Goal: Task Accomplishment & Management: Use online tool/utility

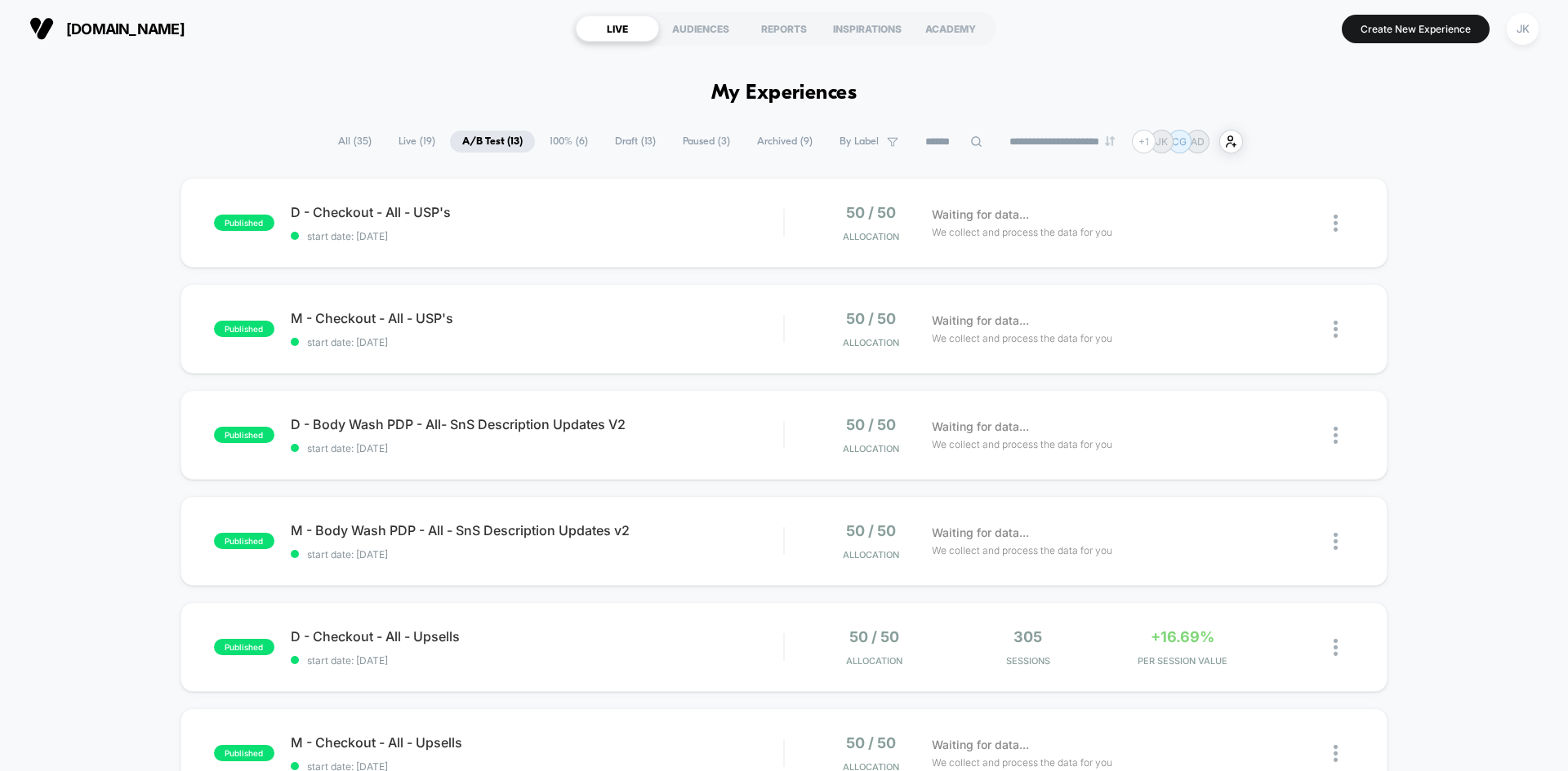
click at [619, 143] on span "Draft ( 13 )" at bounding box center [635, 142] width 65 height 22
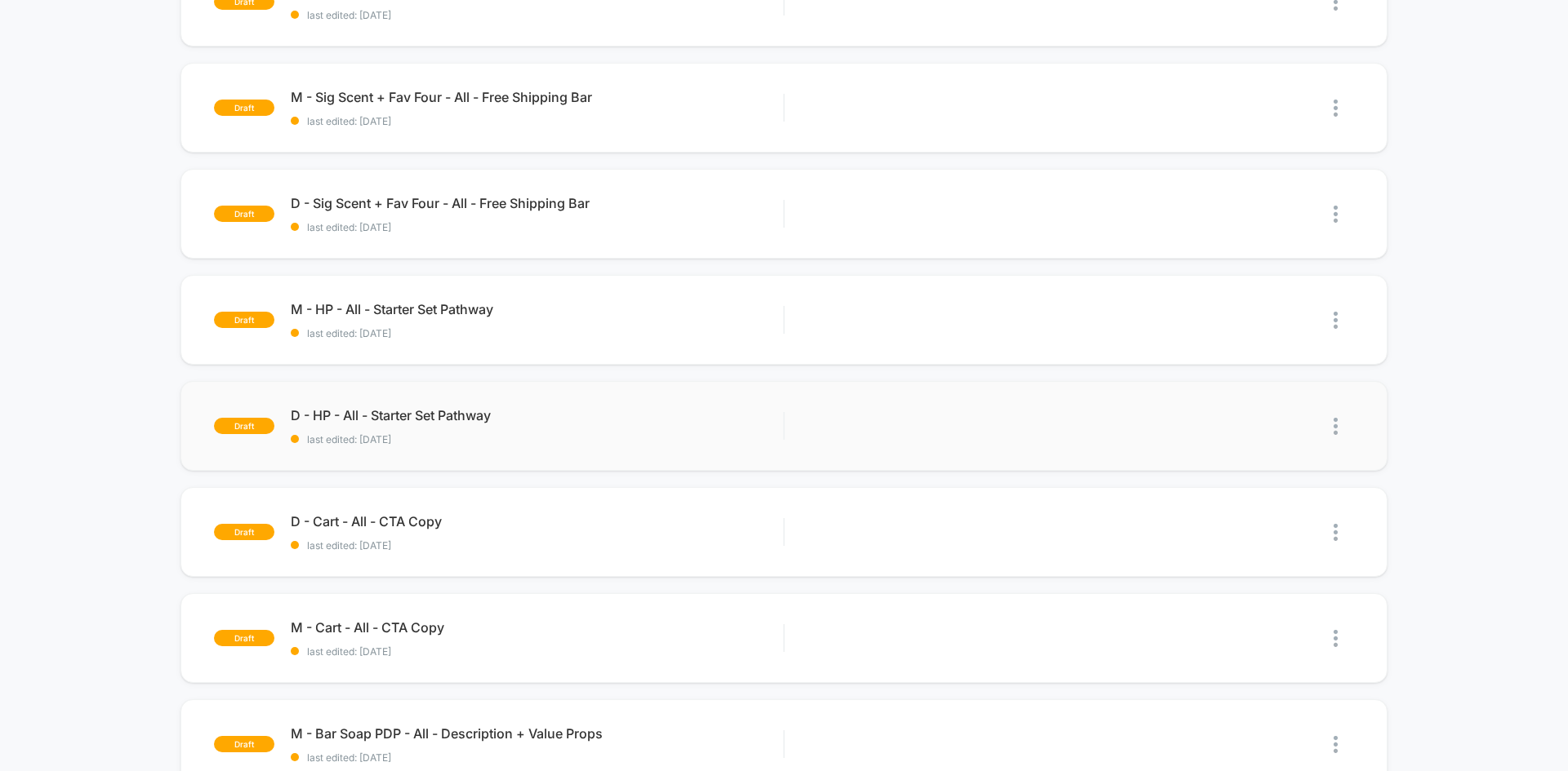
scroll to position [541, 0]
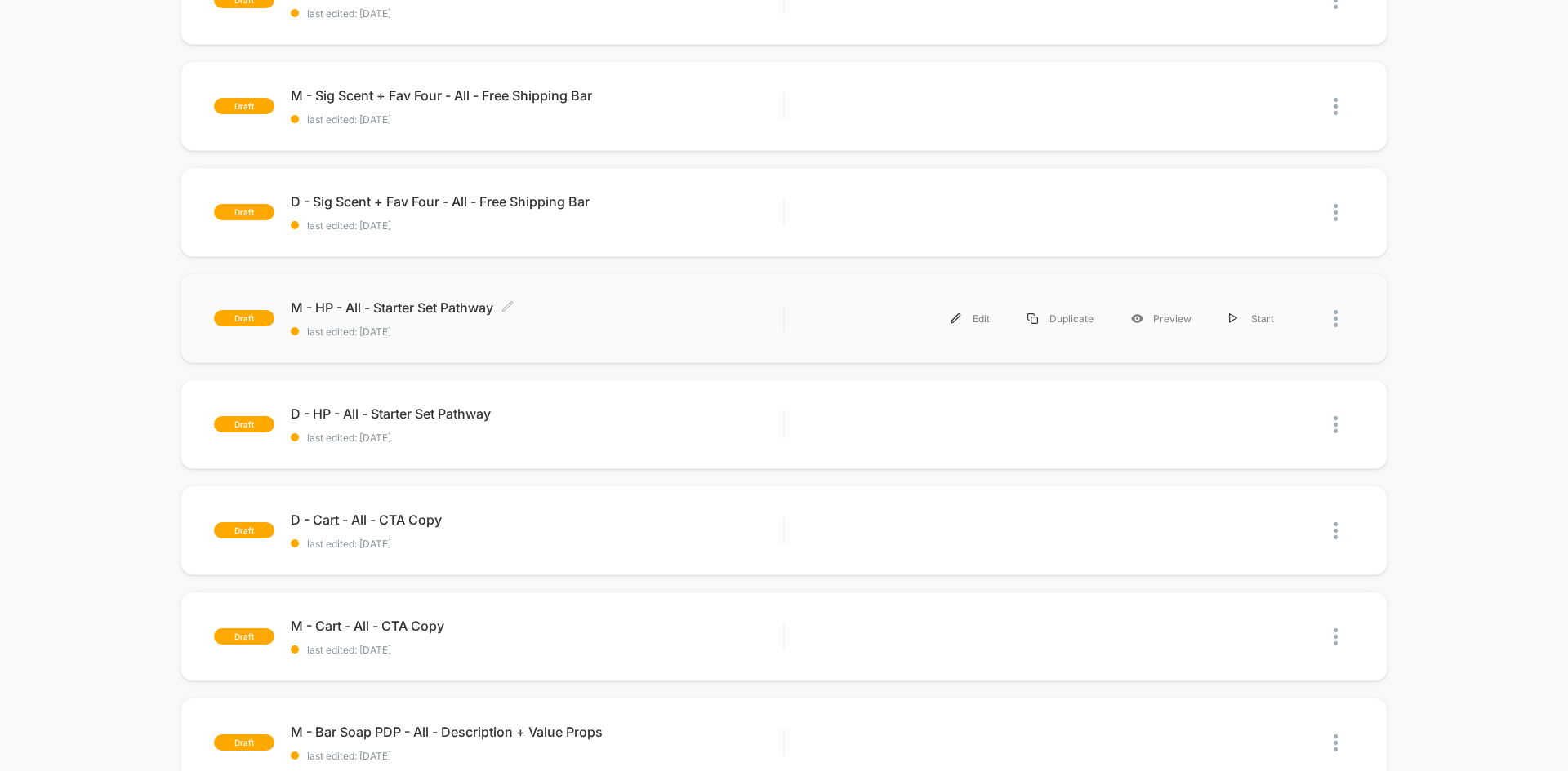
click at [444, 302] on span "M - HP - All - Starter Set Pathway Click to edit experience details" at bounding box center [537, 308] width 493 height 17
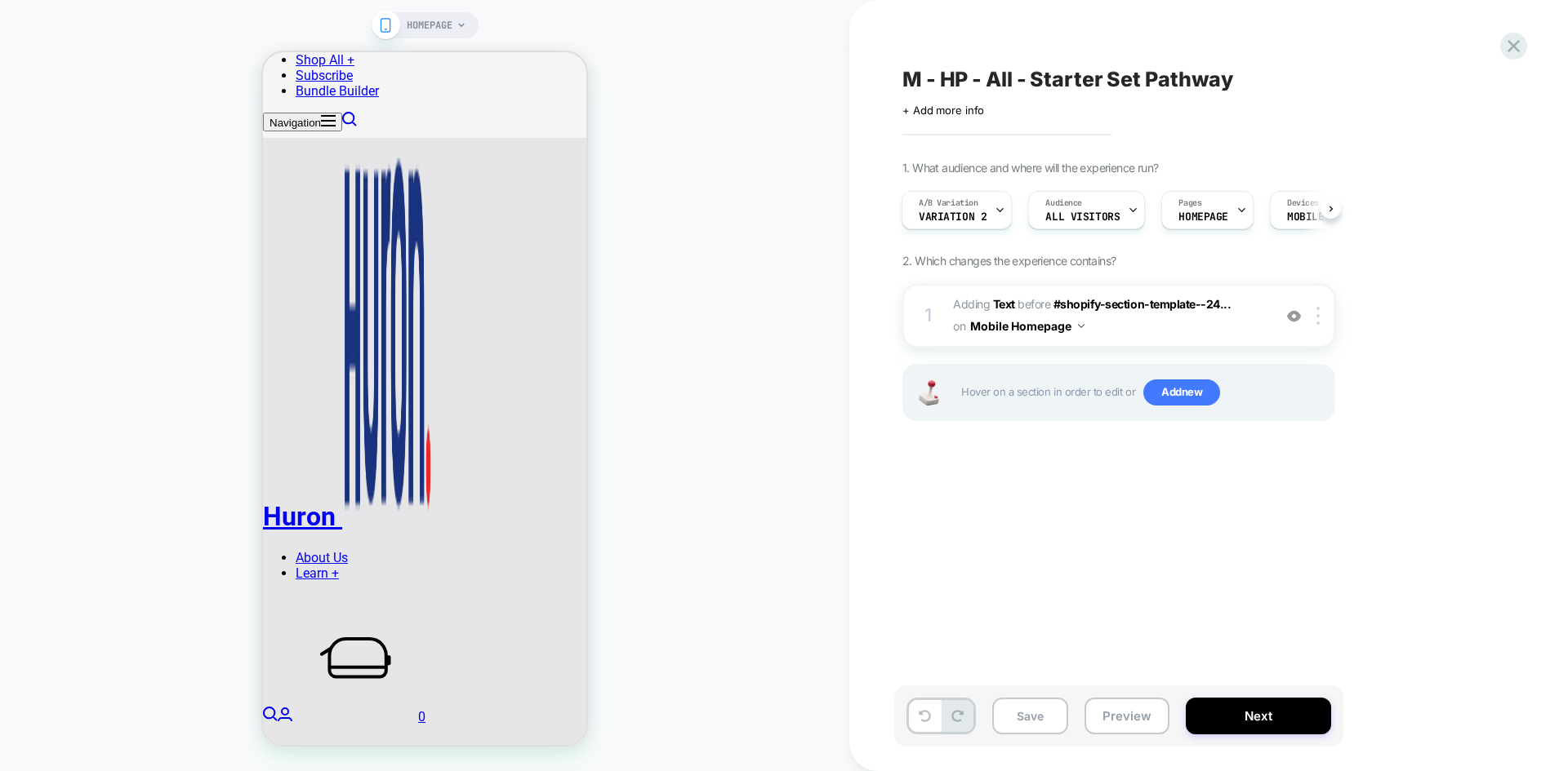
scroll to position [758, 0]
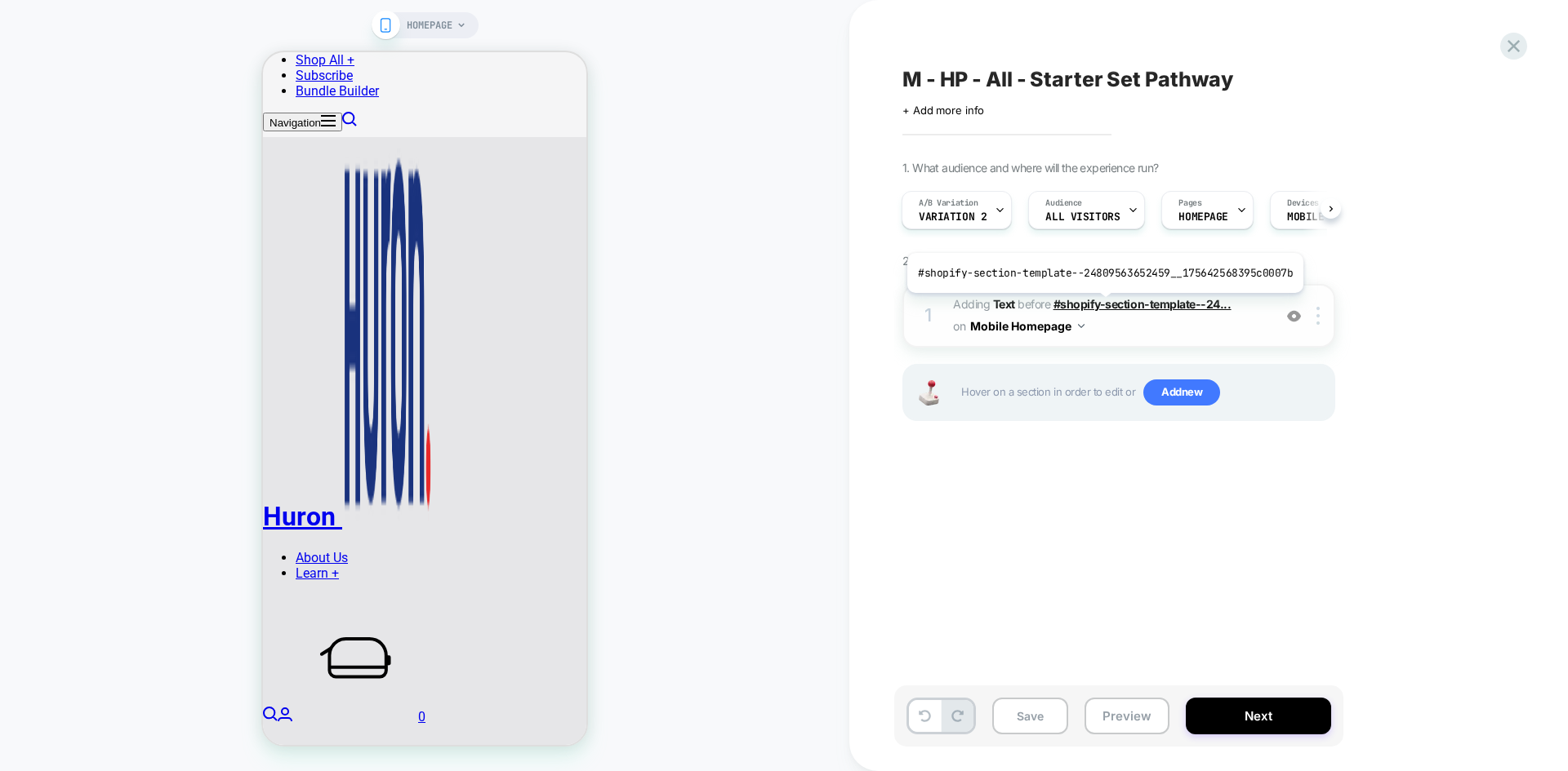
click at [1101, 305] on span "#shopify-section-template--24..." at bounding box center [1142, 304] width 178 height 14
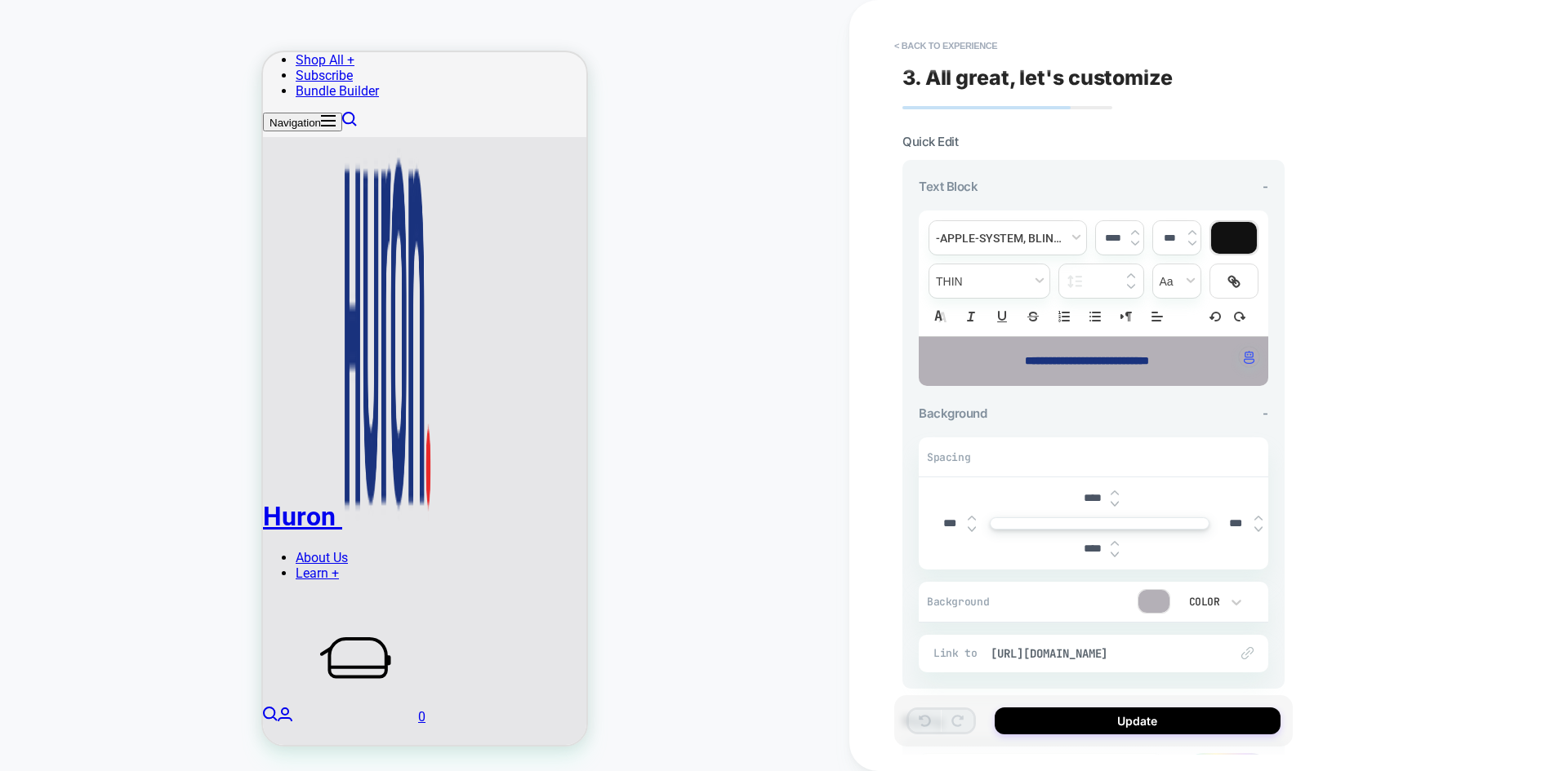
scroll to position [967, 0]
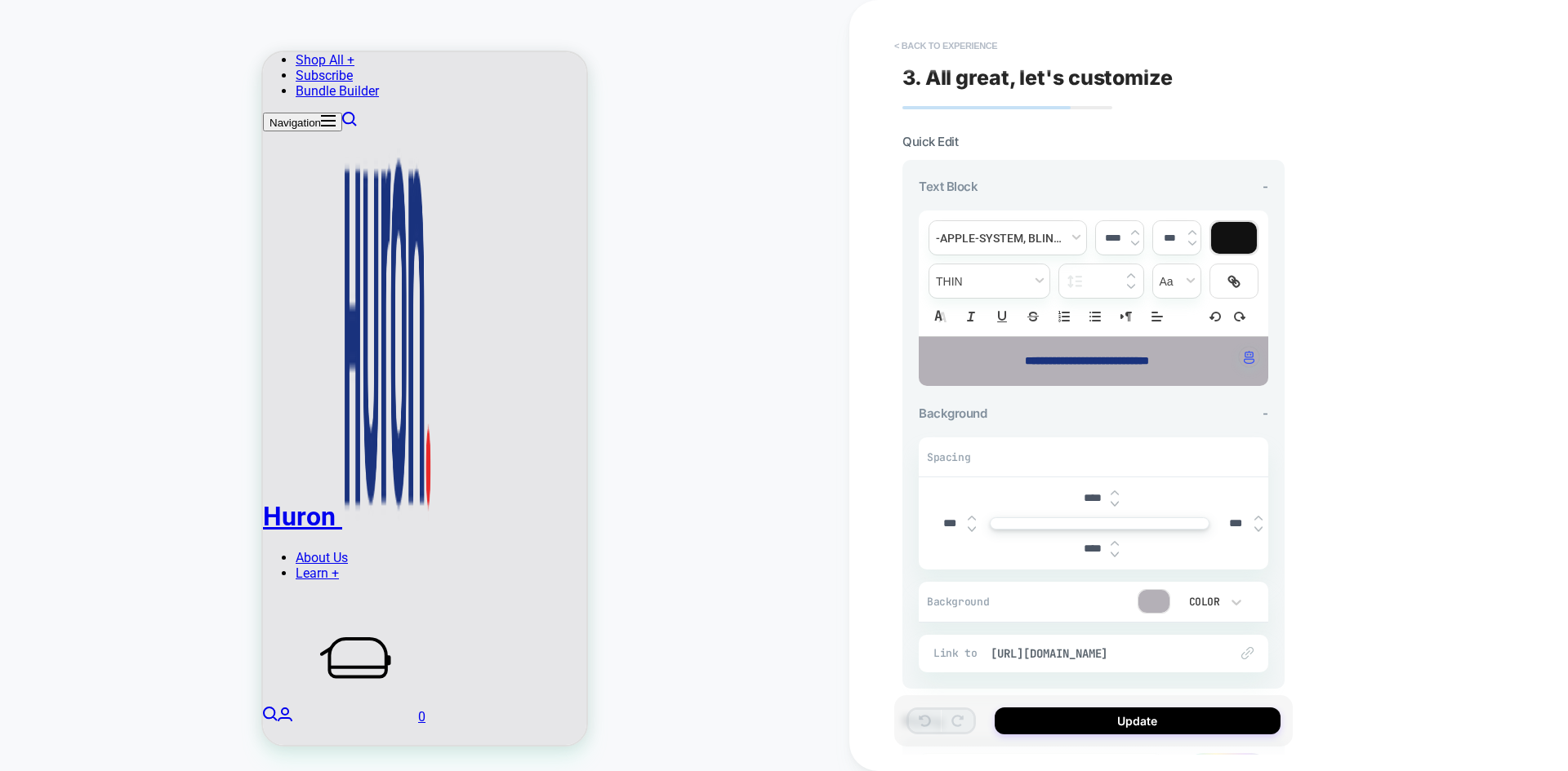
click at [934, 43] on button "< Back to experience" at bounding box center [946, 46] width 119 height 26
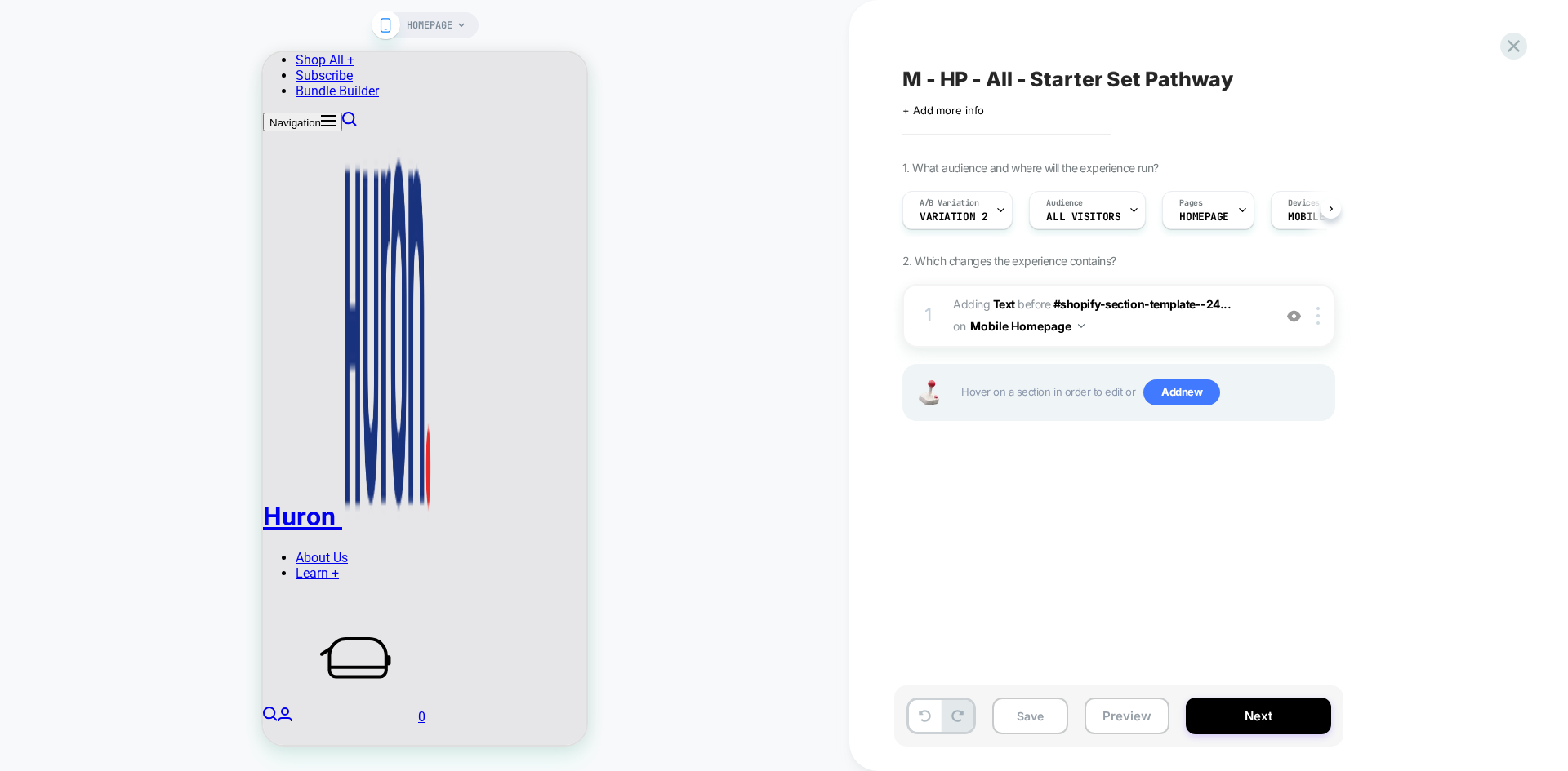
scroll to position [0, 1]
click at [1007, 300] on b "Text" at bounding box center [1004, 304] width 22 height 14
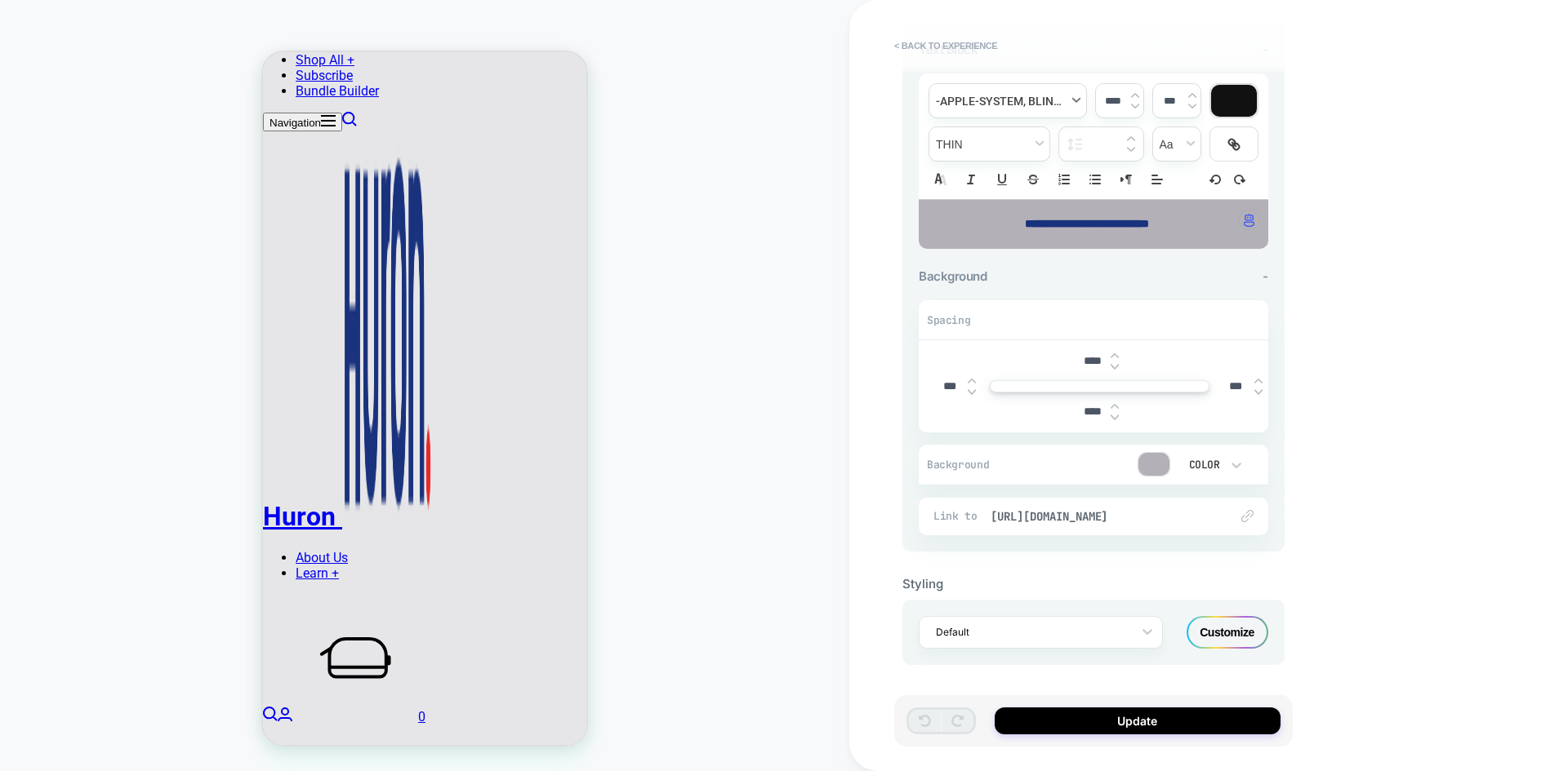
scroll to position [0, 0]
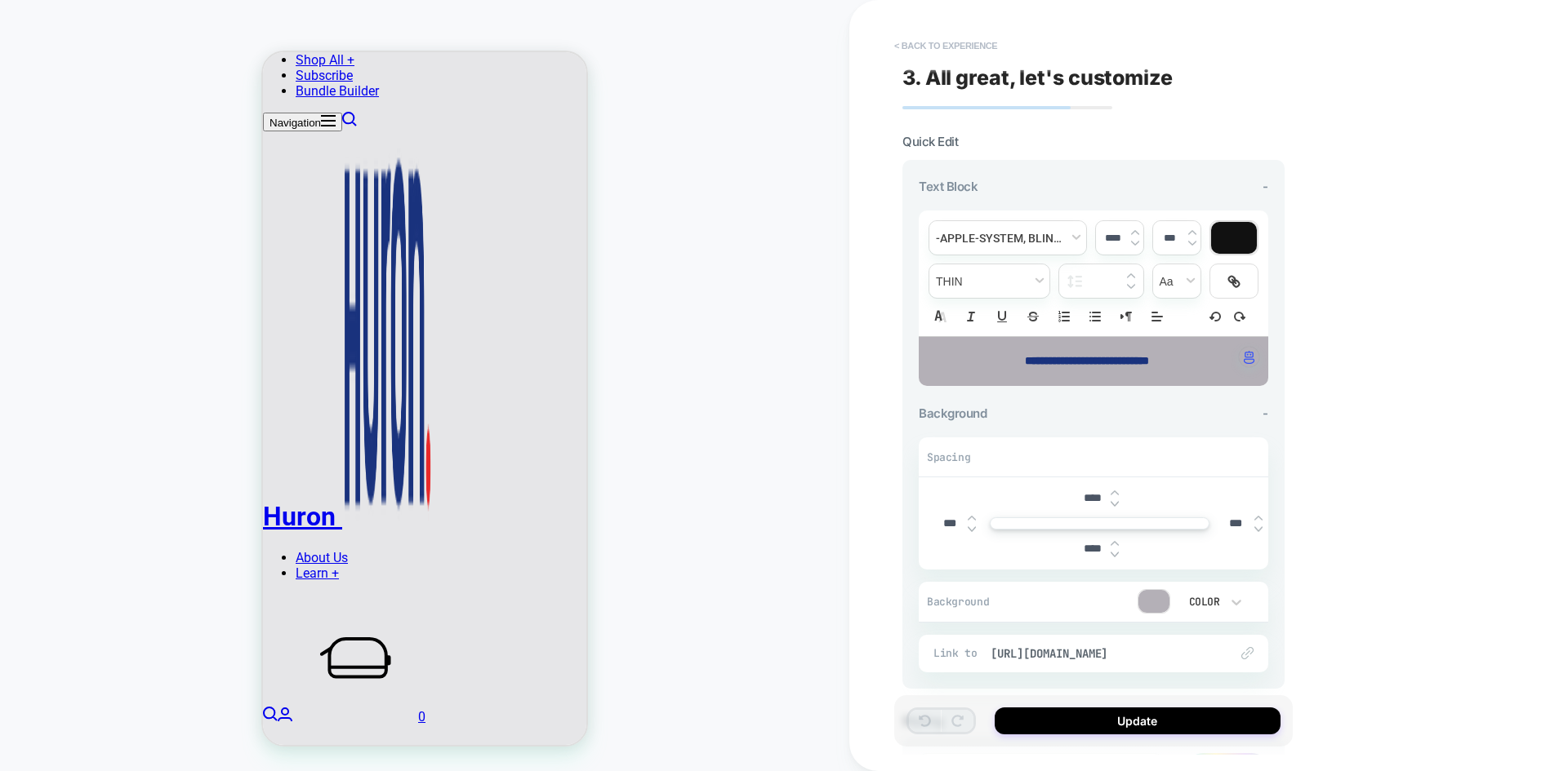
click at [922, 38] on button "< Back to experience" at bounding box center [946, 46] width 119 height 26
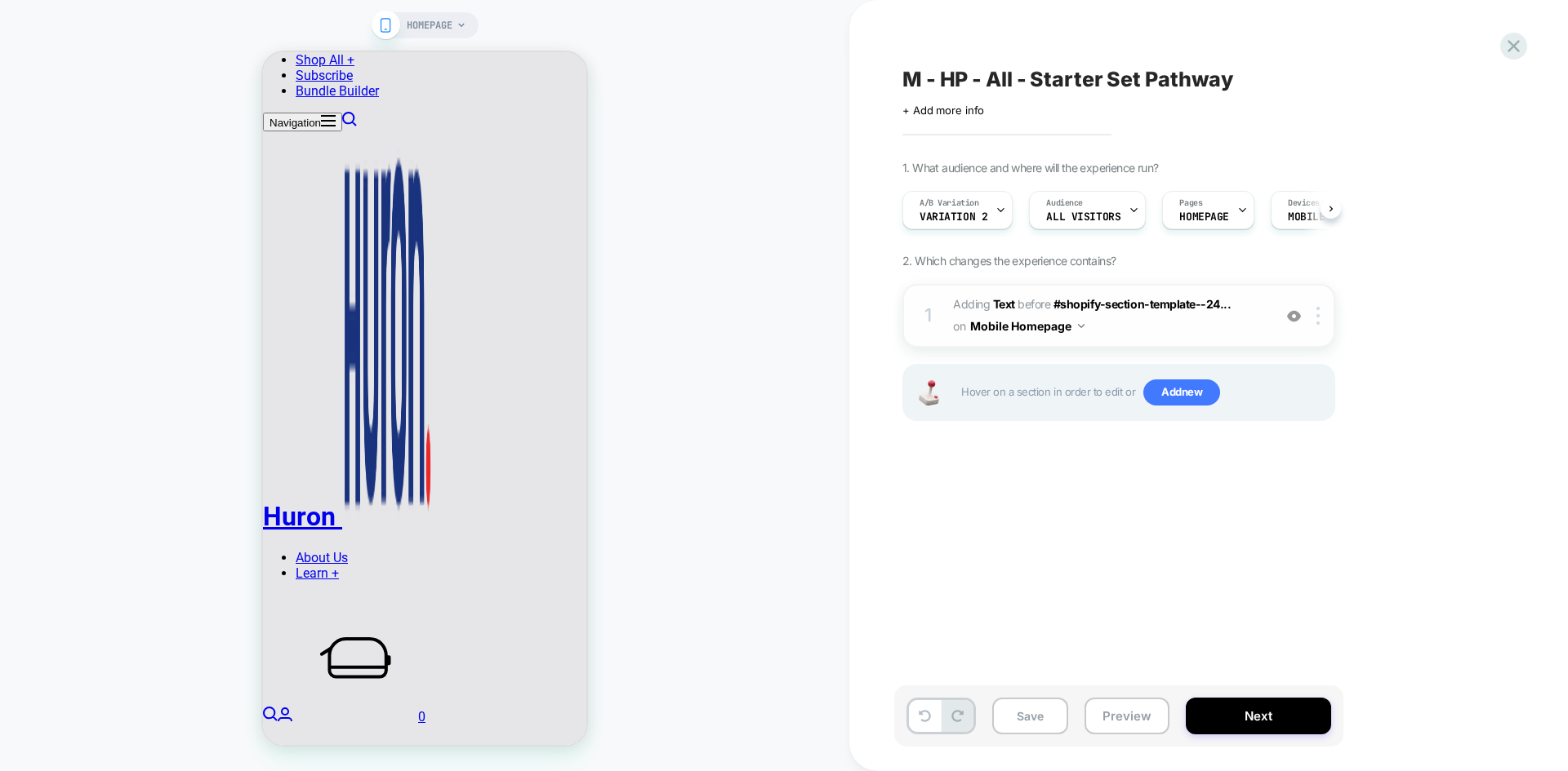
scroll to position [0, 1]
click at [1185, 301] on span "#shopify-section-template--24..." at bounding box center [1142, 304] width 178 height 14
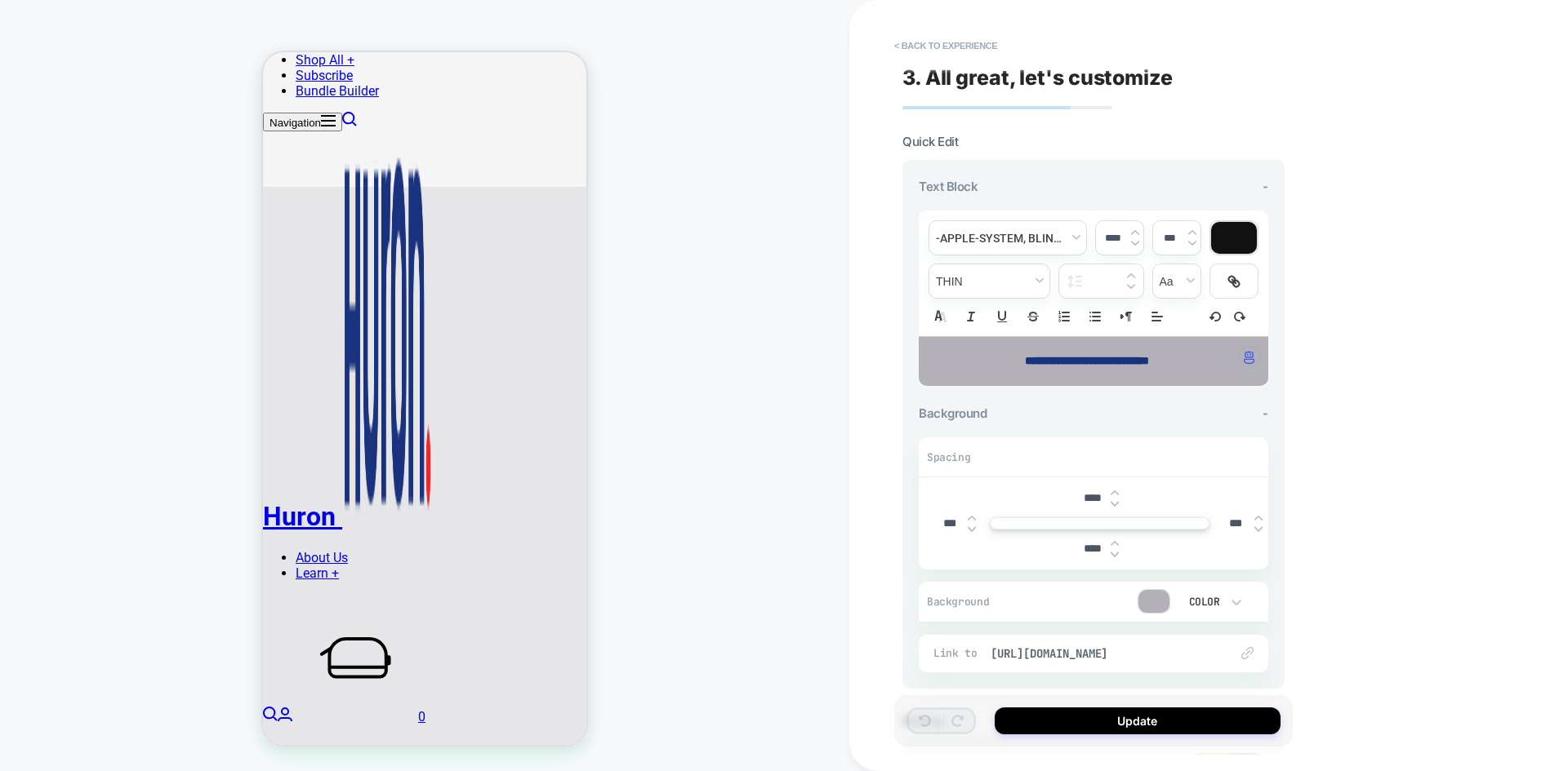
scroll to position [707, 0]
click at [784, 329] on div "HOMEPAGE" at bounding box center [425, 386] width 850 height 738
click at [963, 43] on button "< Back to experience" at bounding box center [946, 46] width 119 height 26
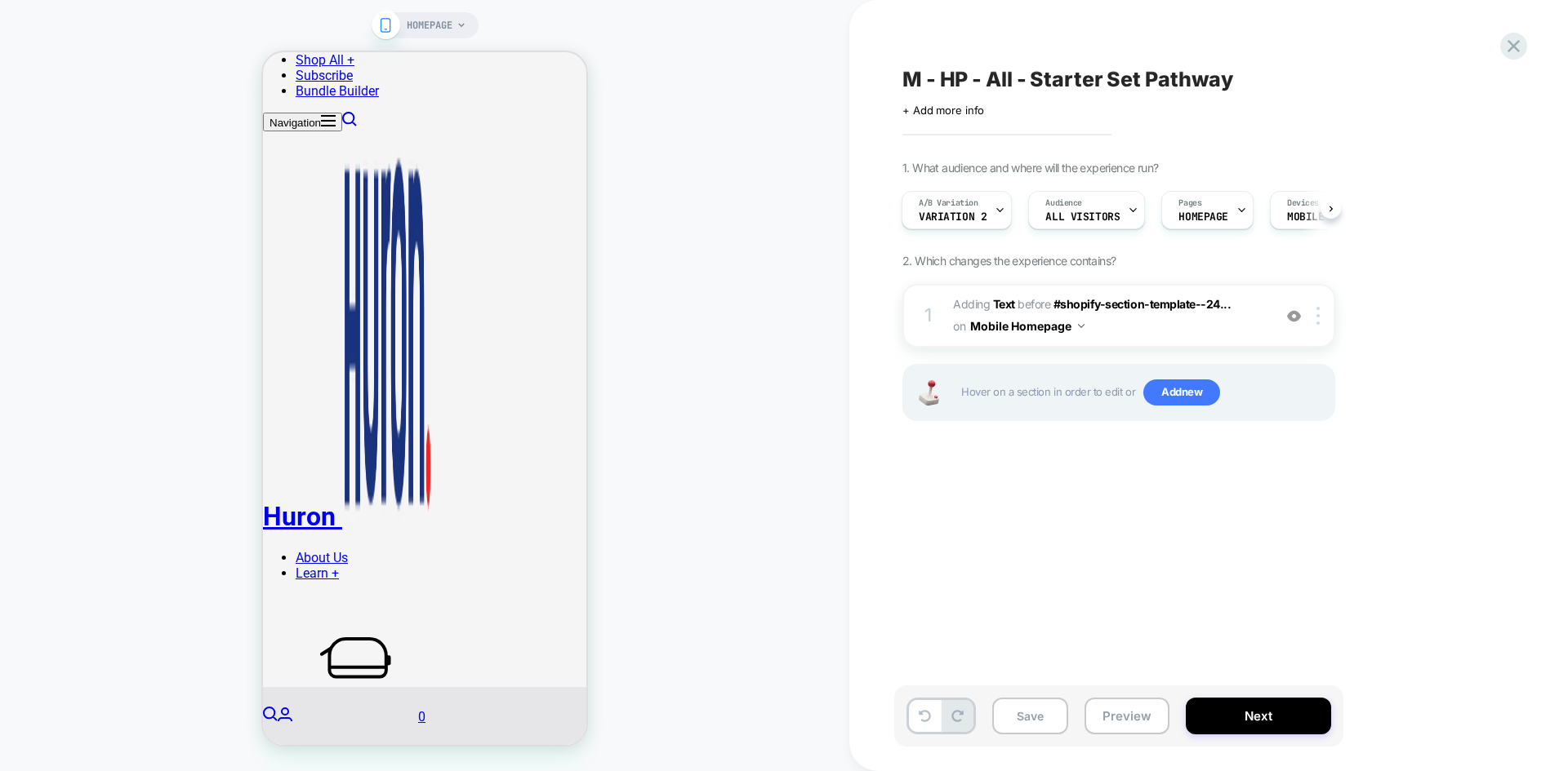
scroll to position [207, 0]
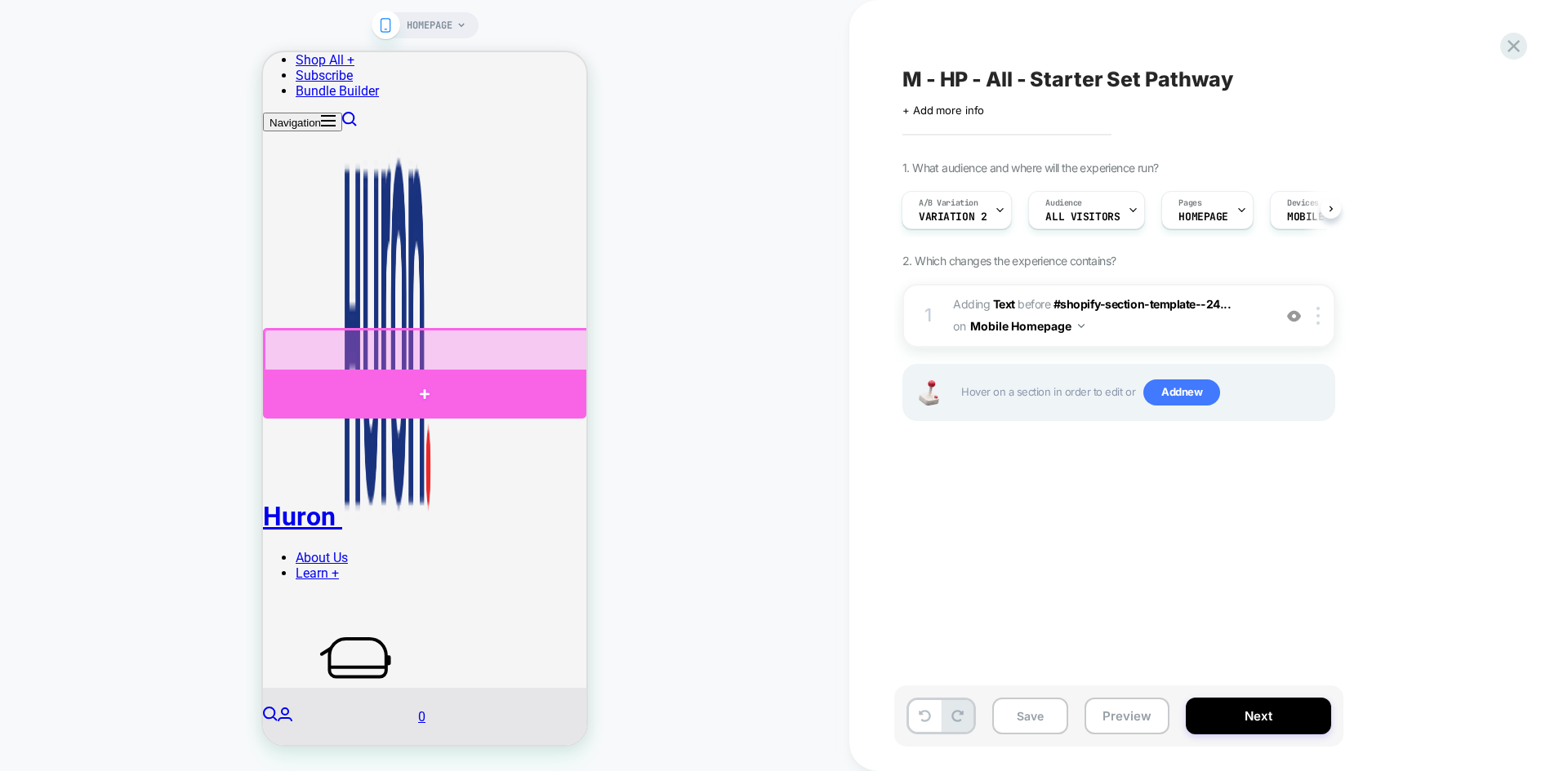
click at [554, 389] on div at bounding box center [424, 394] width 323 height 49
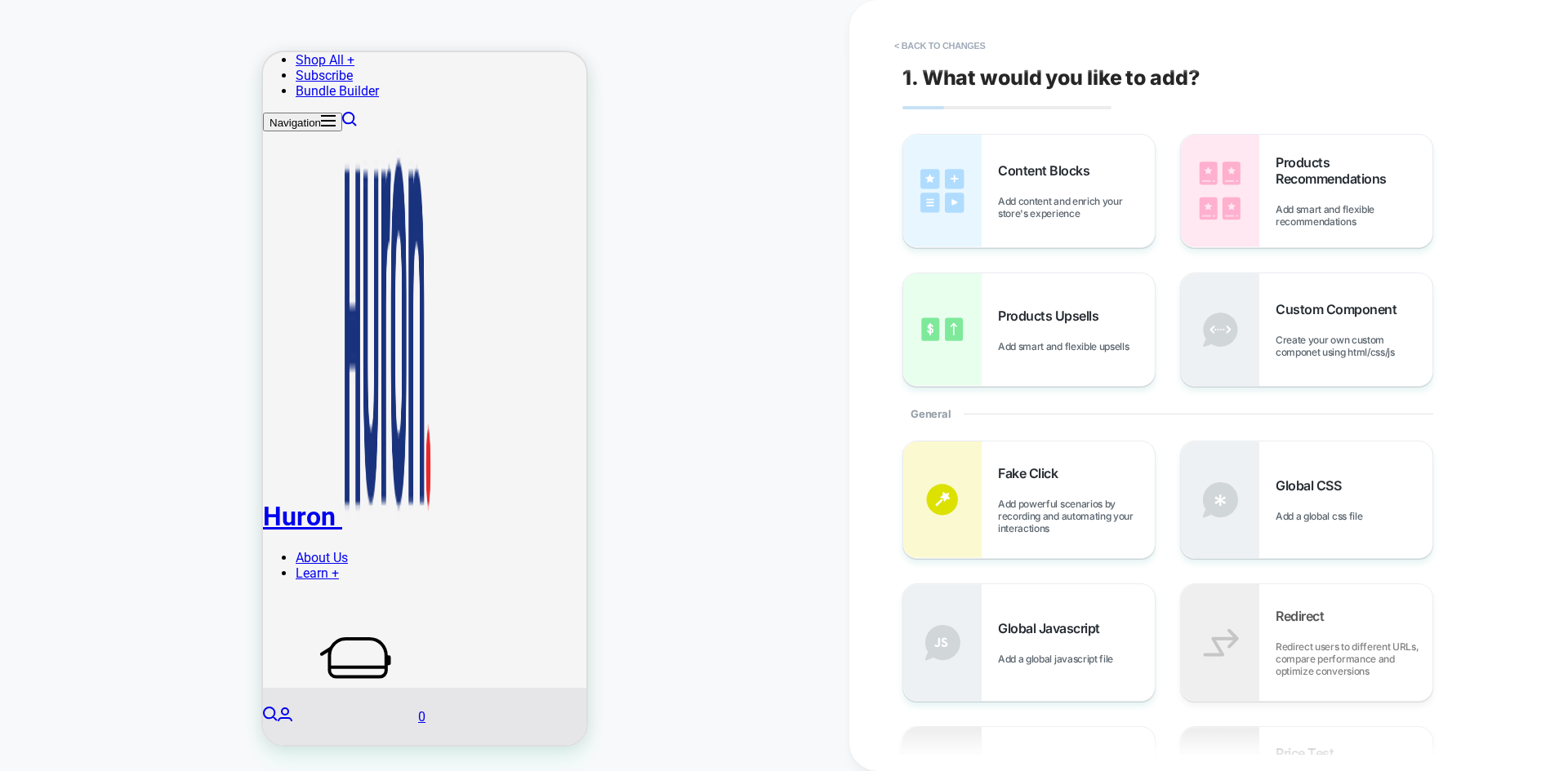
scroll to position [209, 0]
click at [1038, 192] on div "Content Blocks Add content and enrich your store's experience" at bounding box center [1076, 190] width 157 height 57
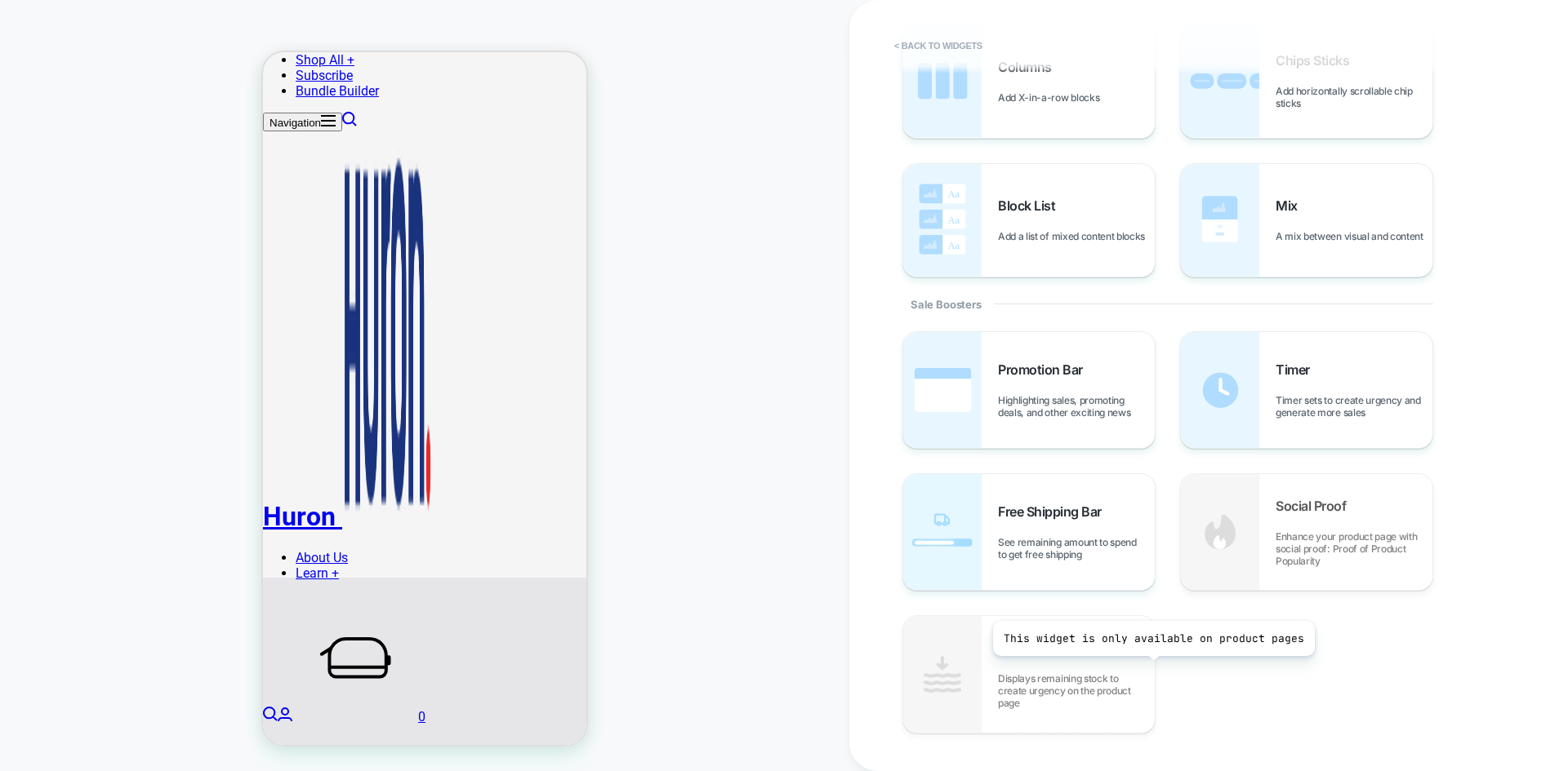
scroll to position [600, 0]
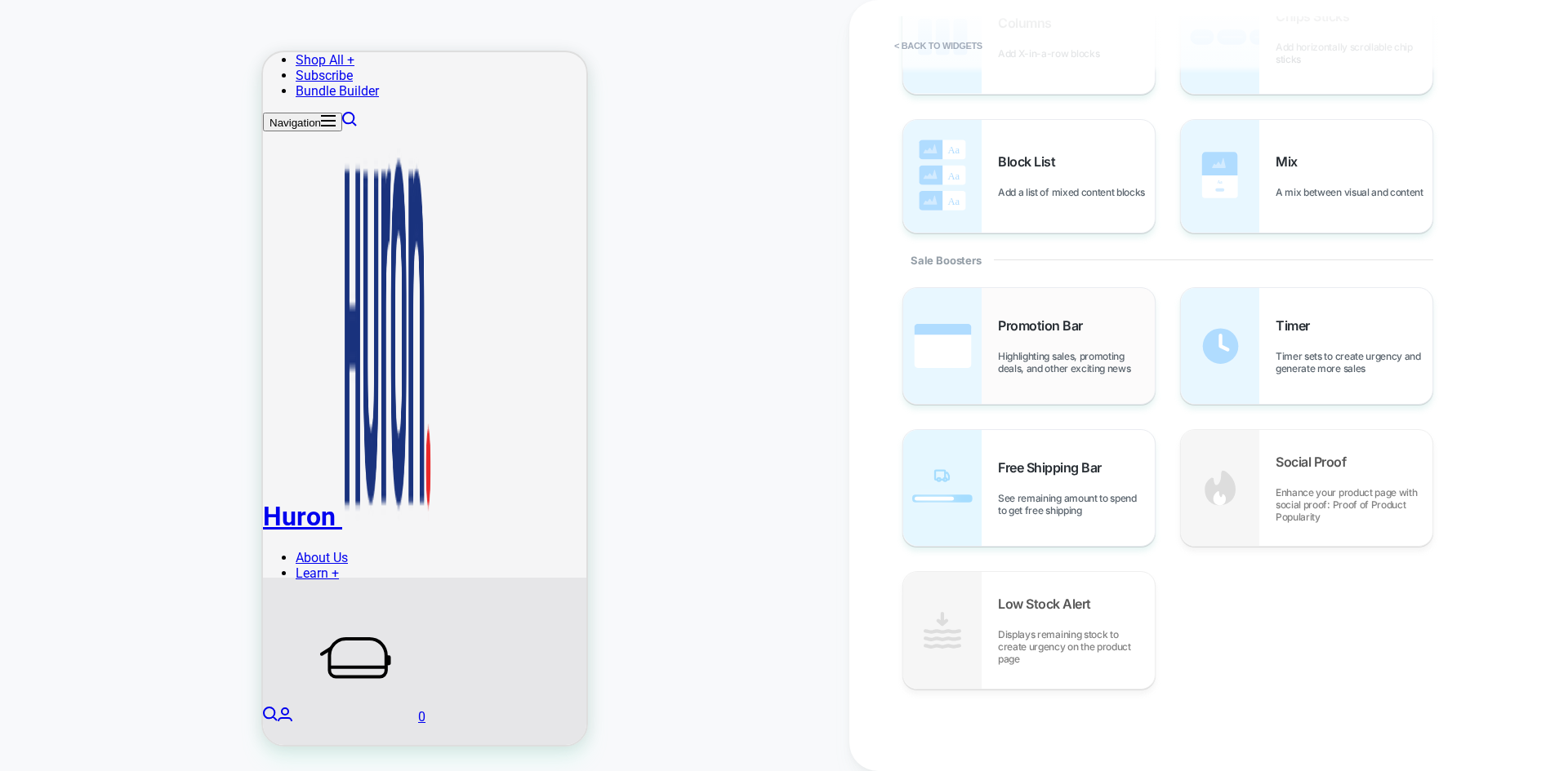
click at [1098, 345] on div "Promotion Bar Highlighting sales, promoting deals, and other exciting news" at bounding box center [1076, 345] width 157 height 57
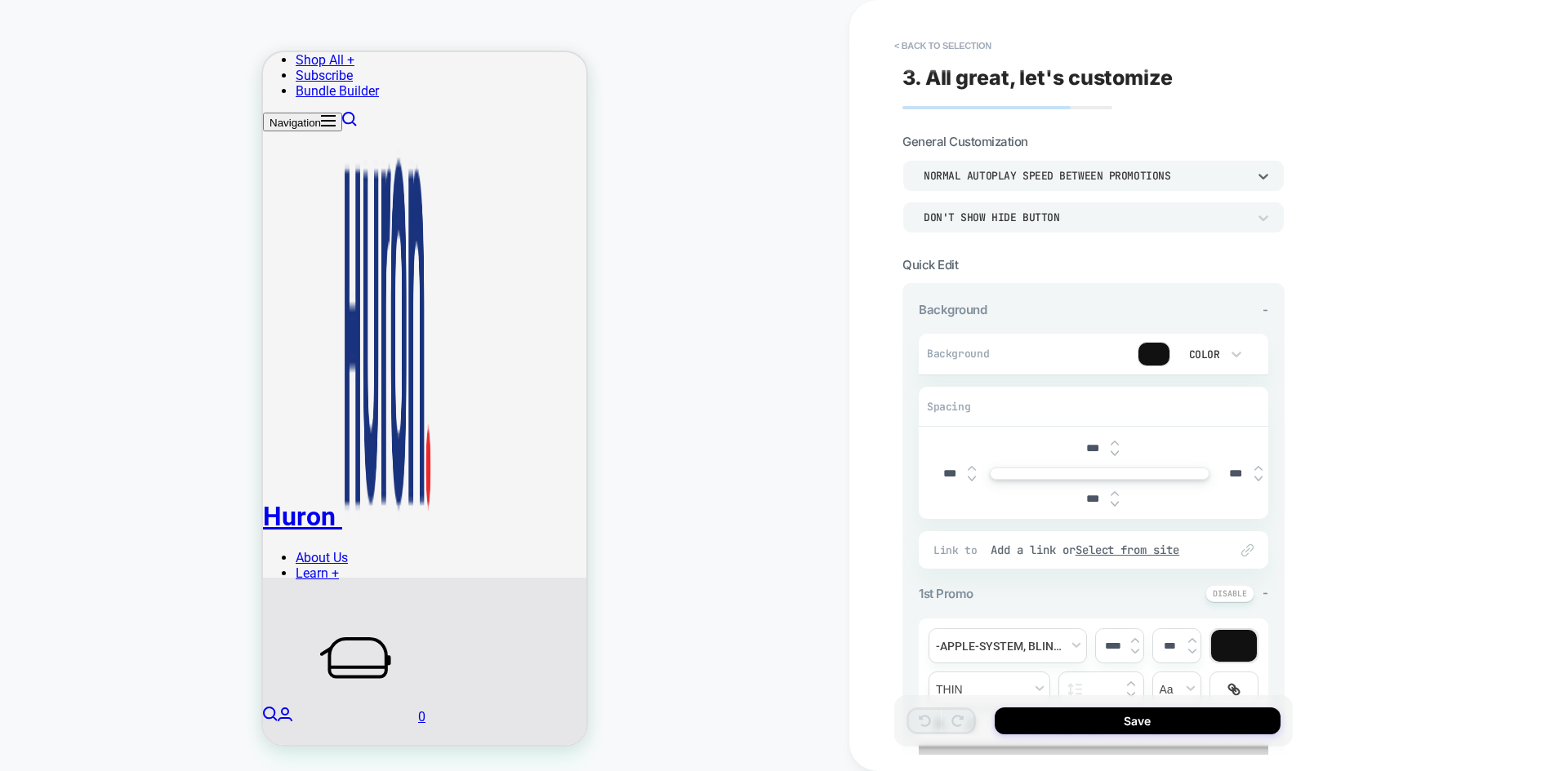
click at [1124, 171] on div "Normal autoplay speed between promotions" at bounding box center [1084, 175] width 323 height 14
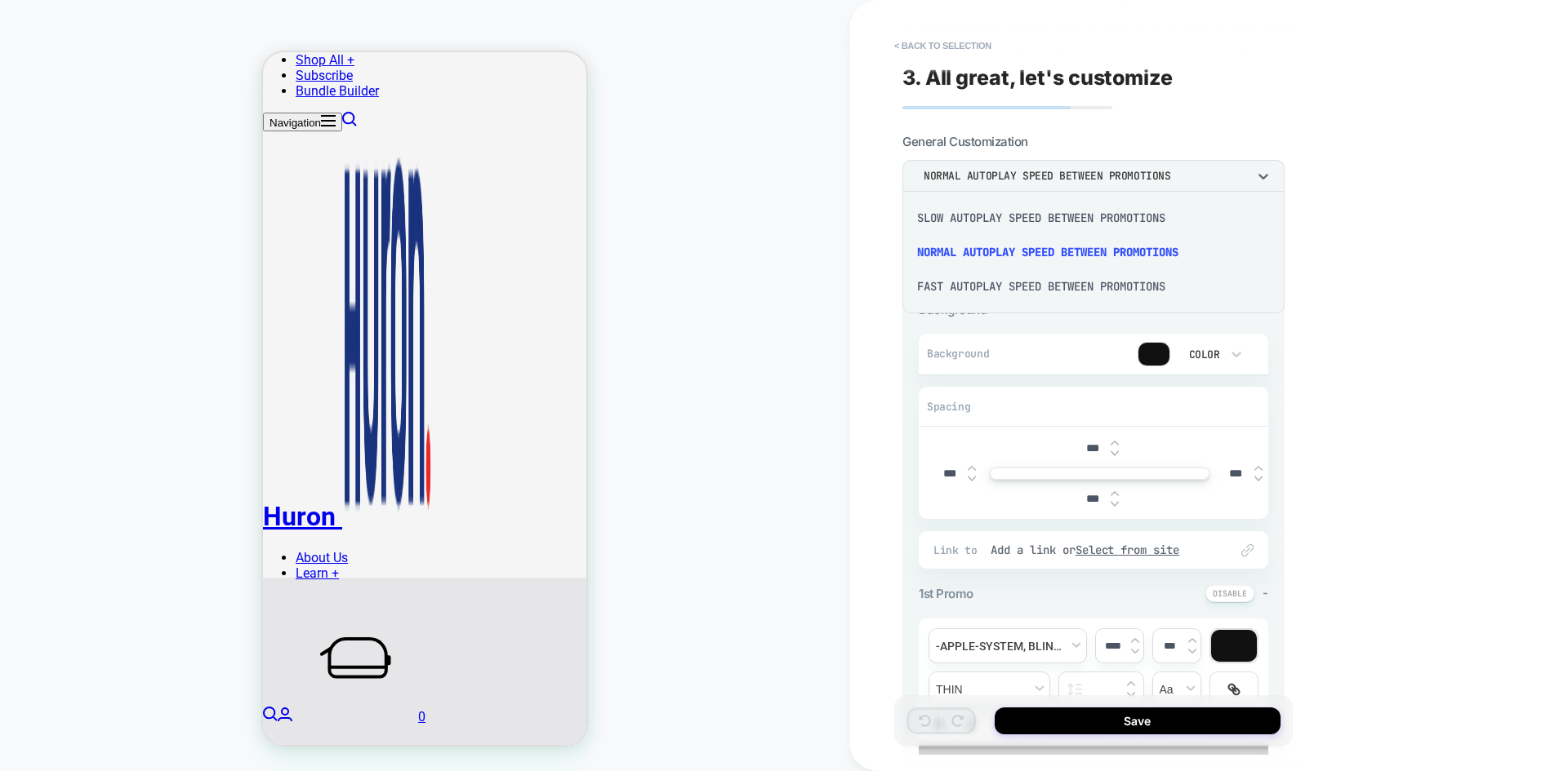
click at [1124, 171] on div at bounding box center [784, 386] width 1568 height 771
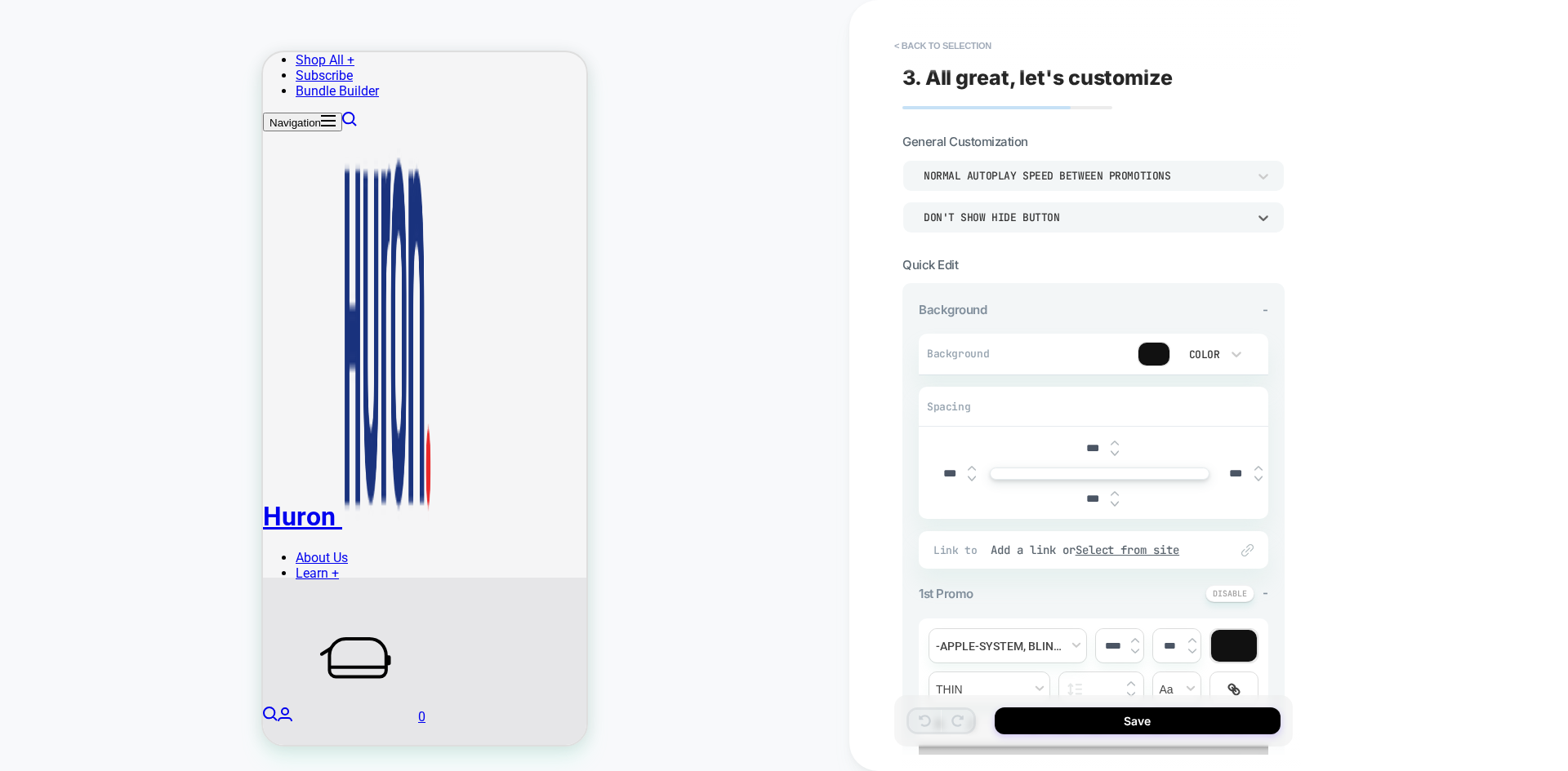
click at [1089, 210] on div "Don't show hide button" at bounding box center [1085, 217] width 340 height 17
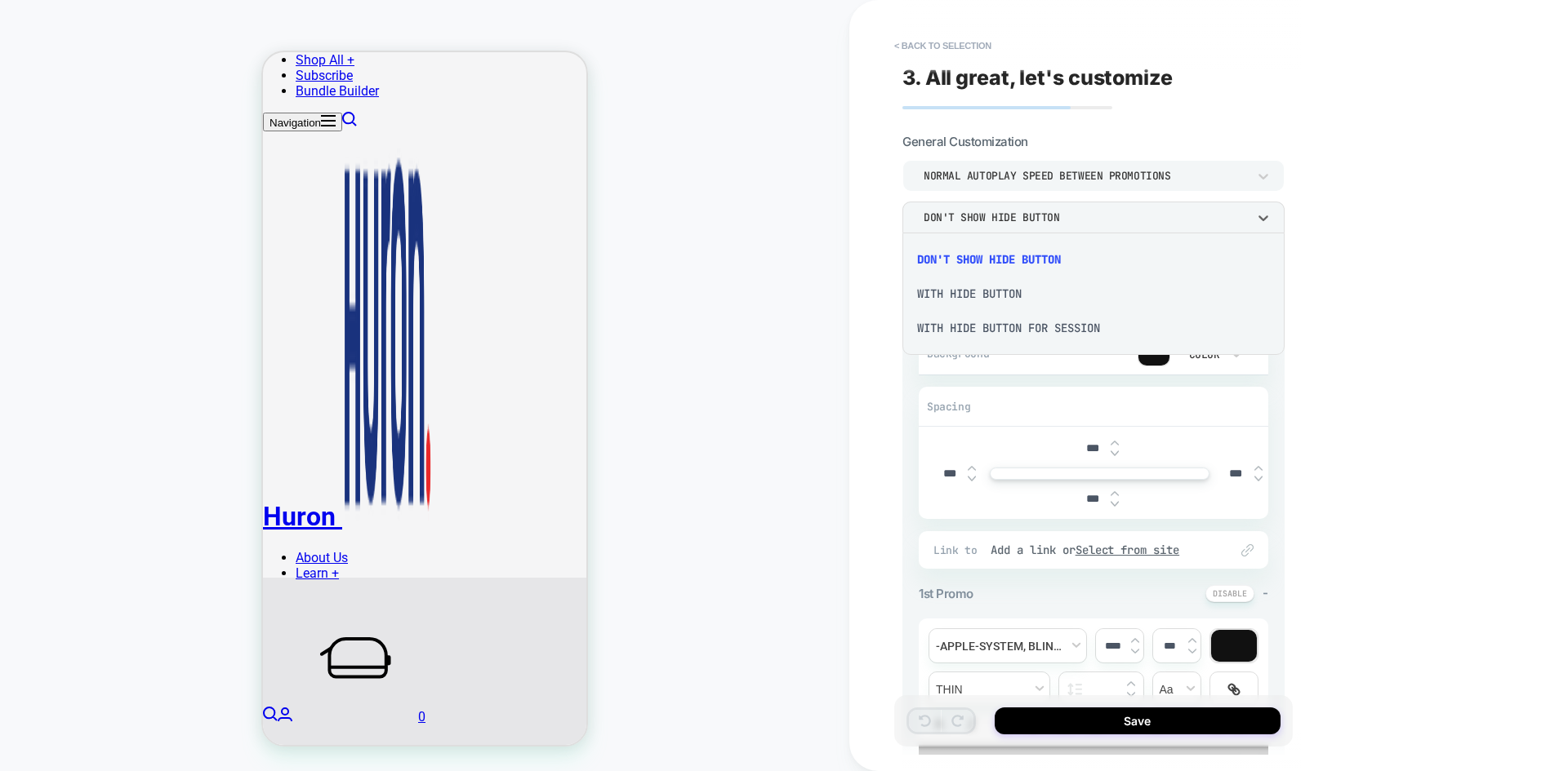
click at [1089, 210] on div at bounding box center [784, 386] width 1568 height 771
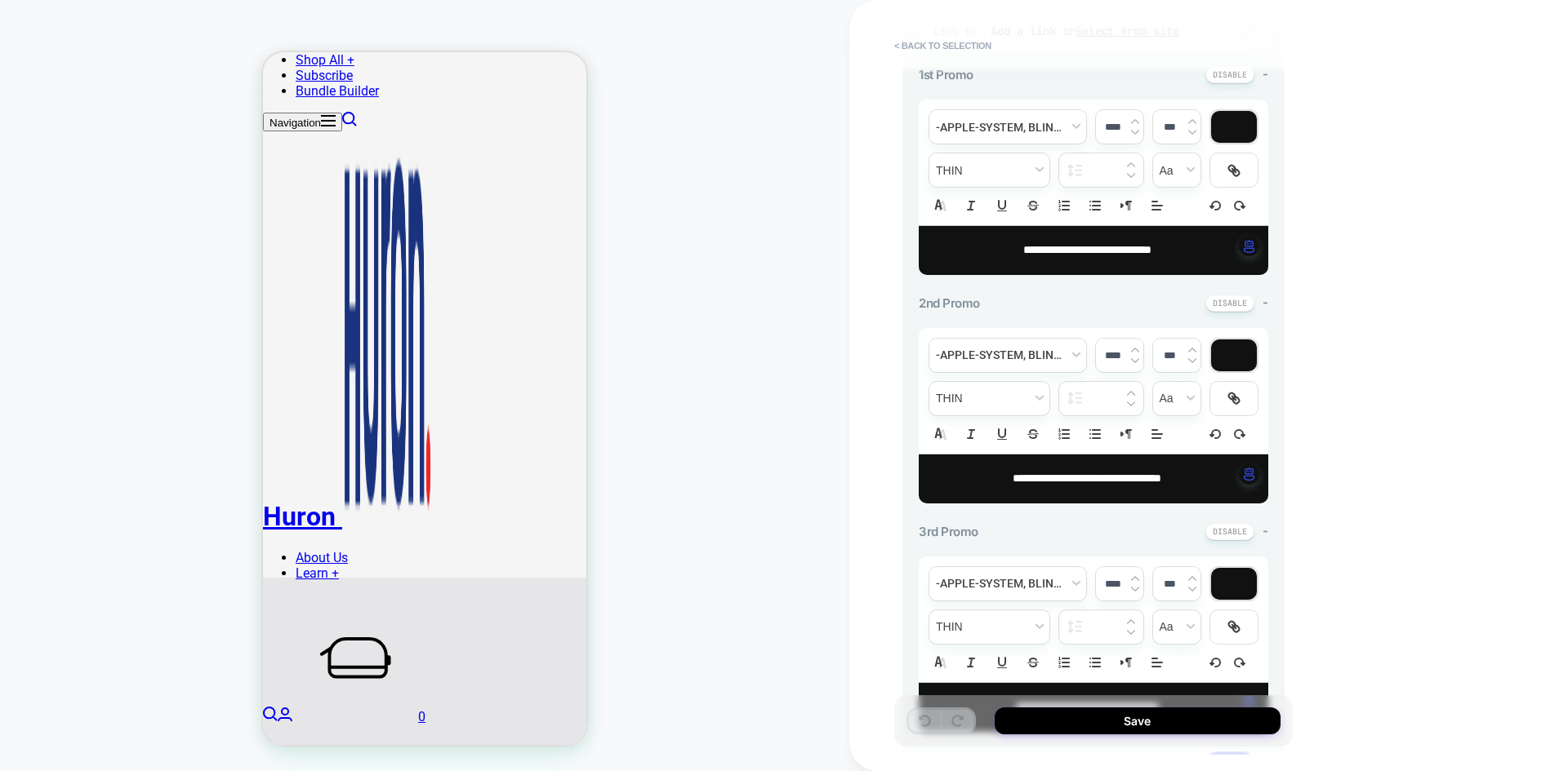
scroll to position [757, 0]
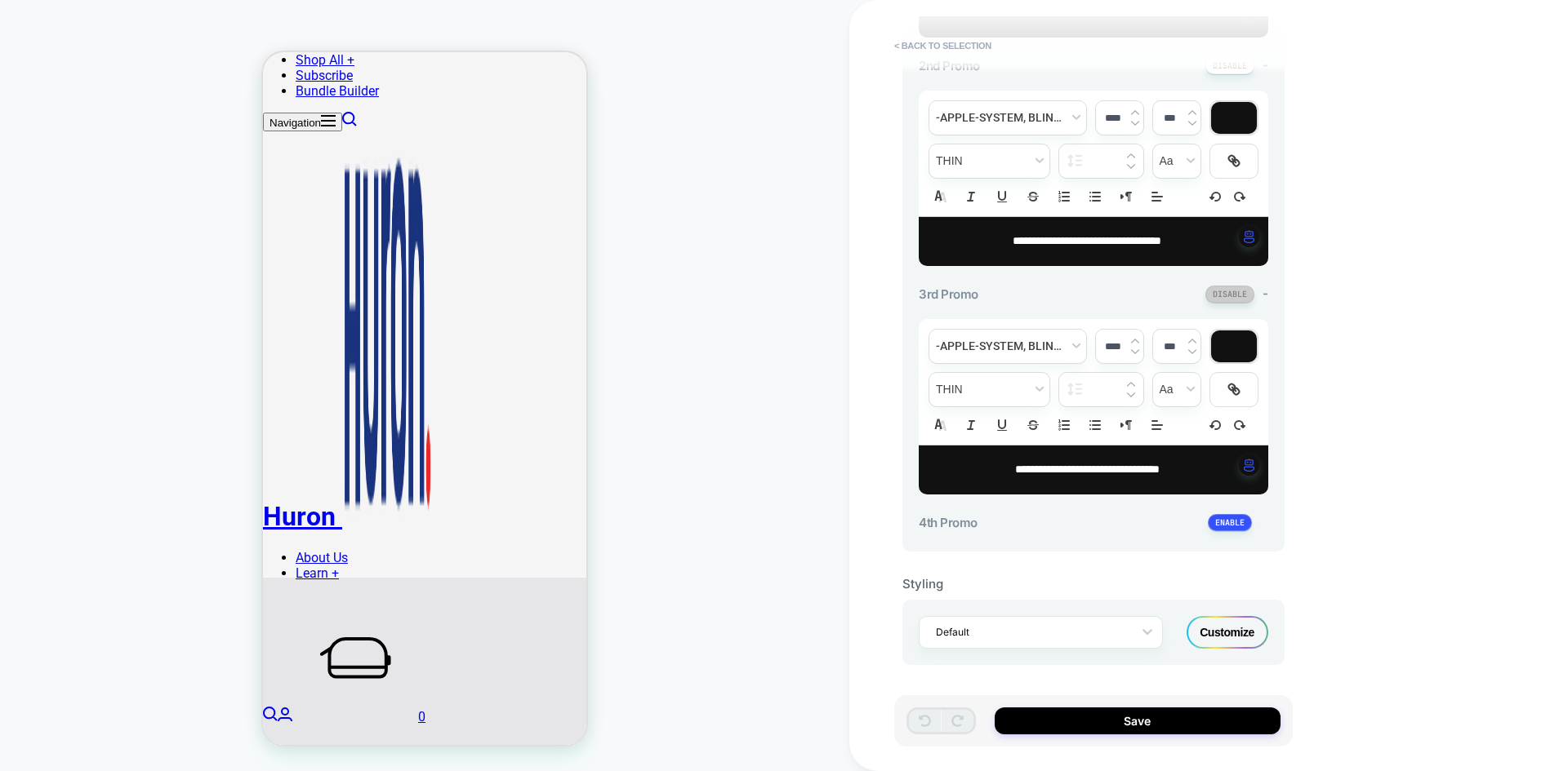
click at [1241, 296] on button at bounding box center [1230, 294] width 49 height 17
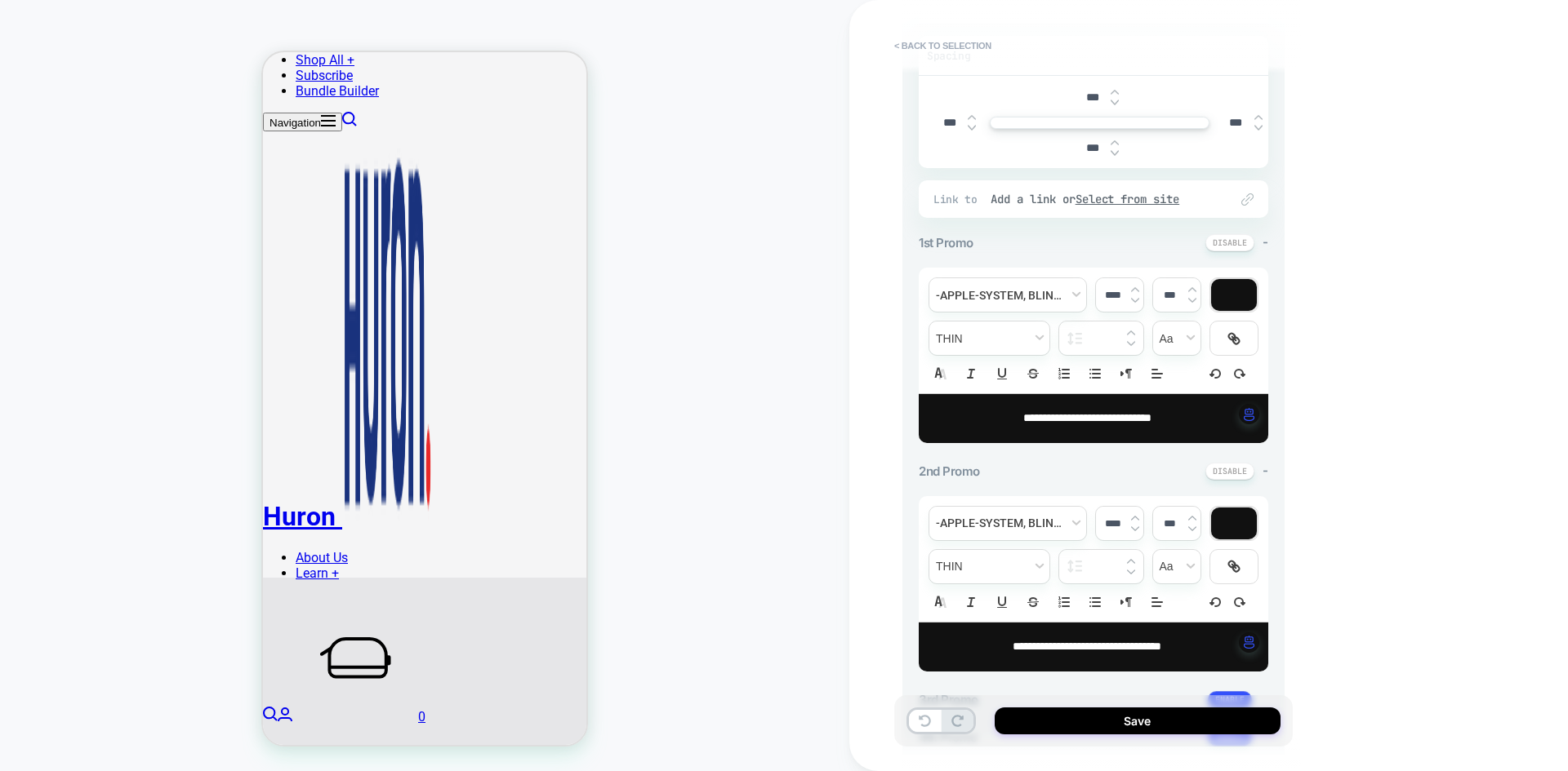
scroll to position [350, 0]
click at [1241, 480] on div "**********" at bounding box center [1093, 570] width 349 height 212
click at [1237, 480] on button at bounding box center [1230, 472] width 49 height 17
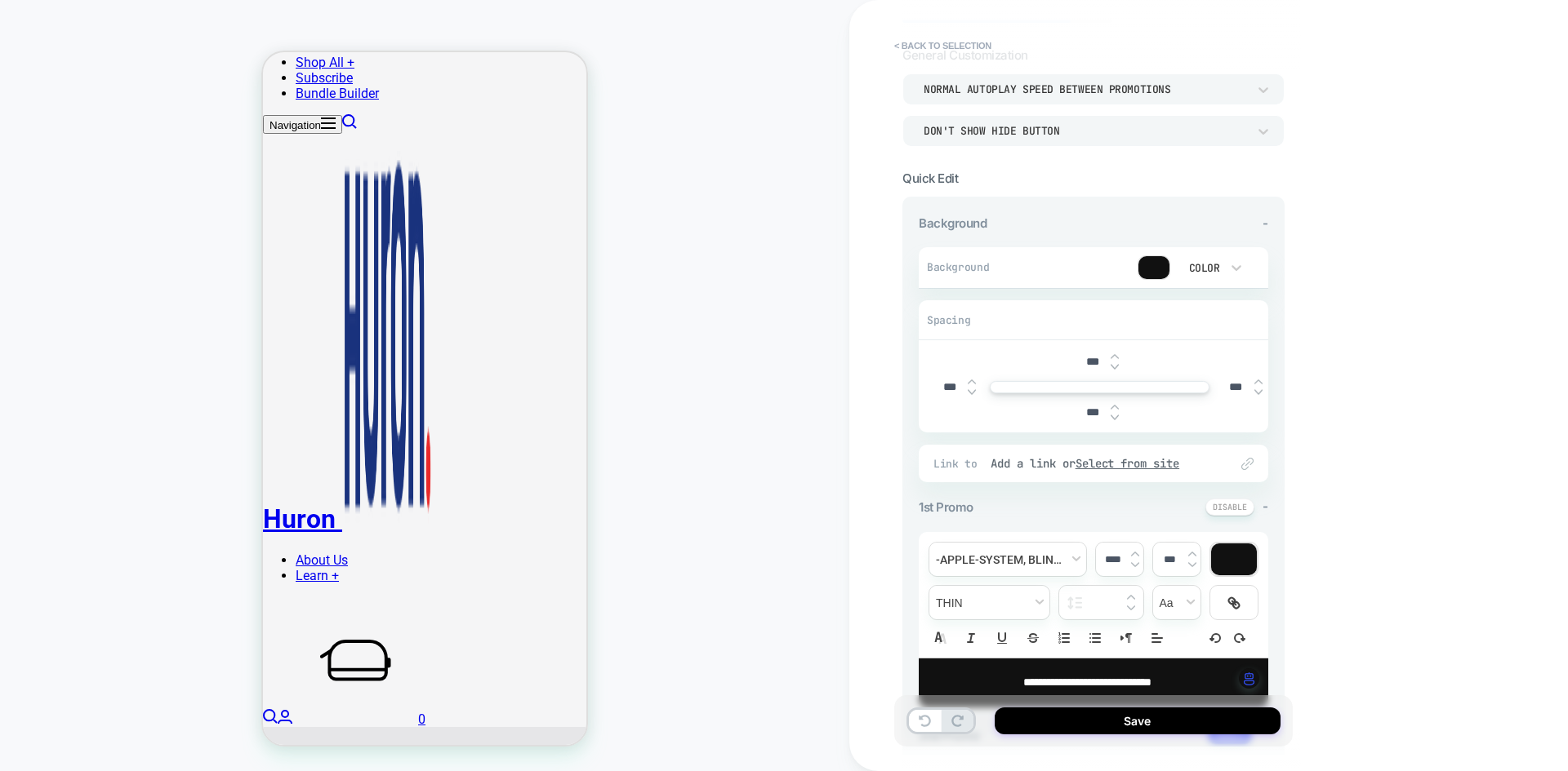
scroll to position [0, 0]
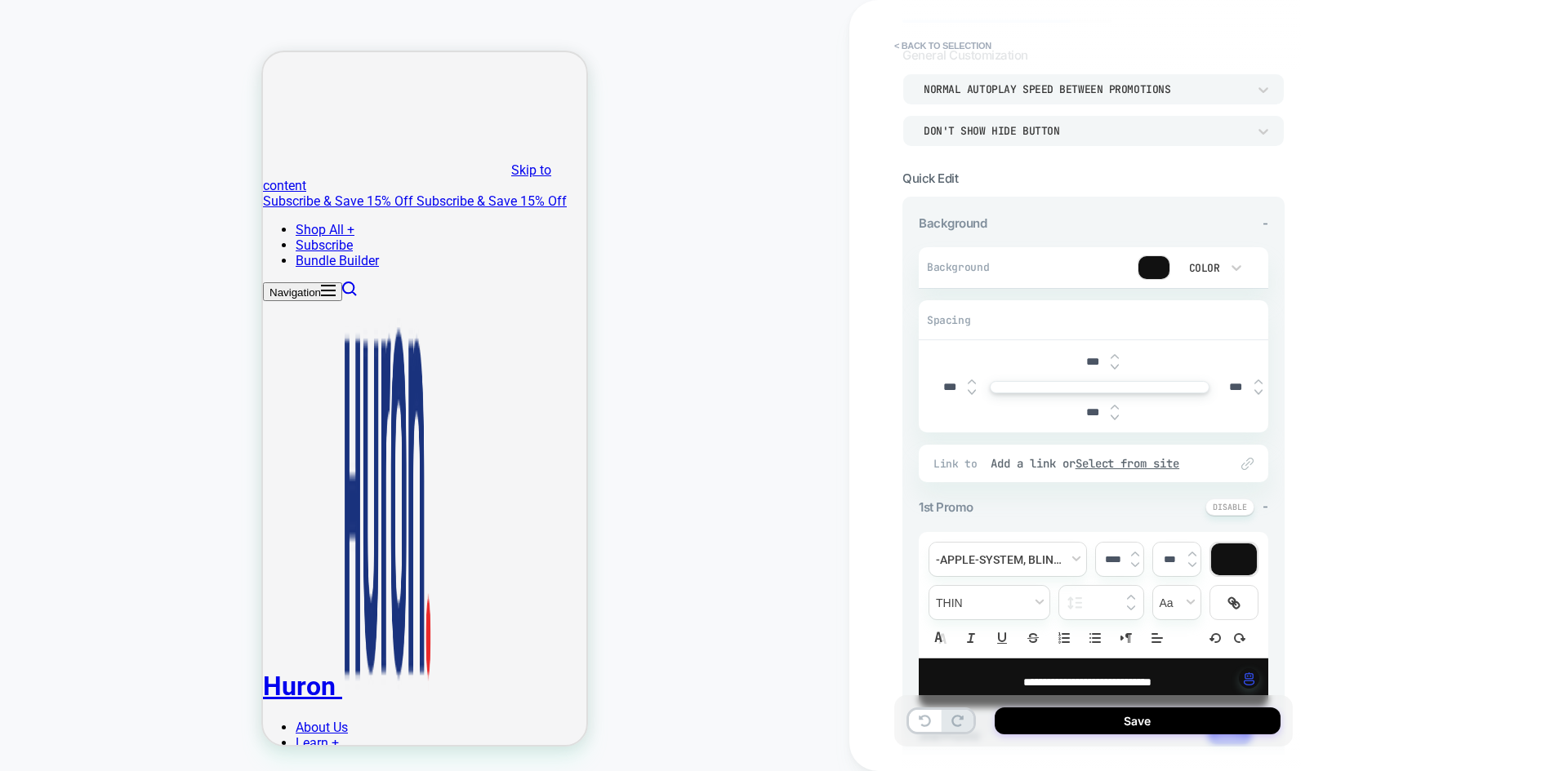
click at [1158, 269] on div at bounding box center [1153, 267] width 31 height 23
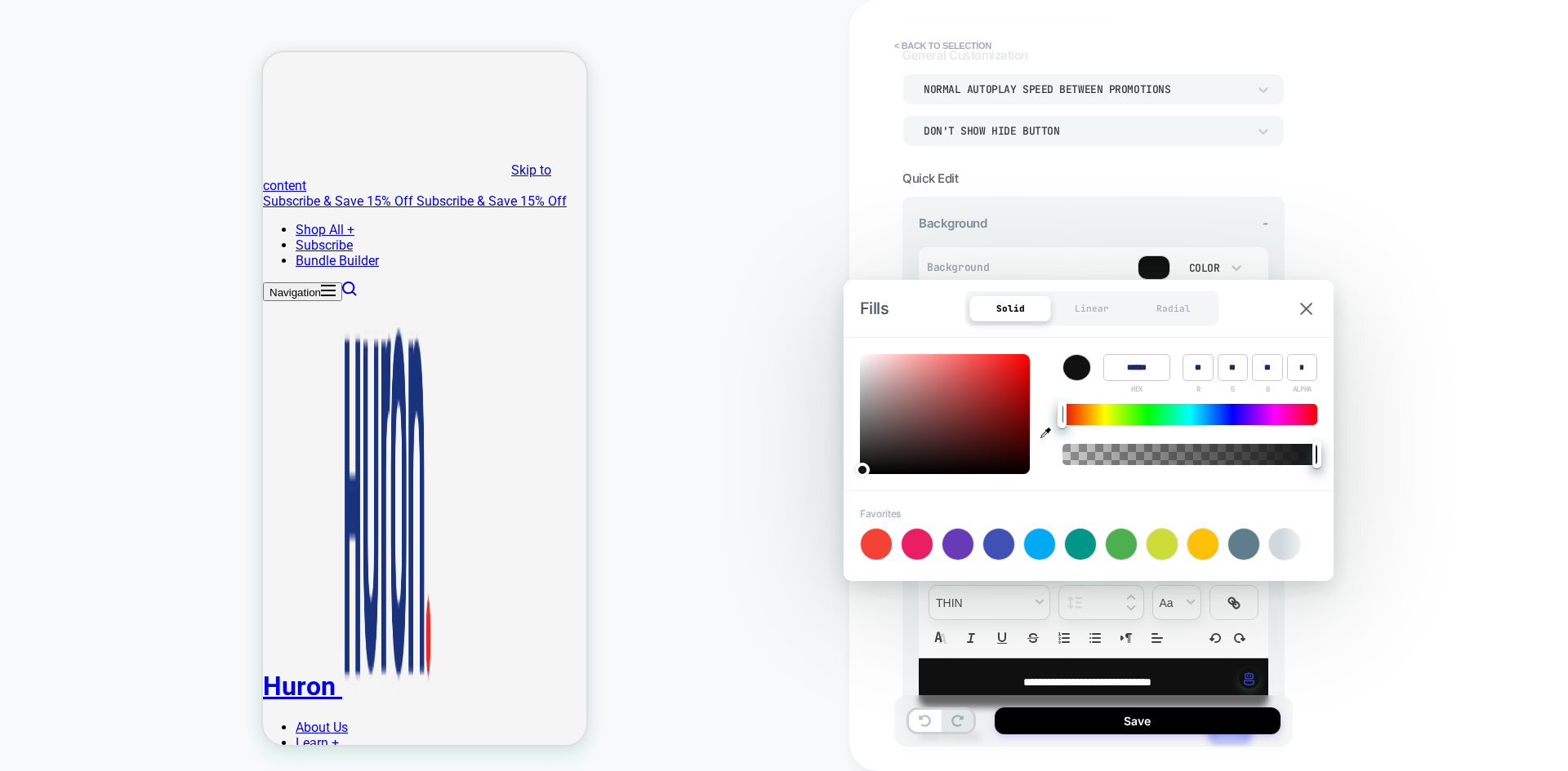
click at [1049, 439] on icon "button" at bounding box center [1045, 432] width 10 height 10
type input "******"
type input "**"
type input "***"
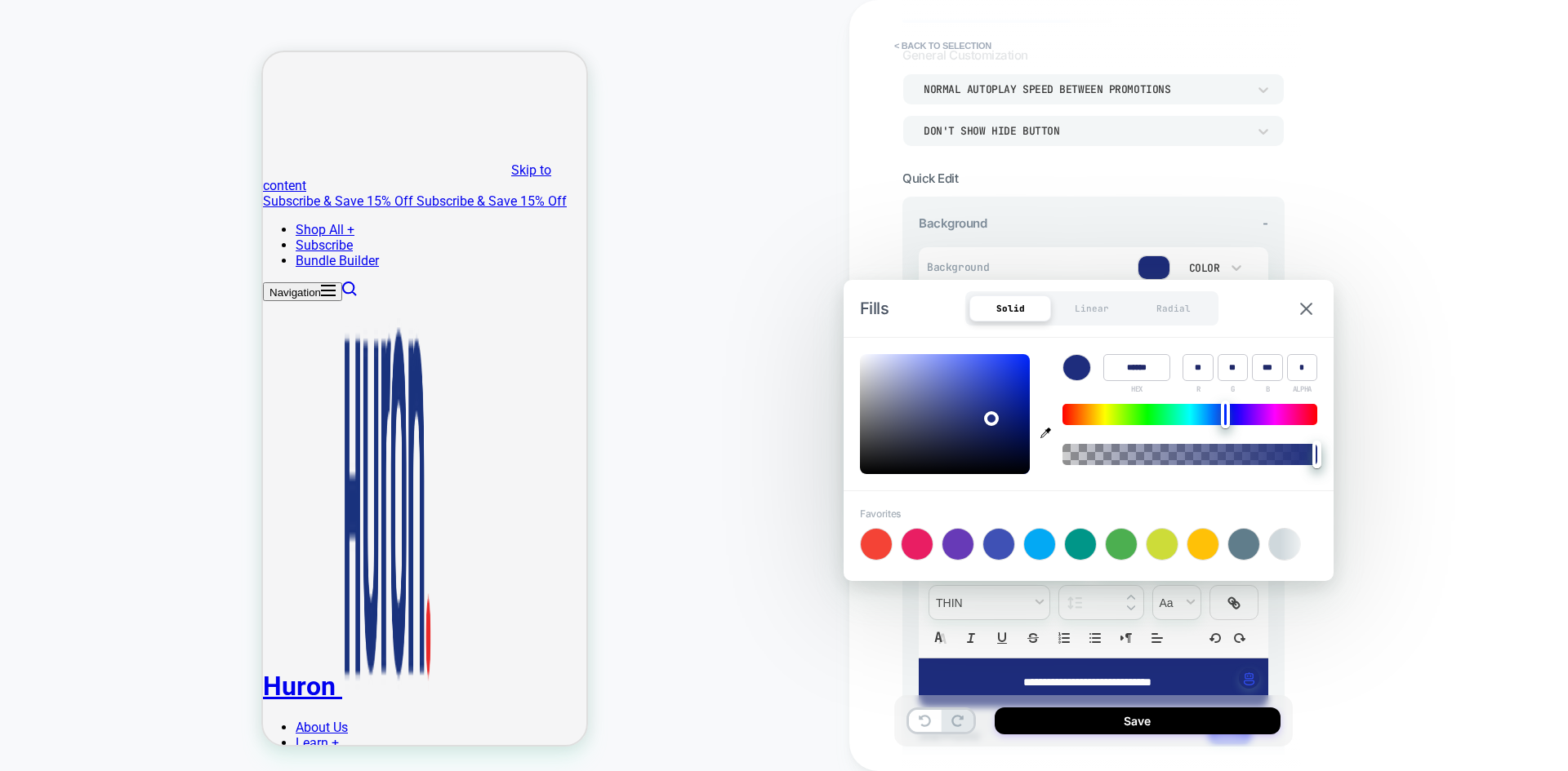
click at [1428, 503] on div "**********" at bounding box center [1208, 386] width 718 height 771
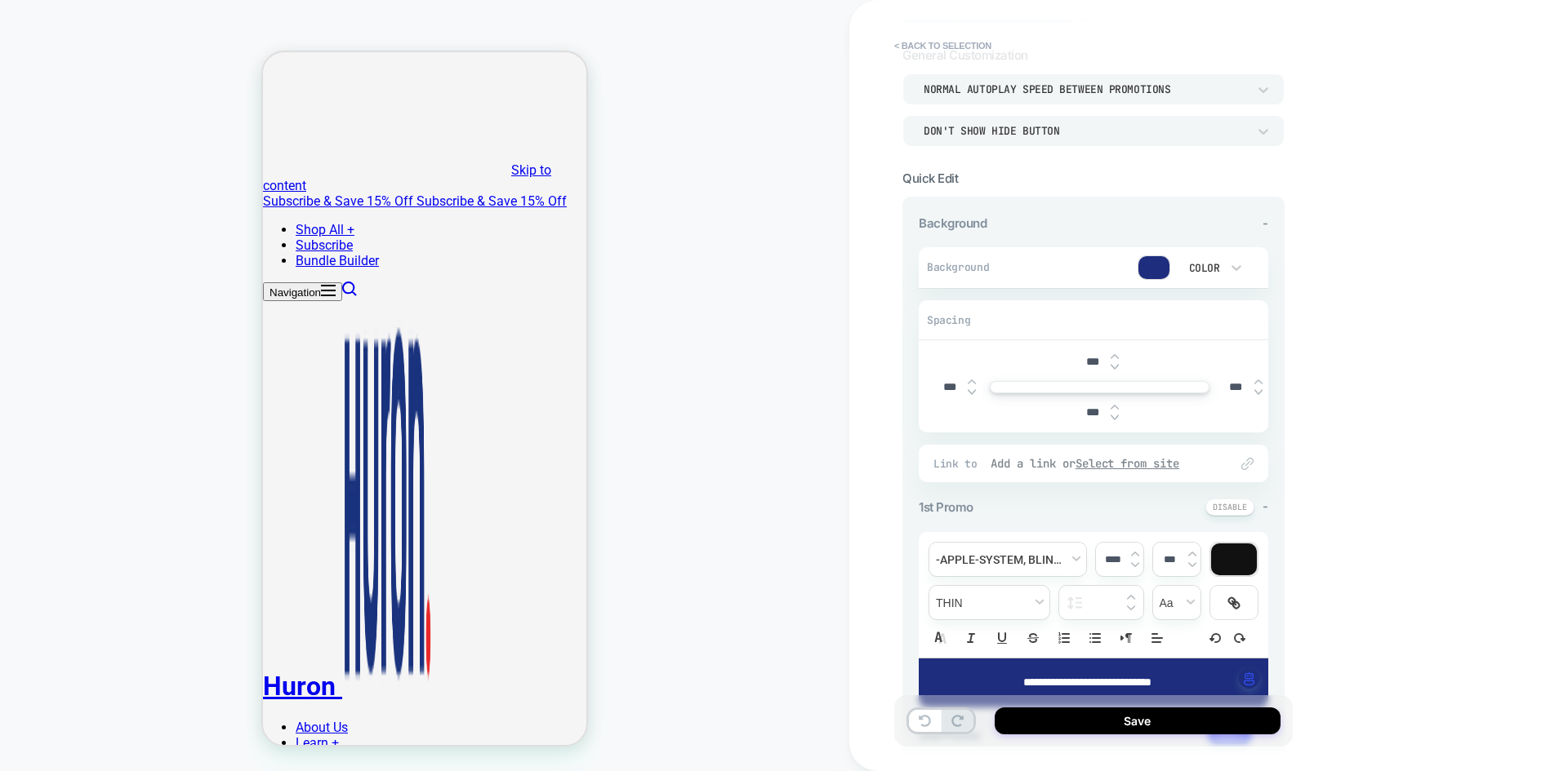
click at [1010, 468] on div "Add a link or Select from site" at bounding box center [1101, 464] width 222 height 15
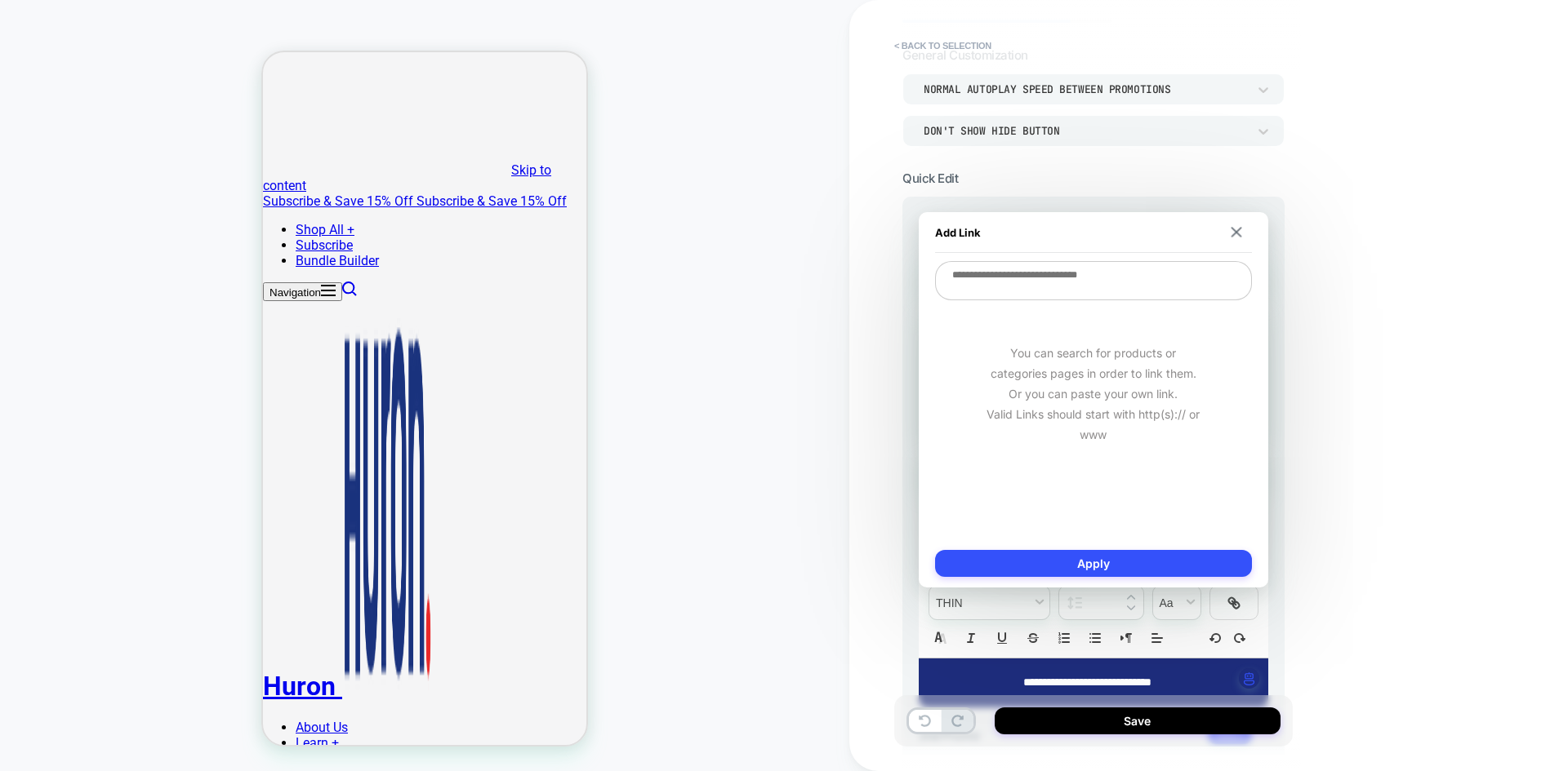
click at [1057, 276] on textarea at bounding box center [1094, 281] width 317 height 39
paste textarea "**********"
type textarea "*"
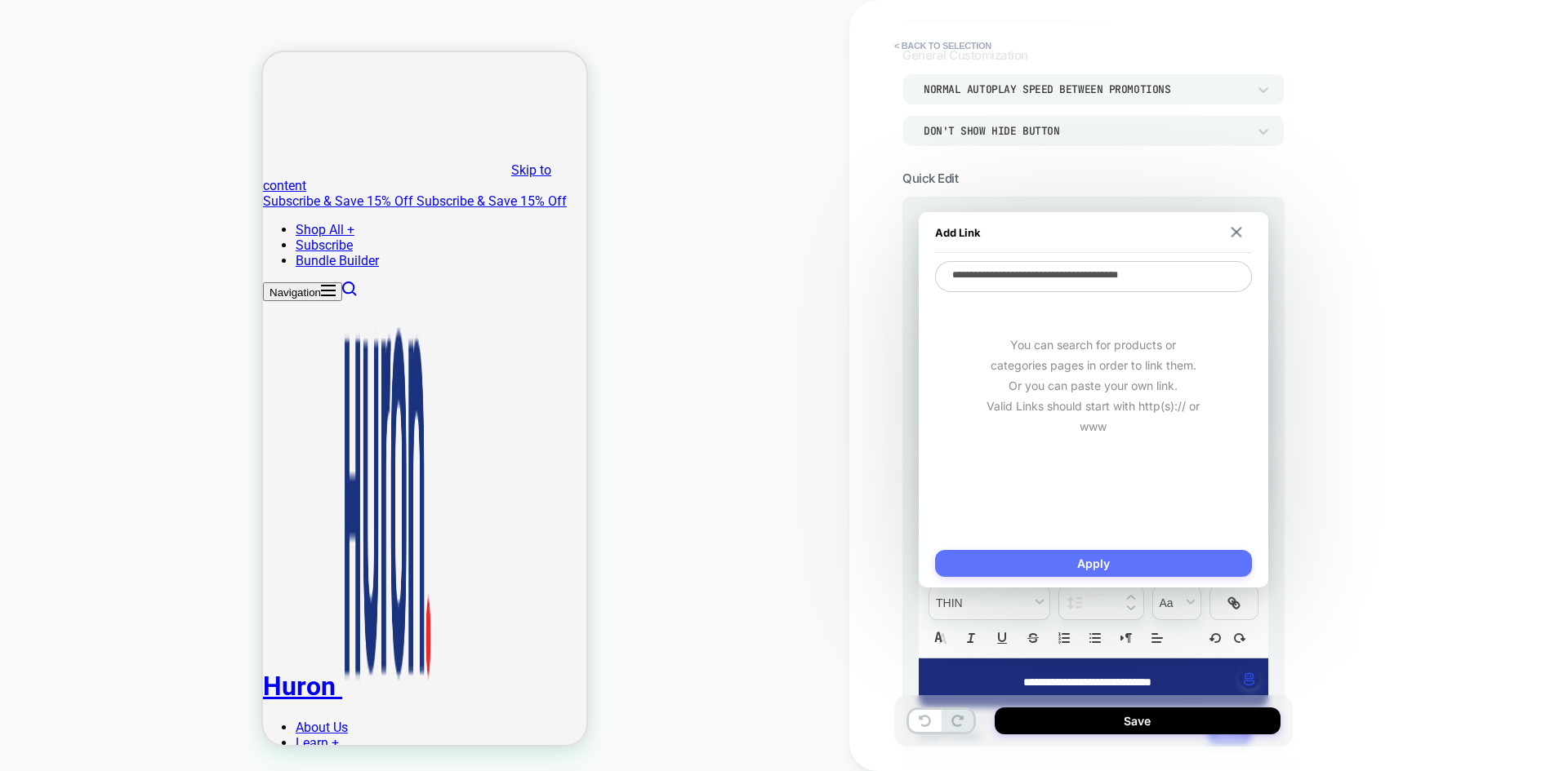
type textarea "**********"
click at [1101, 557] on button "Apply" at bounding box center [1094, 563] width 317 height 27
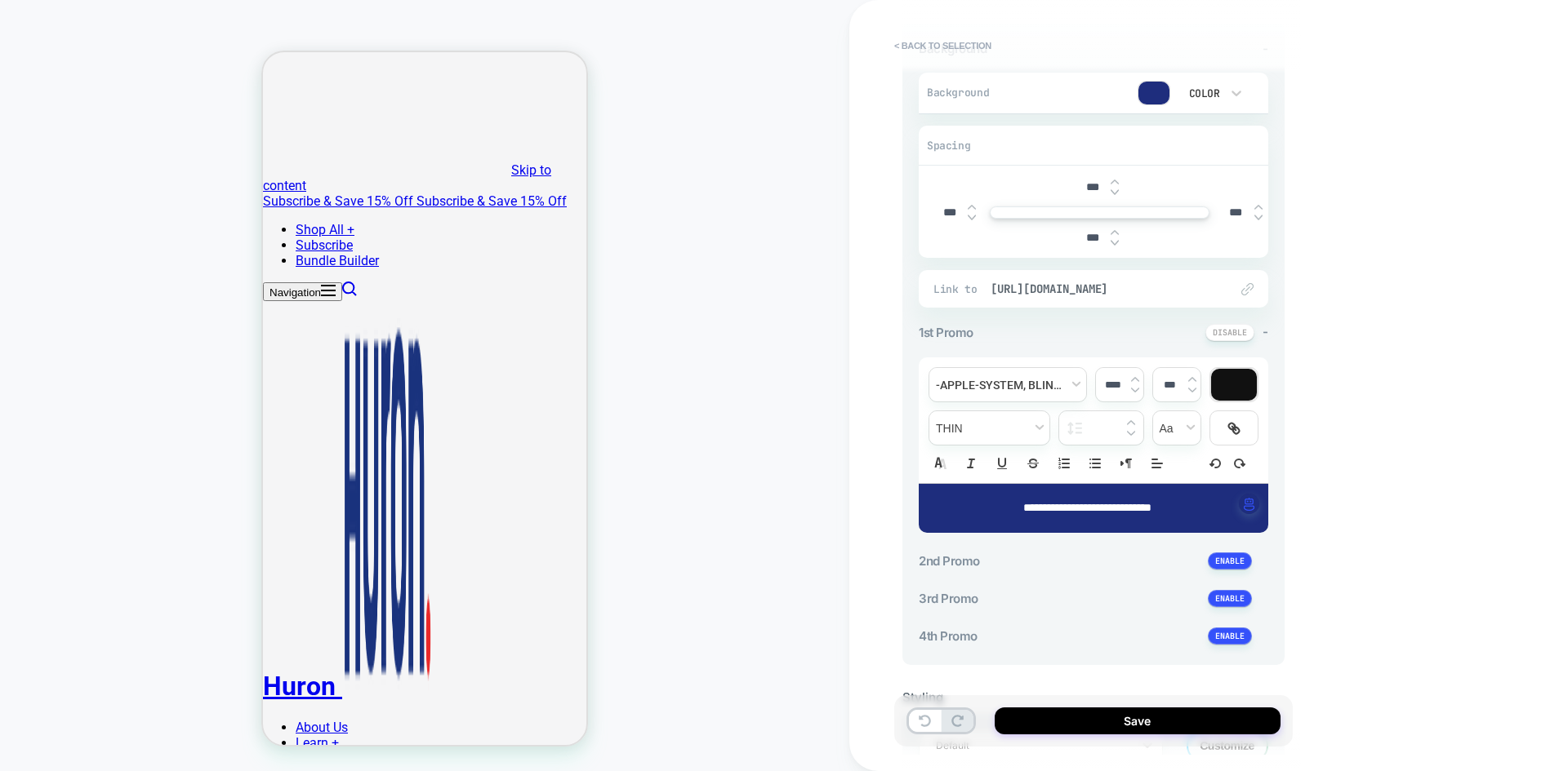
scroll to position [268, 0]
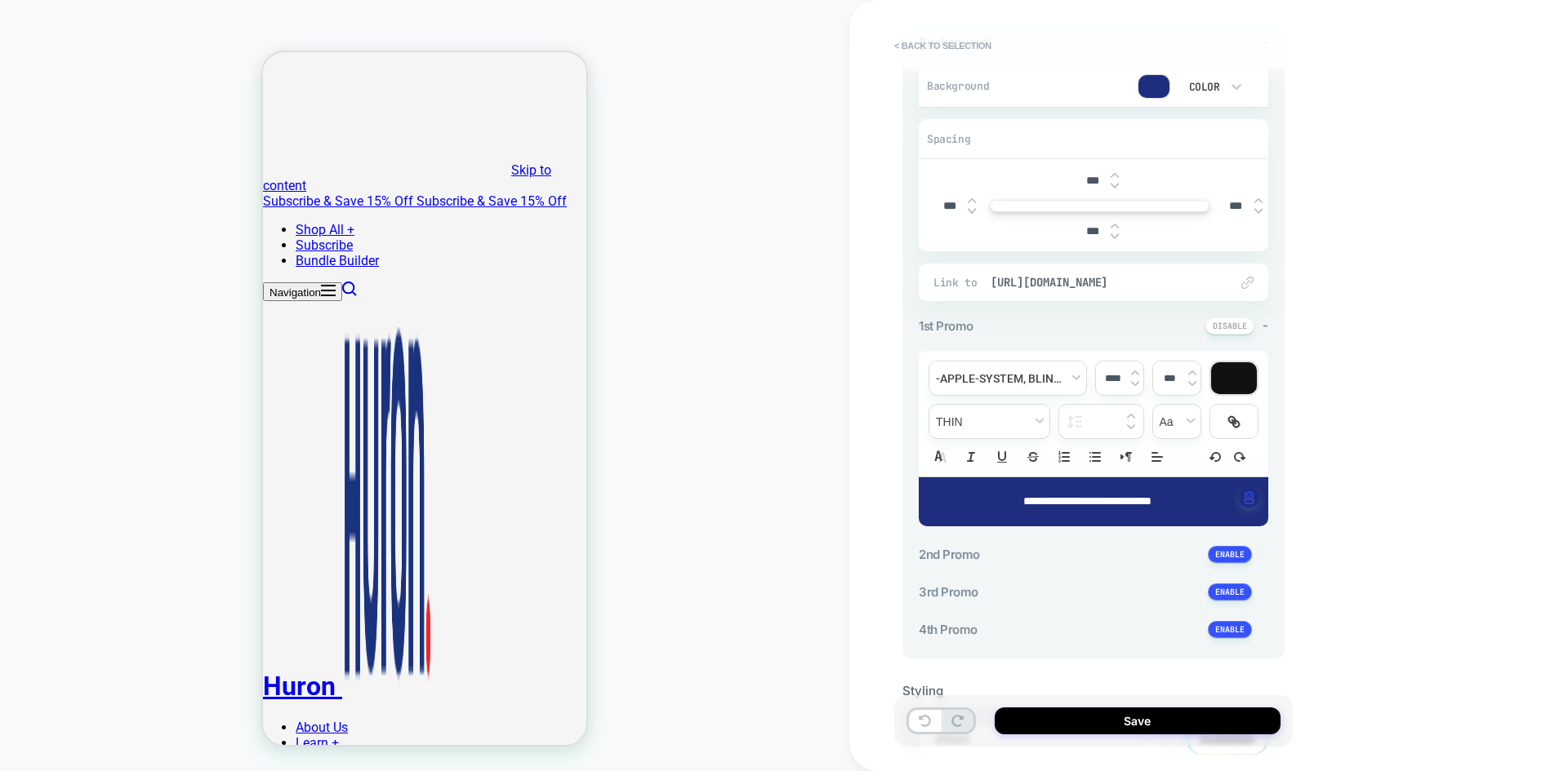
click at [1208, 494] on p "**********" at bounding box center [1087, 502] width 305 height 17
click at [1207, 507] on p "**********" at bounding box center [1087, 502] width 305 height 17
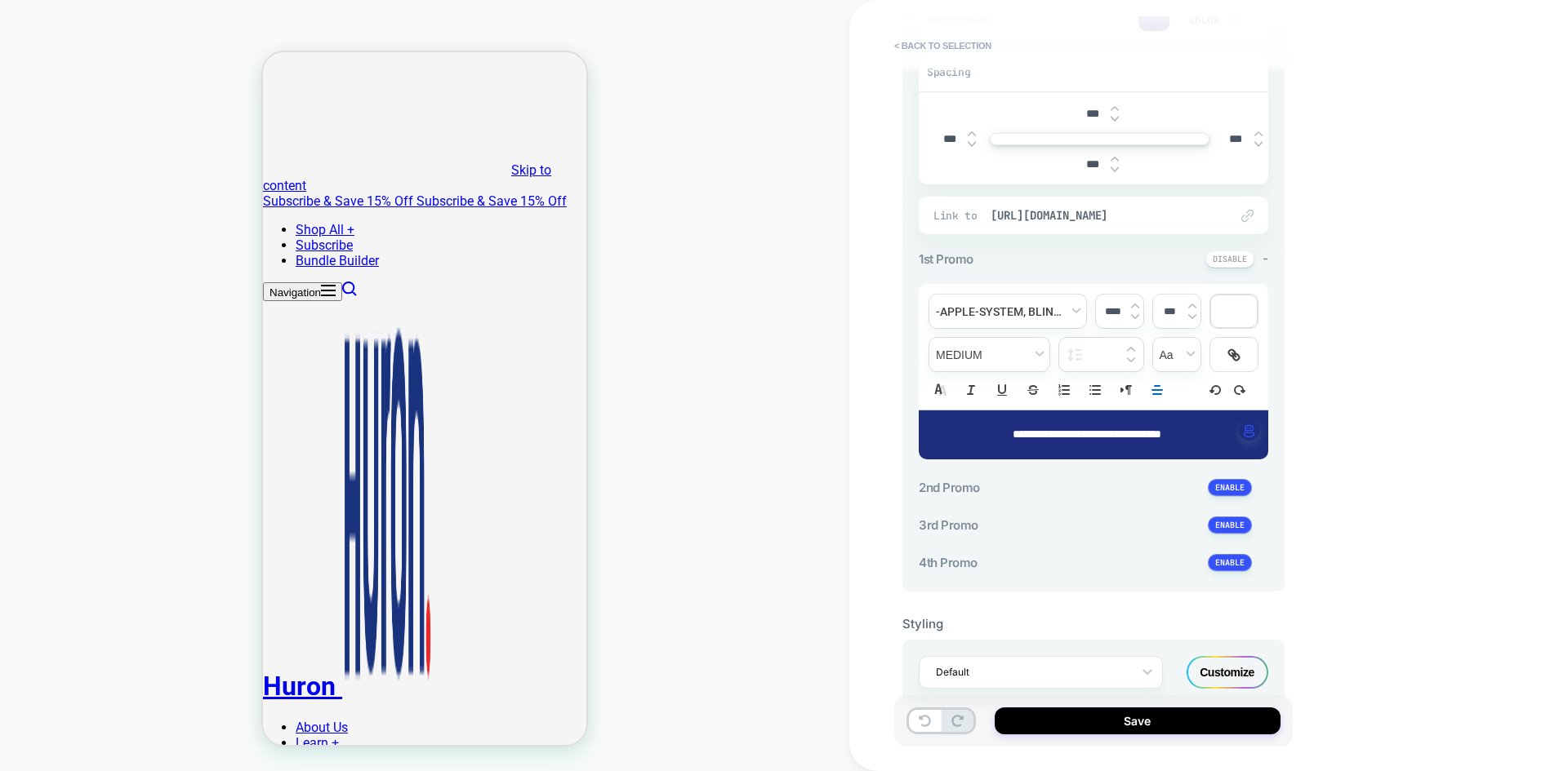
scroll to position [334, 0]
click at [1039, 319] on span "font" at bounding box center [1008, 312] width 157 height 34
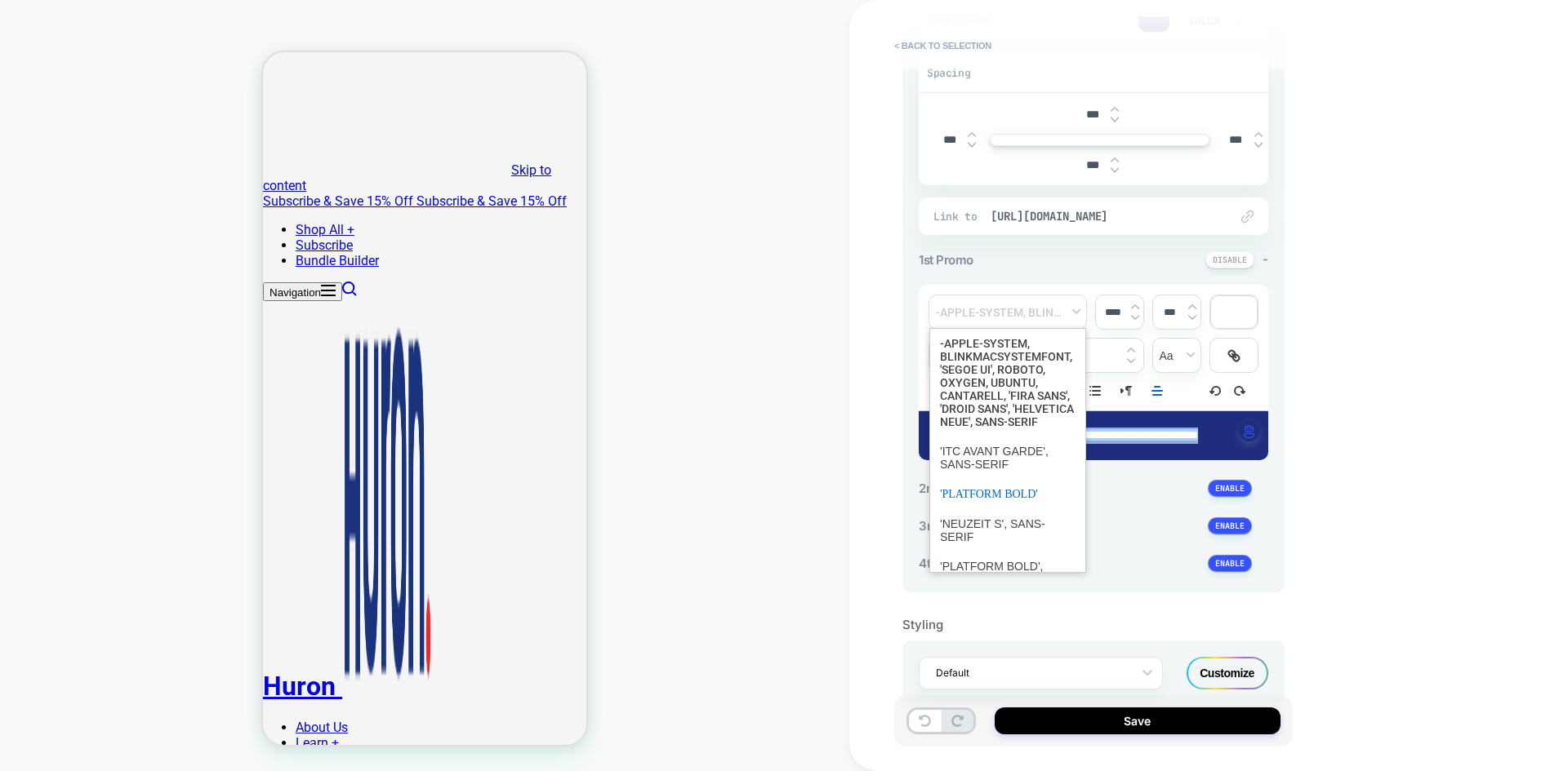
click at [997, 509] on span "font" at bounding box center [1008, 494] width 136 height 30
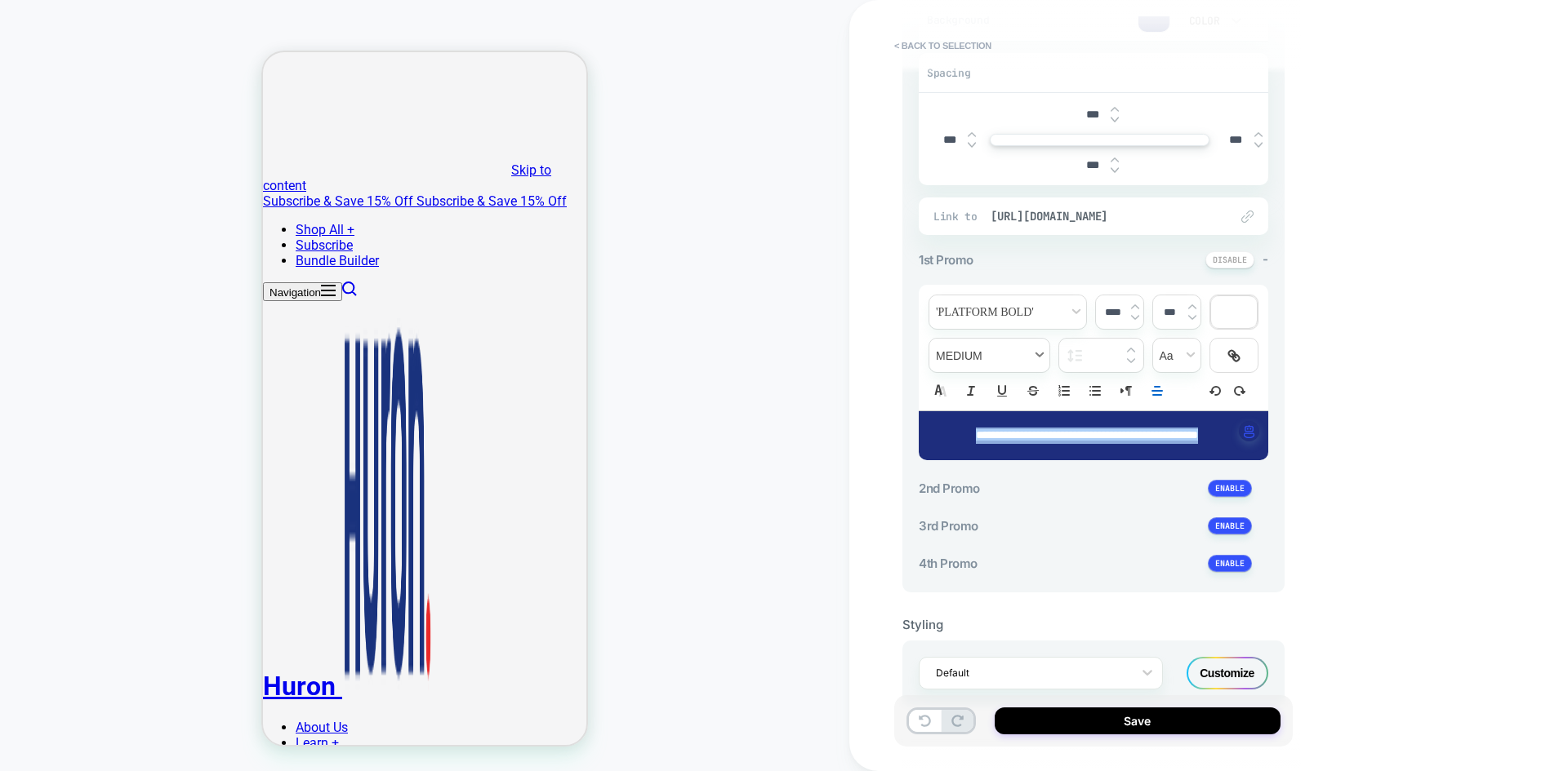
click at [1019, 354] on span "fontWeight" at bounding box center [989, 356] width 120 height 34
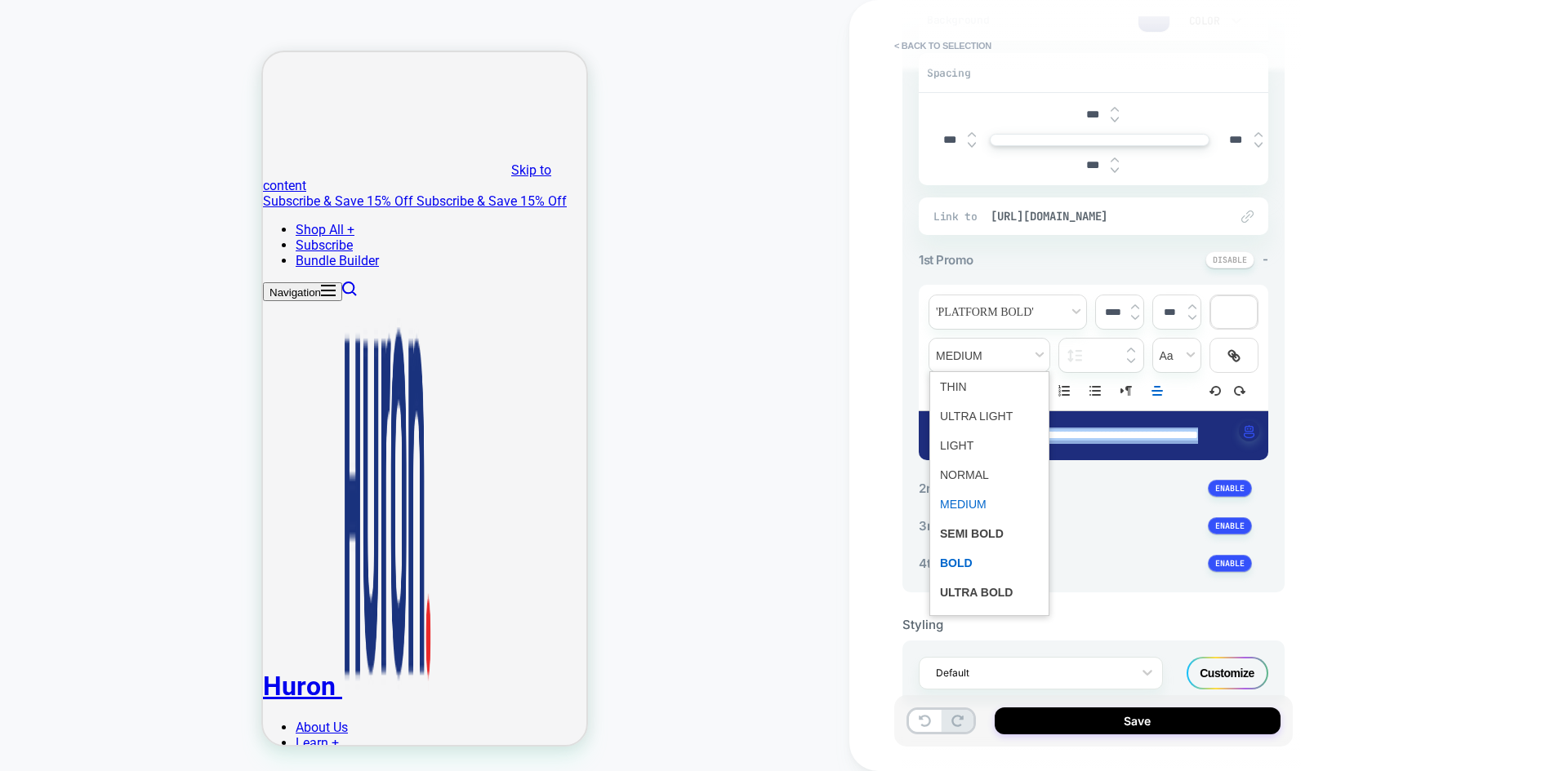
click at [979, 564] on span "fontWeight" at bounding box center [989, 563] width 99 height 30
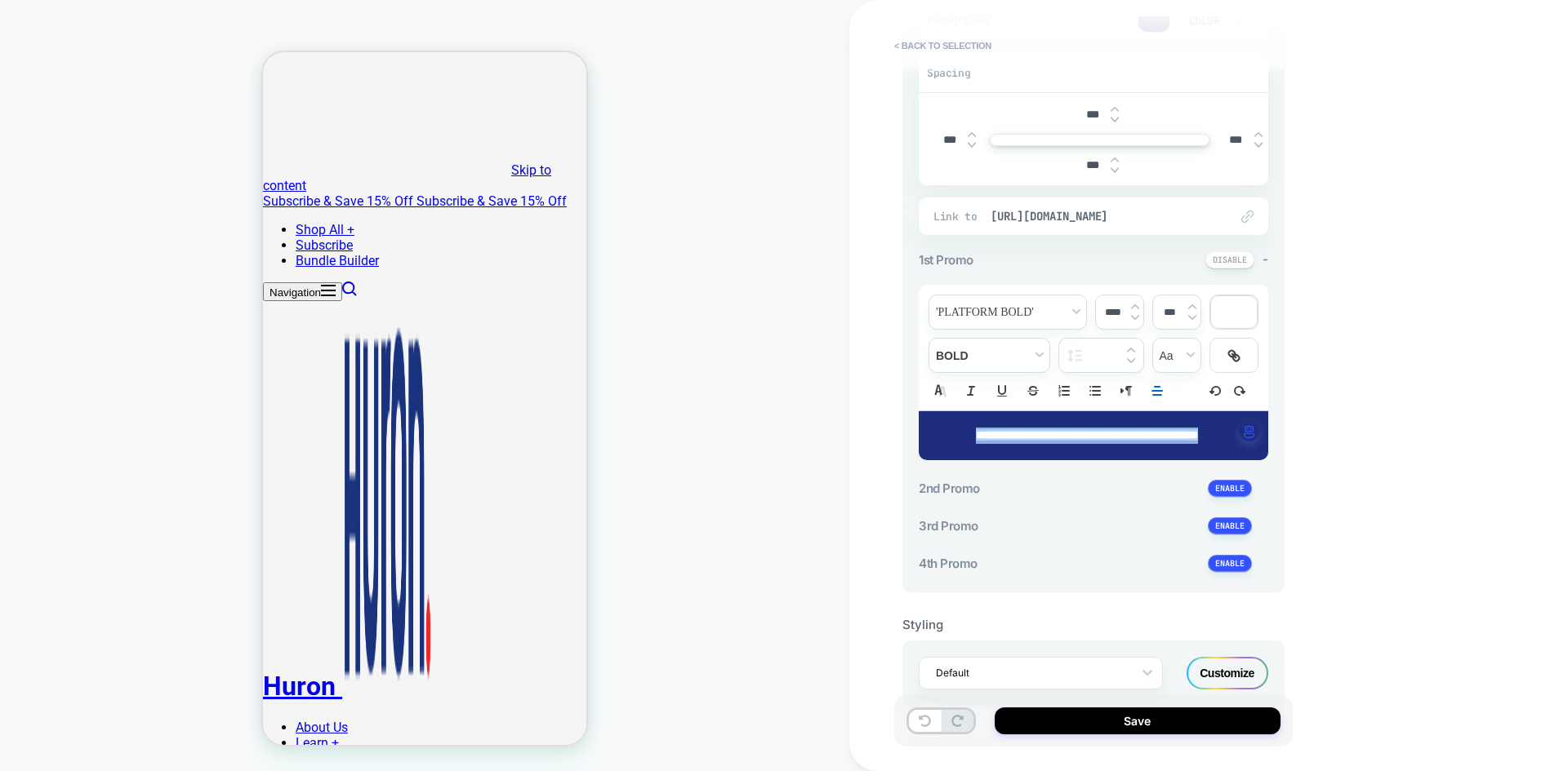
click at [1242, 307] on div at bounding box center [1234, 312] width 46 height 32
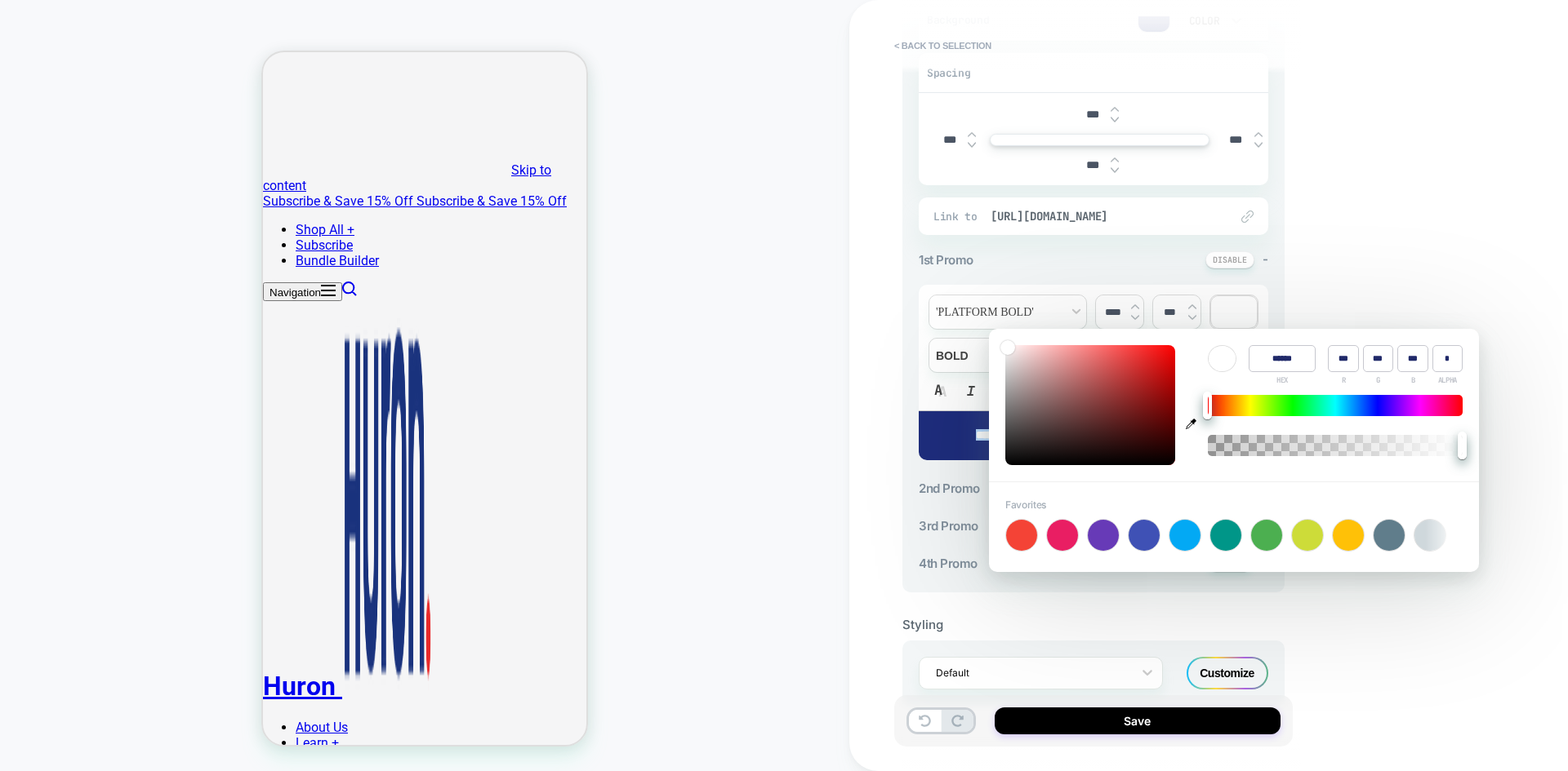
click at [1261, 363] on input "******" at bounding box center [1282, 358] width 67 height 27
click at [1226, 358] on div at bounding box center [1221, 358] width 27 height 25
click at [1193, 423] on icon "button" at bounding box center [1191, 424] width 10 height 10
click at [1311, 610] on div "**********" at bounding box center [1208, 386] width 718 height 771
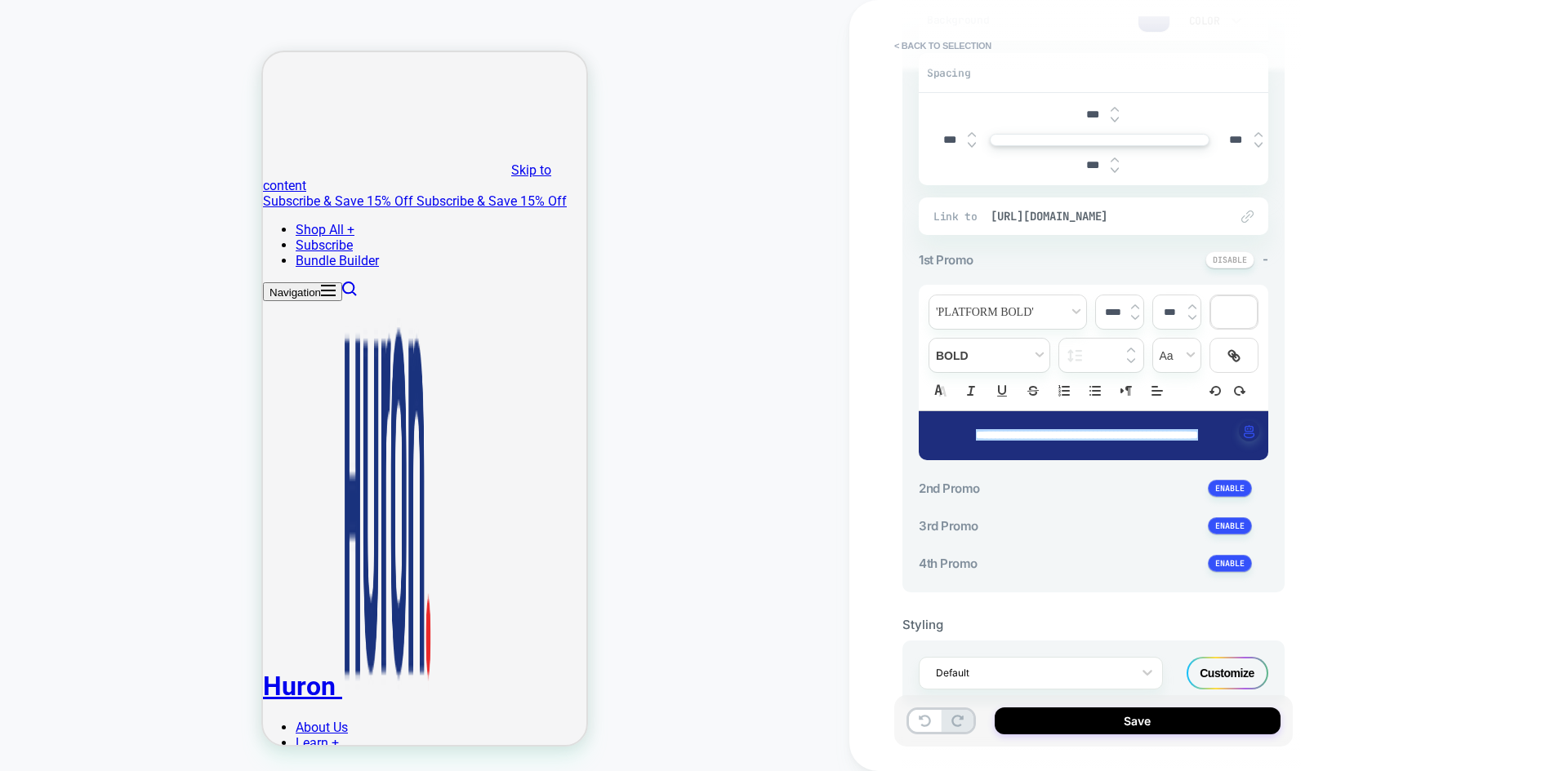
click at [1086, 620] on div "Styling" at bounding box center [1094, 625] width 382 height 16
click at [1282, 399] on div "**********" at bounding box center [1094, 271] width 382 height 643
click at [1150, 262] on div "1st Promo -" at bounding box center [1093, 260] width 349 height 17
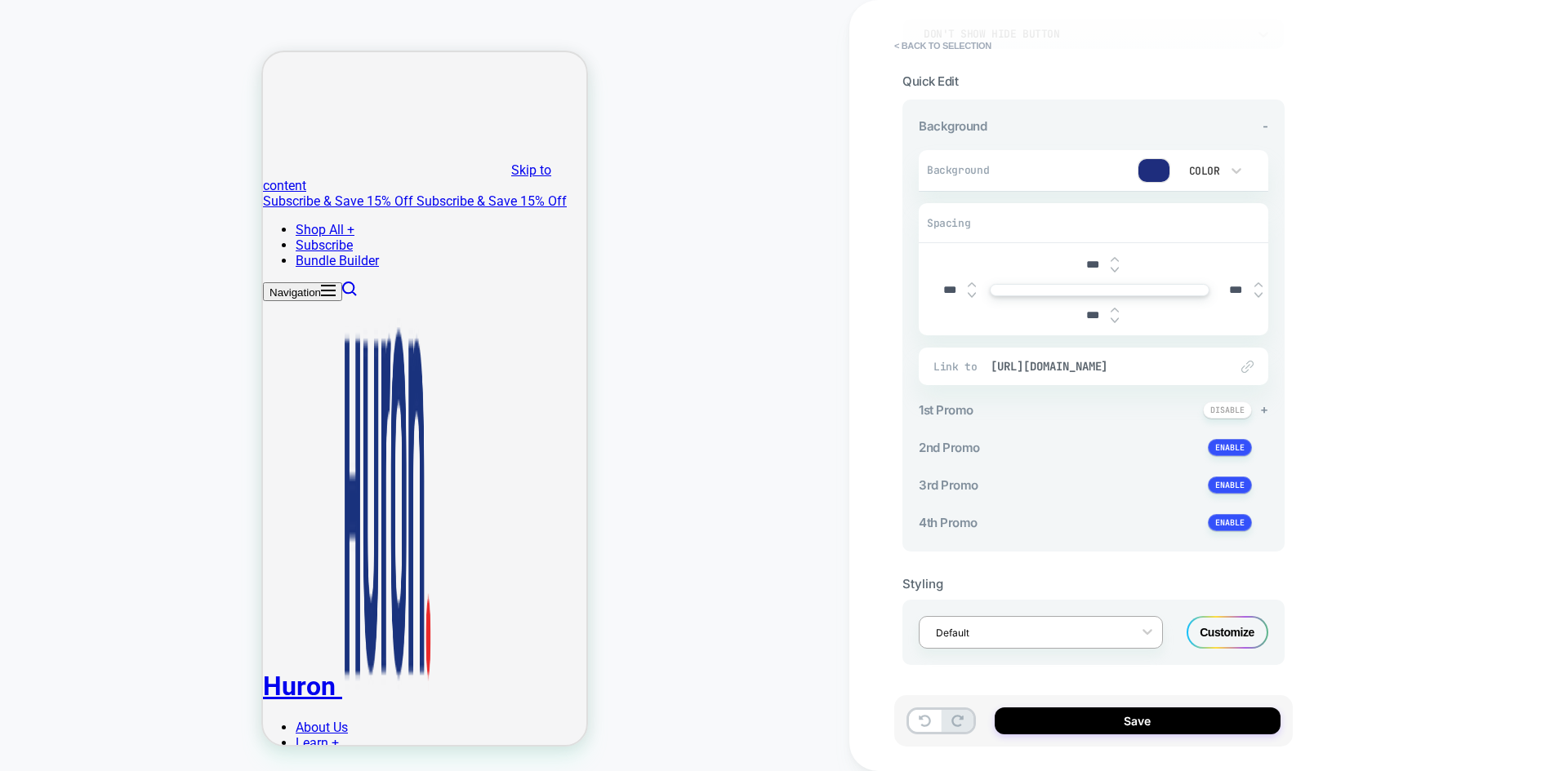
scroll to position [0, 0]
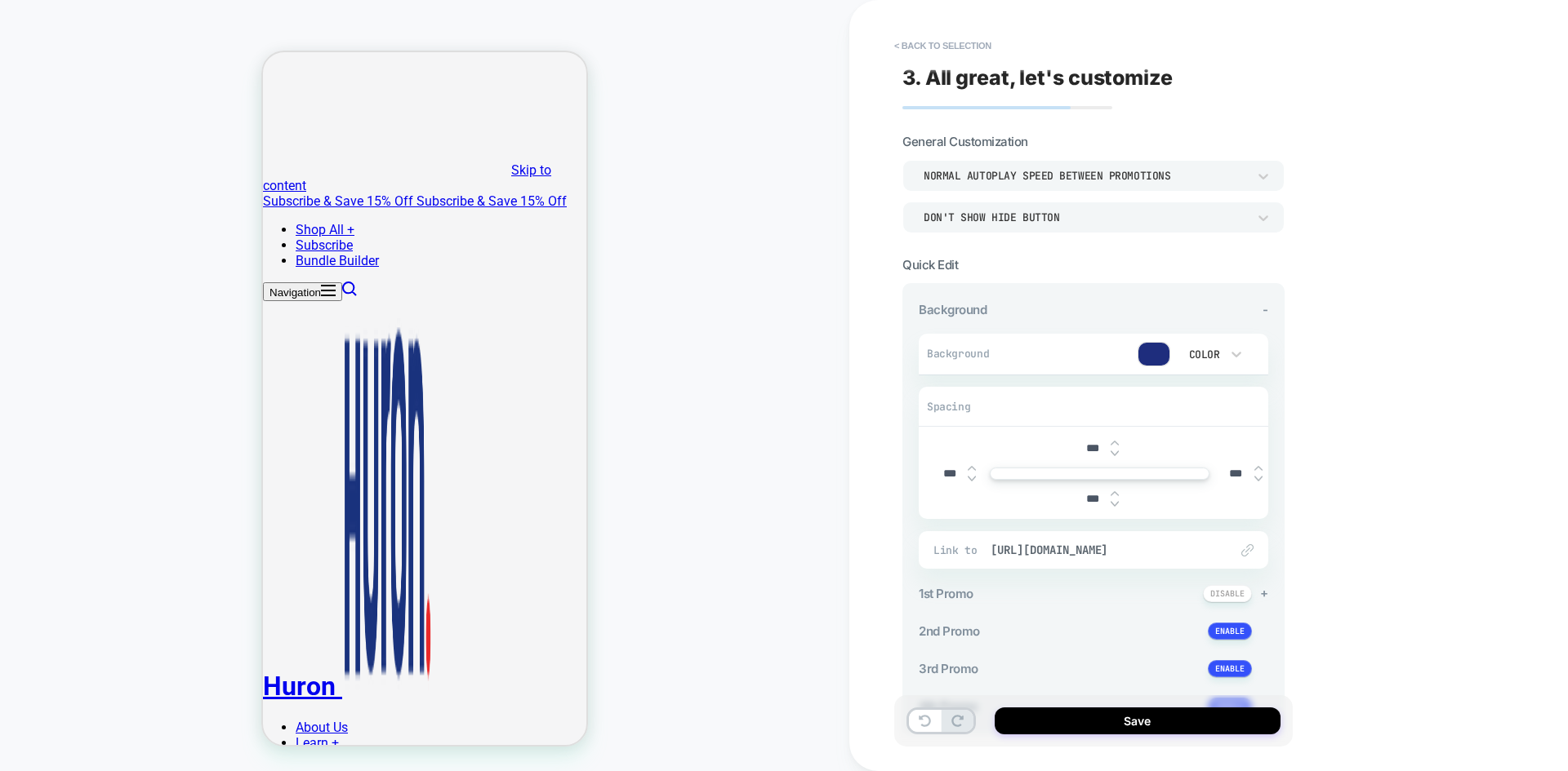
click at [1126, 180] on div "Normal autoplay speed between promotions" at bounding box center [1084, 175] width 323 height 14
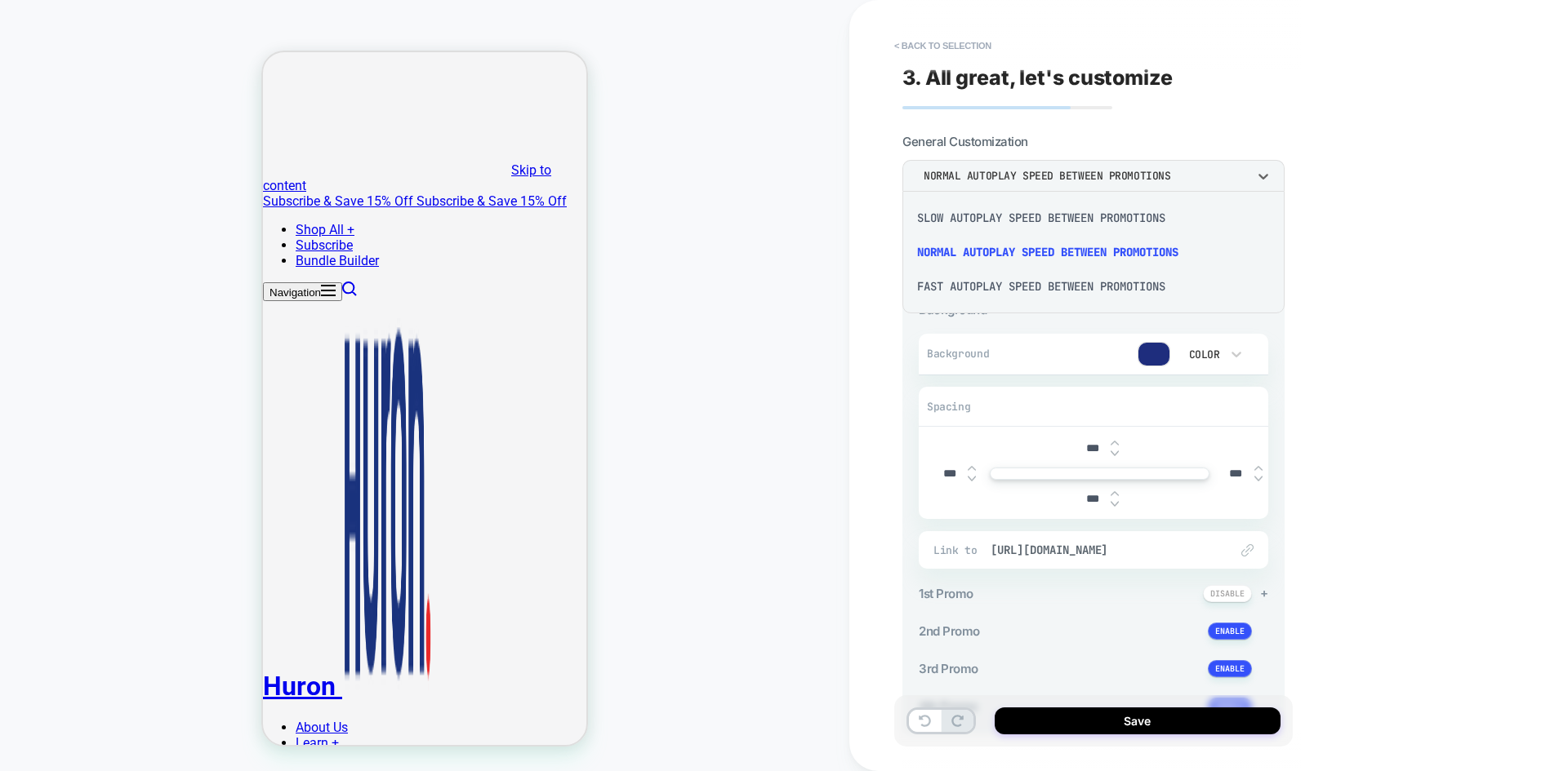
click at [1117, 216] on div "Slow autoplay speed between promotions" at bounding box center [1094, 218] width 369 height 34
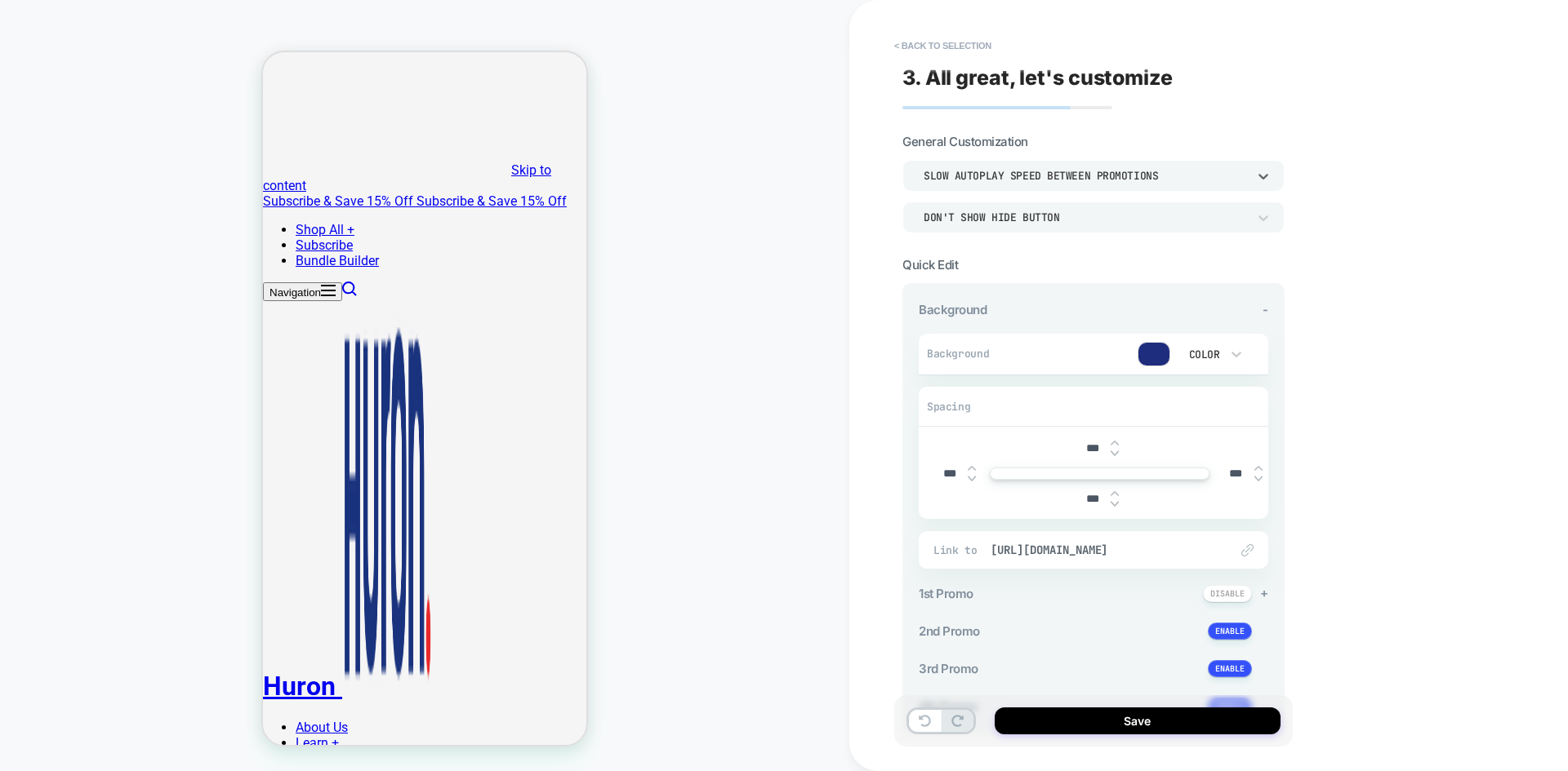
click at [1110, 221] on div "Don't show hide button" at bounding box center [1084, 217] width 323 height 14
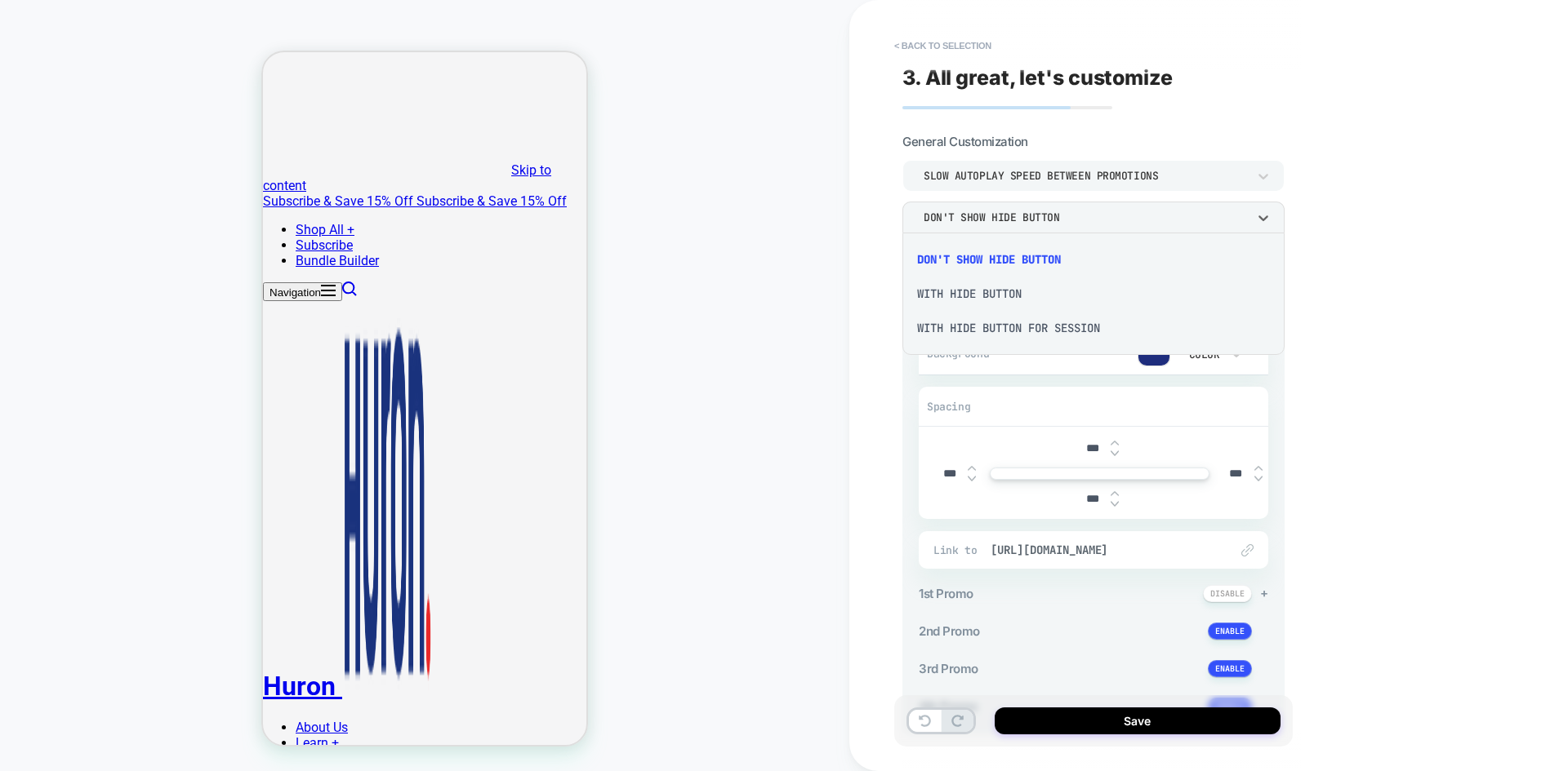
click at [1125, 187] on div at bounding box center [784, 386] width 1568 height 771
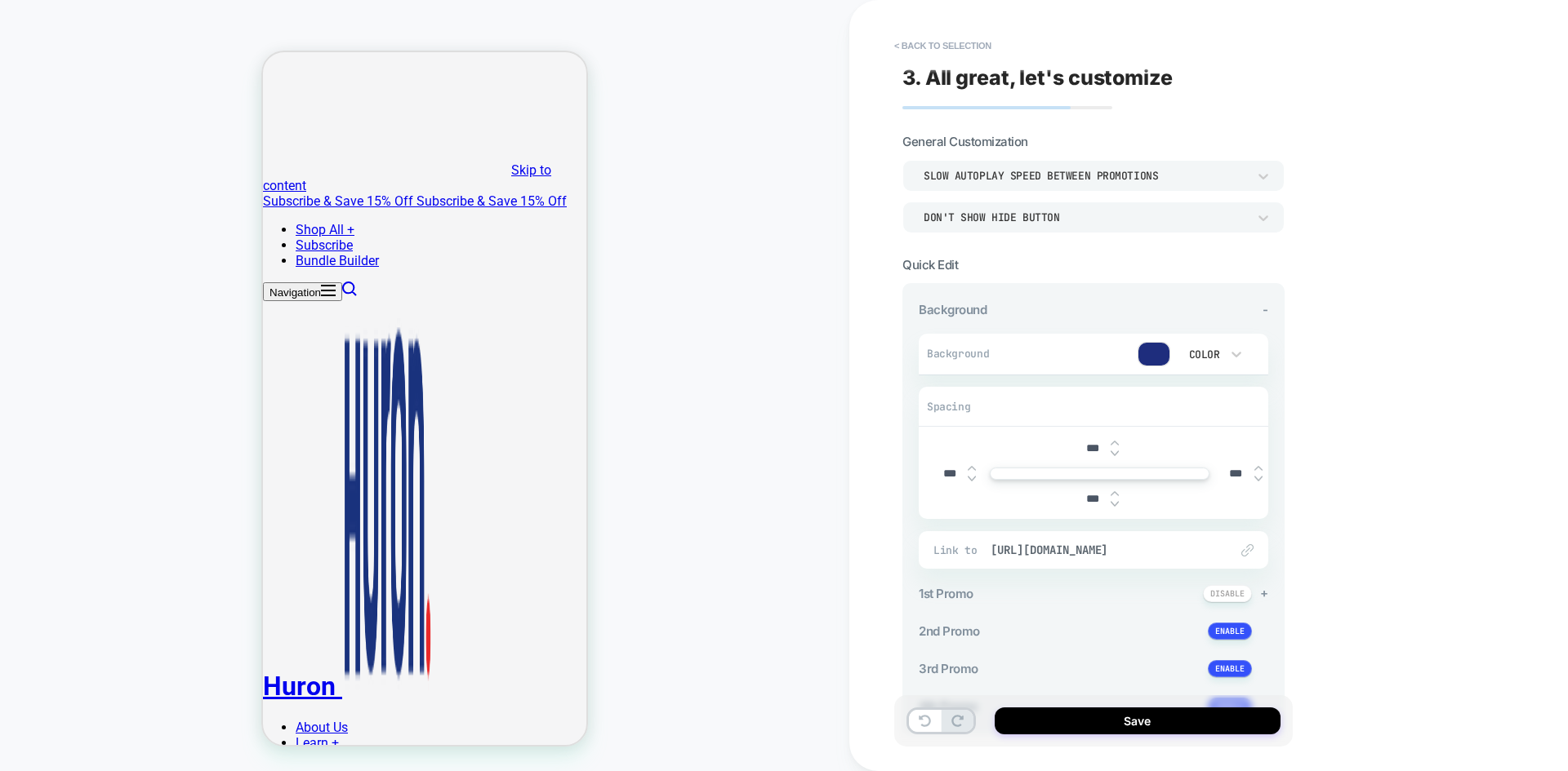
click at [1135, 157] on section "General Customization Slow autoplay speed between promotions Don't show hide bu…" at bounding box center [1094, 183] width 382 height 99
click at [1136, 172] on div "Slow autoplay speed between promotions" at bounding box center [1084, 175] width 323 height 14
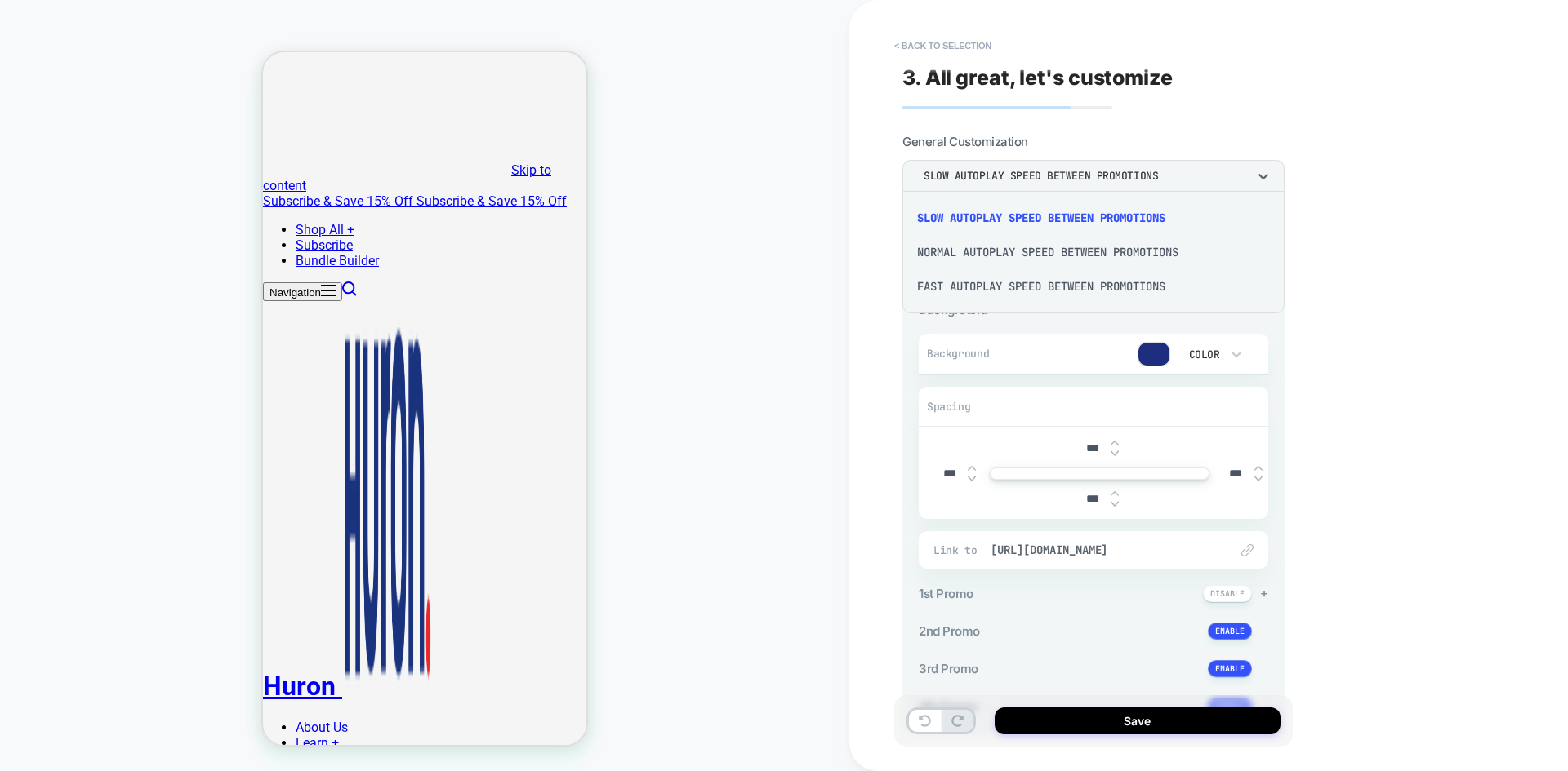
click at [1182, 112] on div at bounding box center [784, 386] width 1568 height 771
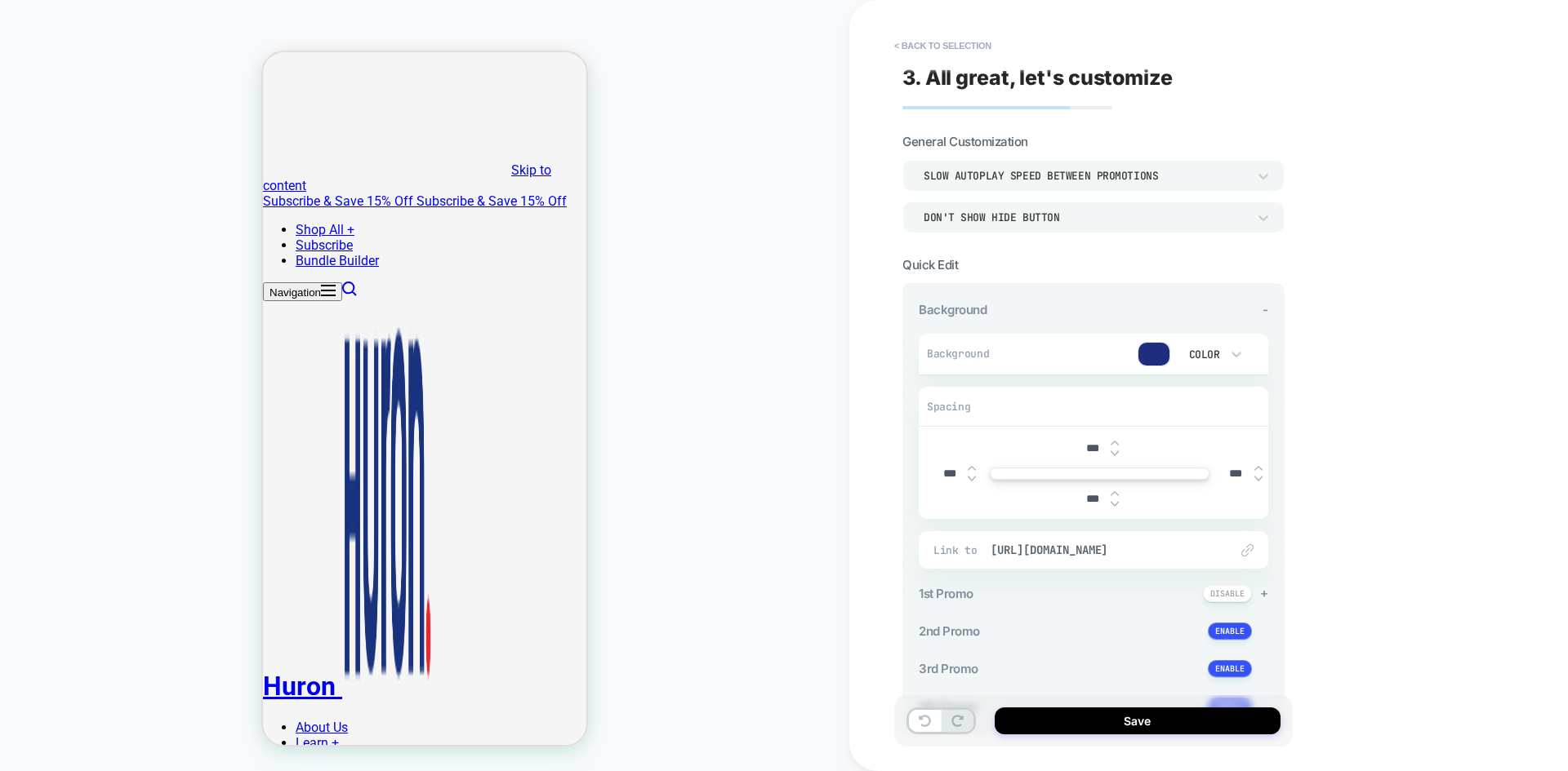
click at [1147, 187] on div "Slow autoplay speed between promotions" at bounding box center [1094, 175] width 382 height 31
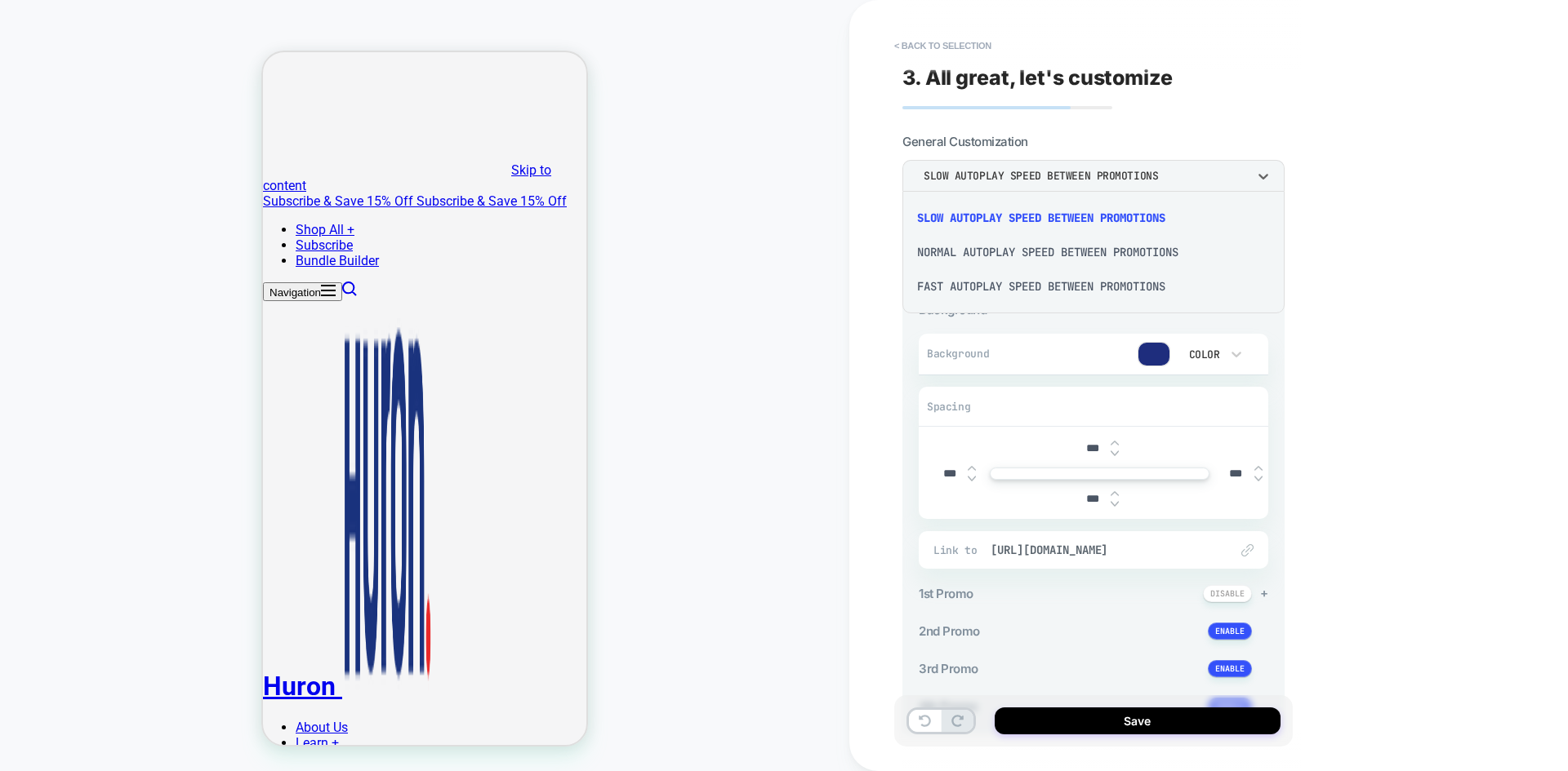
click at [1094, 286] on div "Fast autoplay speed between promotions" at bounding box center [1094, 286] width 369 height 34
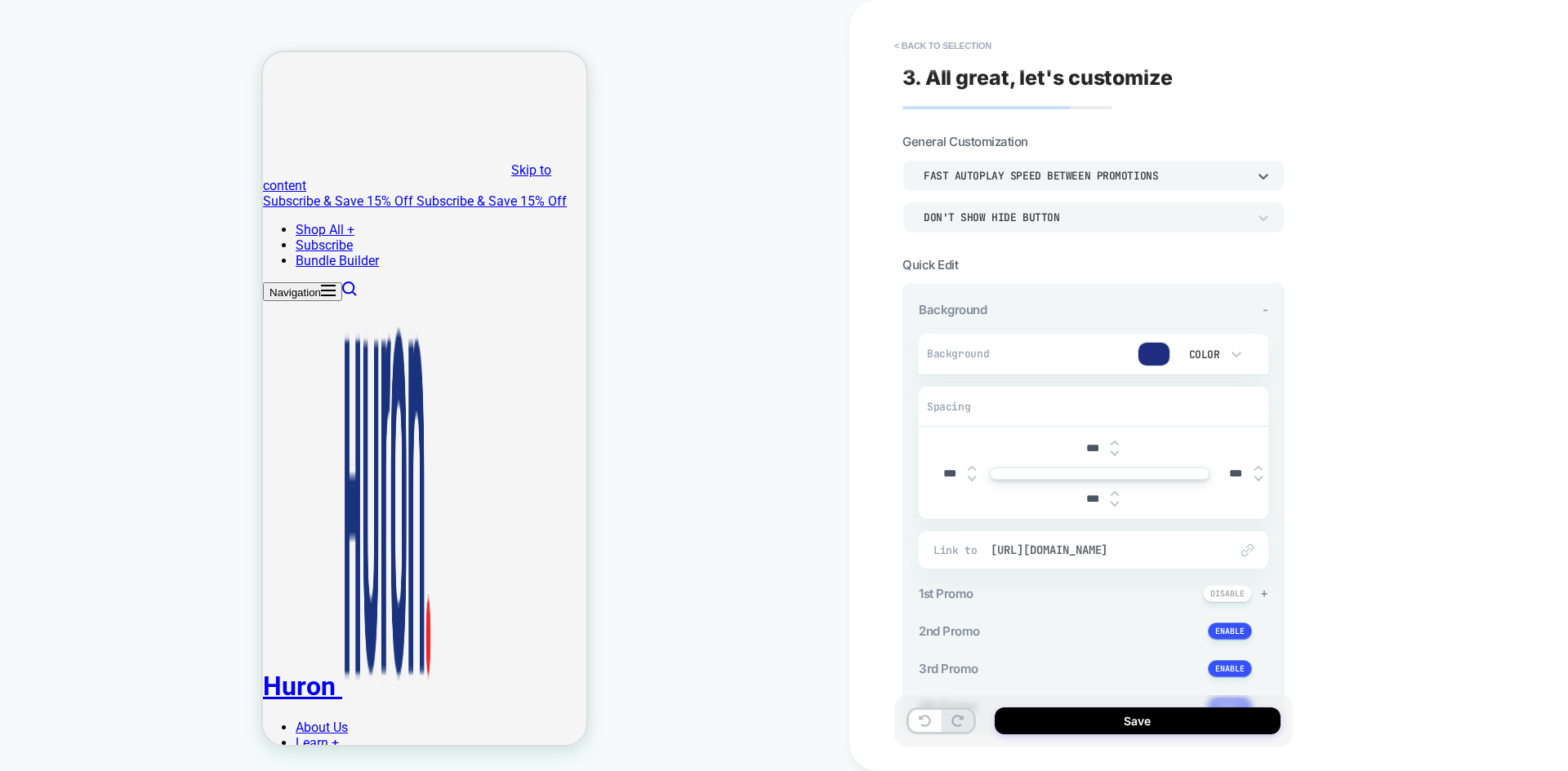
click at [1096, 188] on div "Fast autoplay speed between promotions" at bounding box center [1094, 175] width 382 height 31
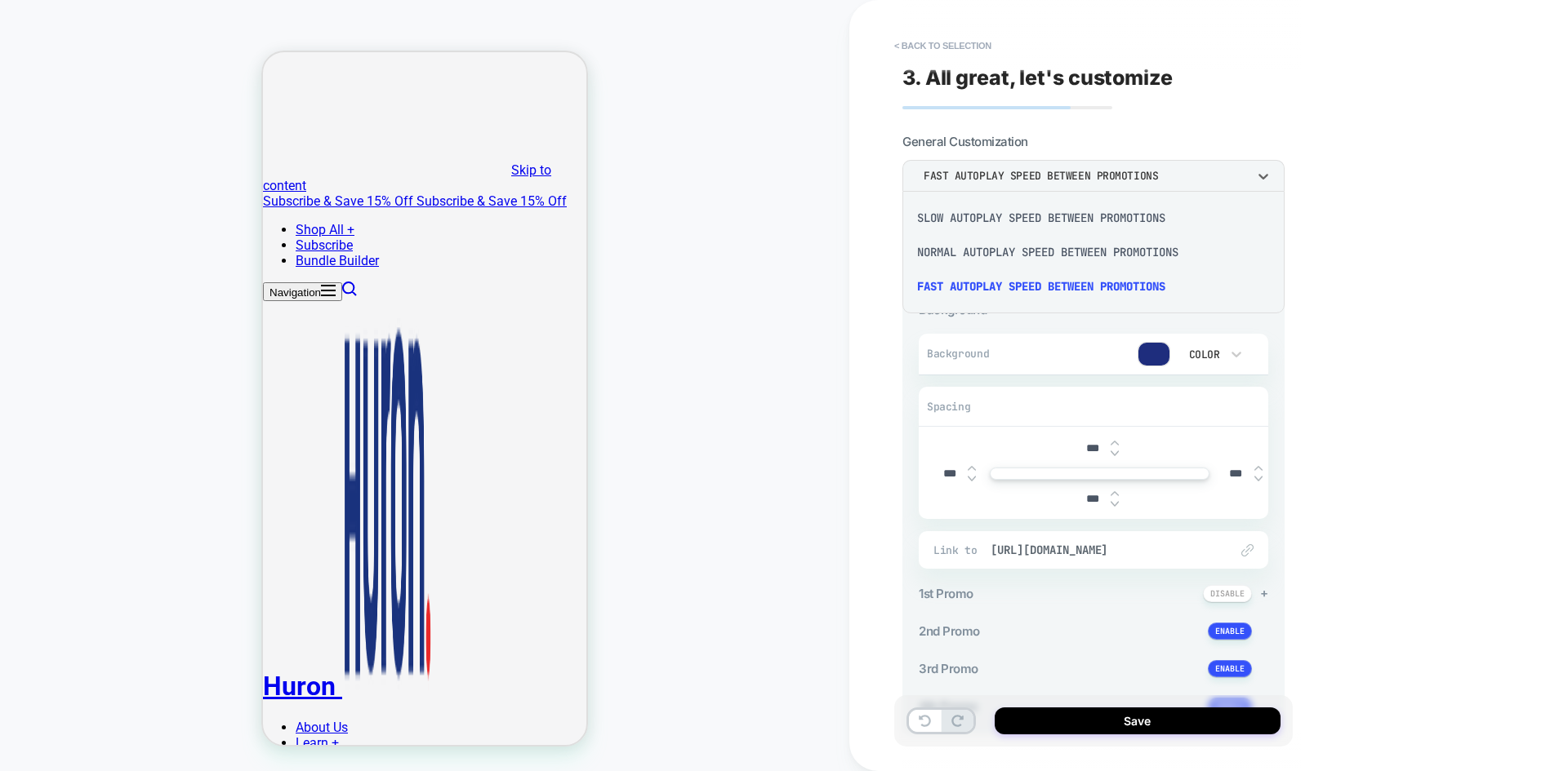
click at [1024, 215] on div "Slow autoplay speed between promotions" at bounding box center [1094, 218] width 369 height 34
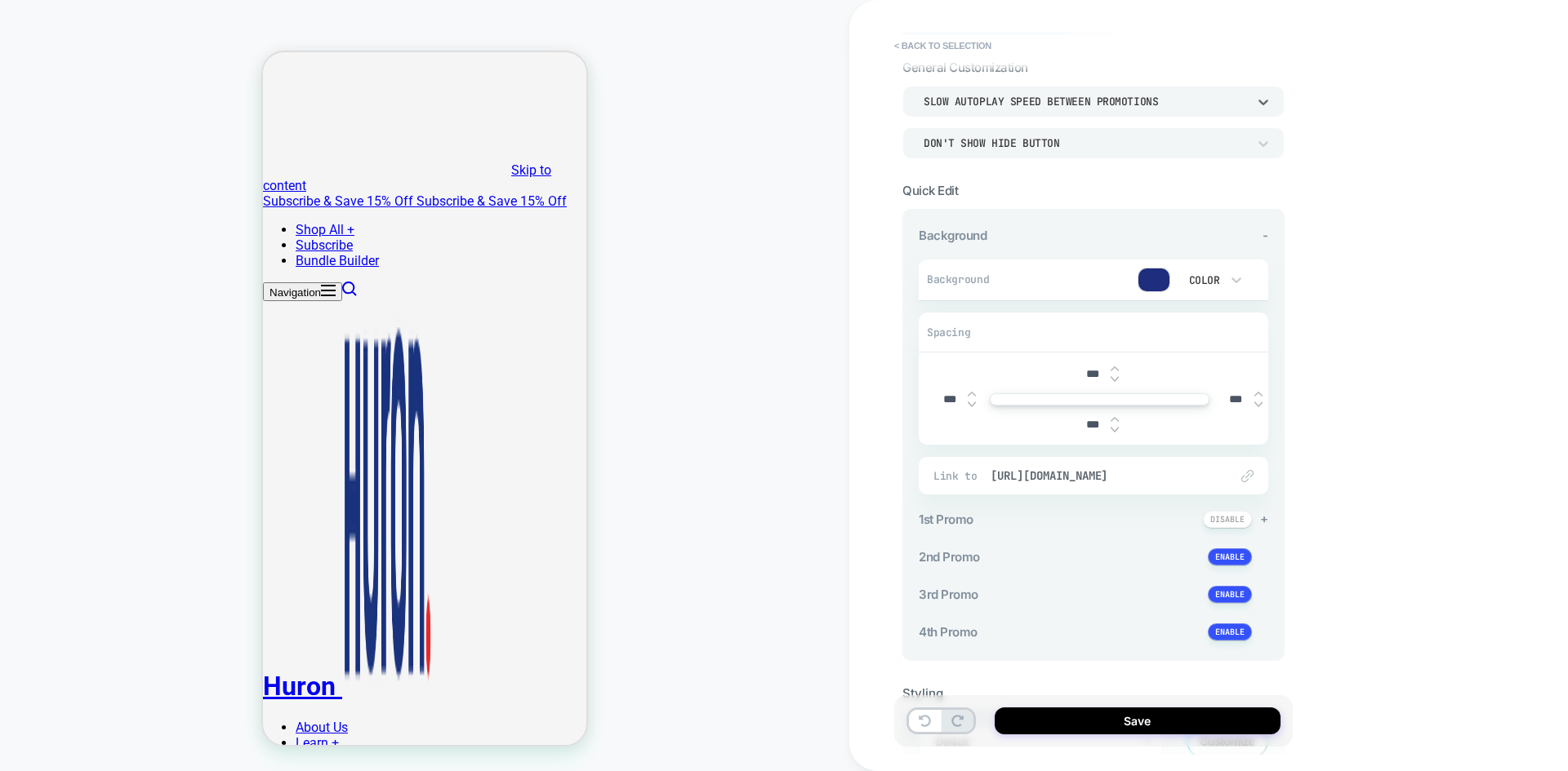
scroll to position [183, 0]
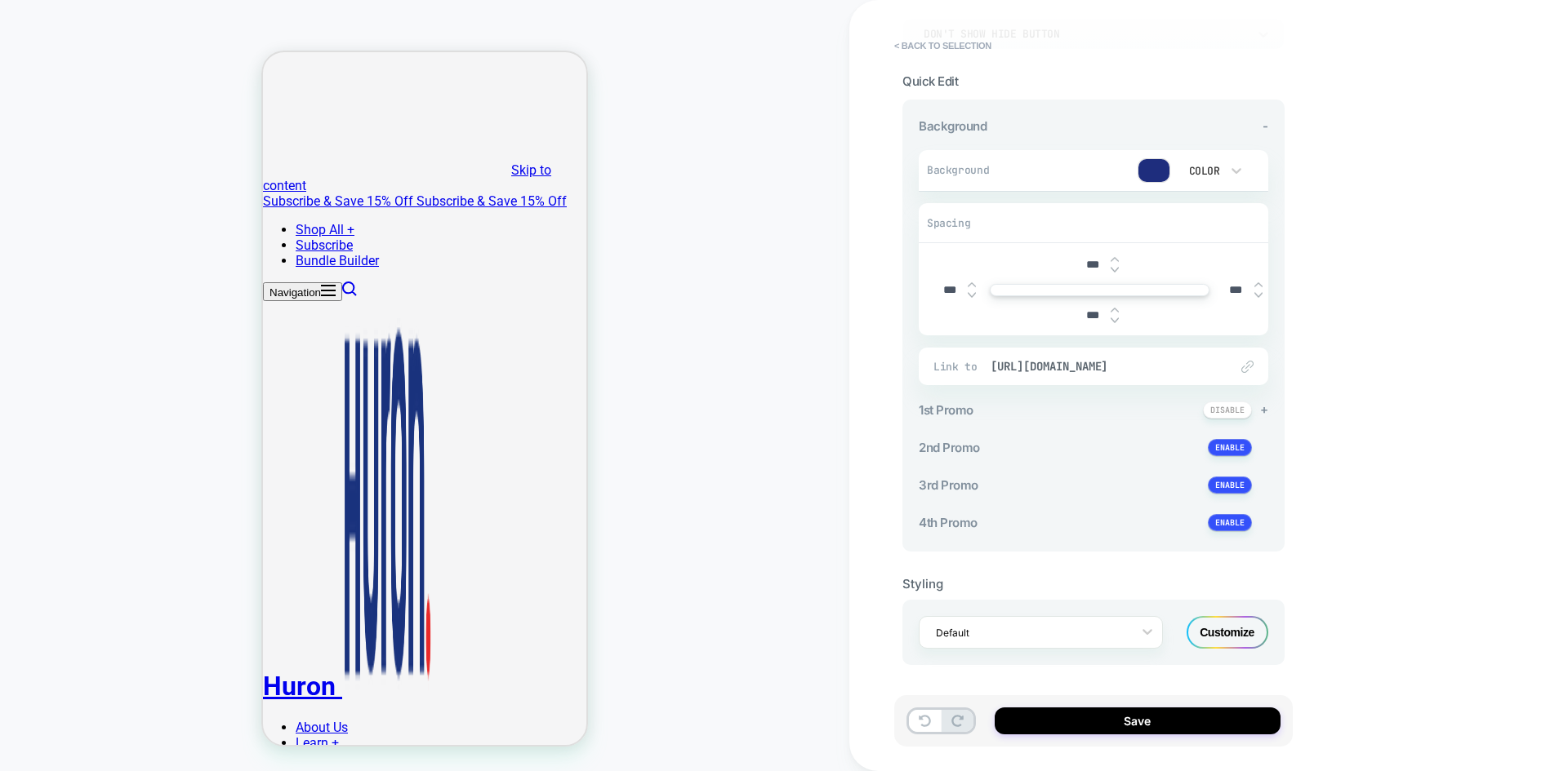
click at [1263, 407] on span "+" at bounding box center [1264, 409] width 8 height 16
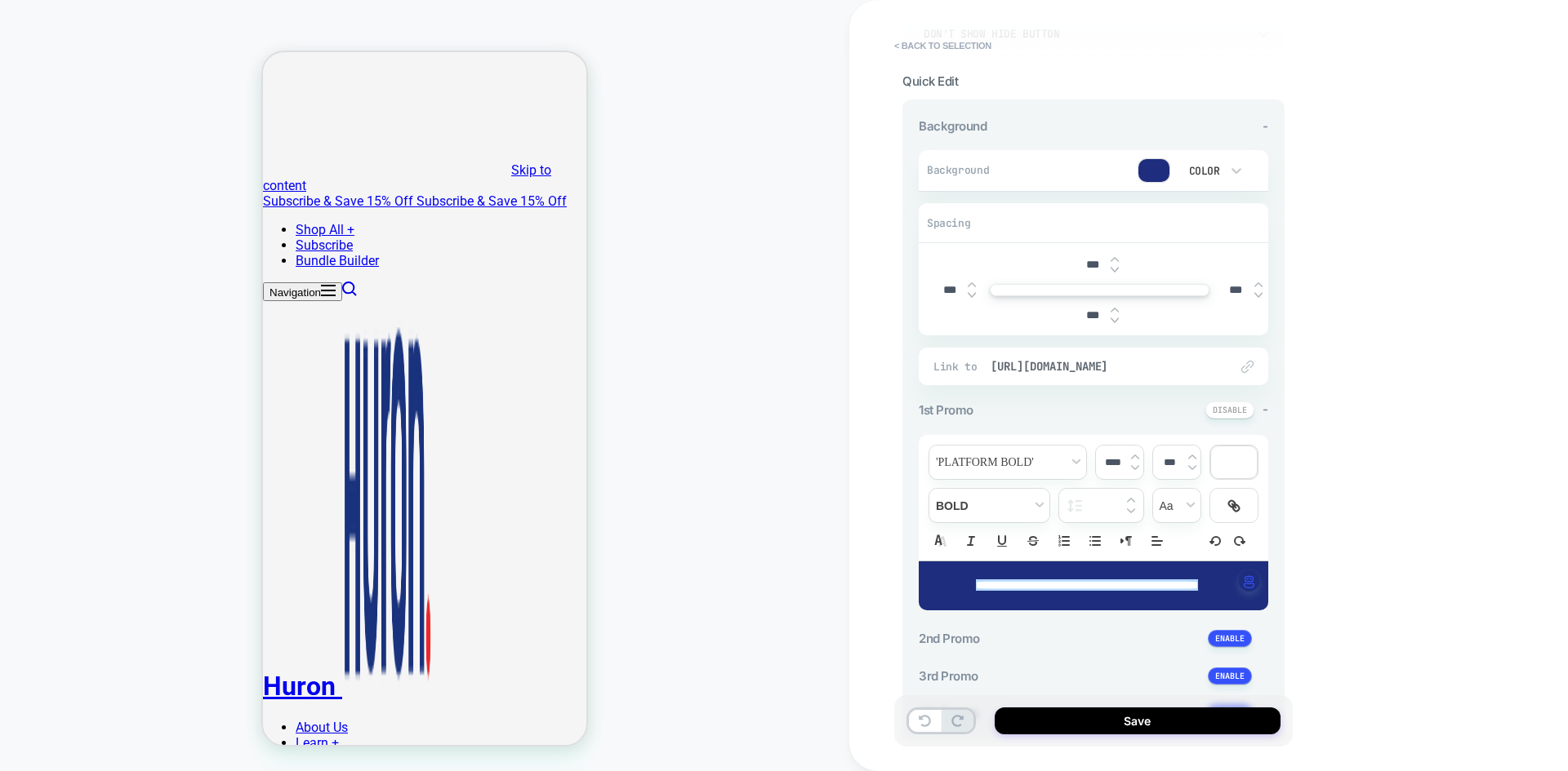
click at [1137, 592] on p "**********" at bounding box center [1087, 587] width 305 height 17
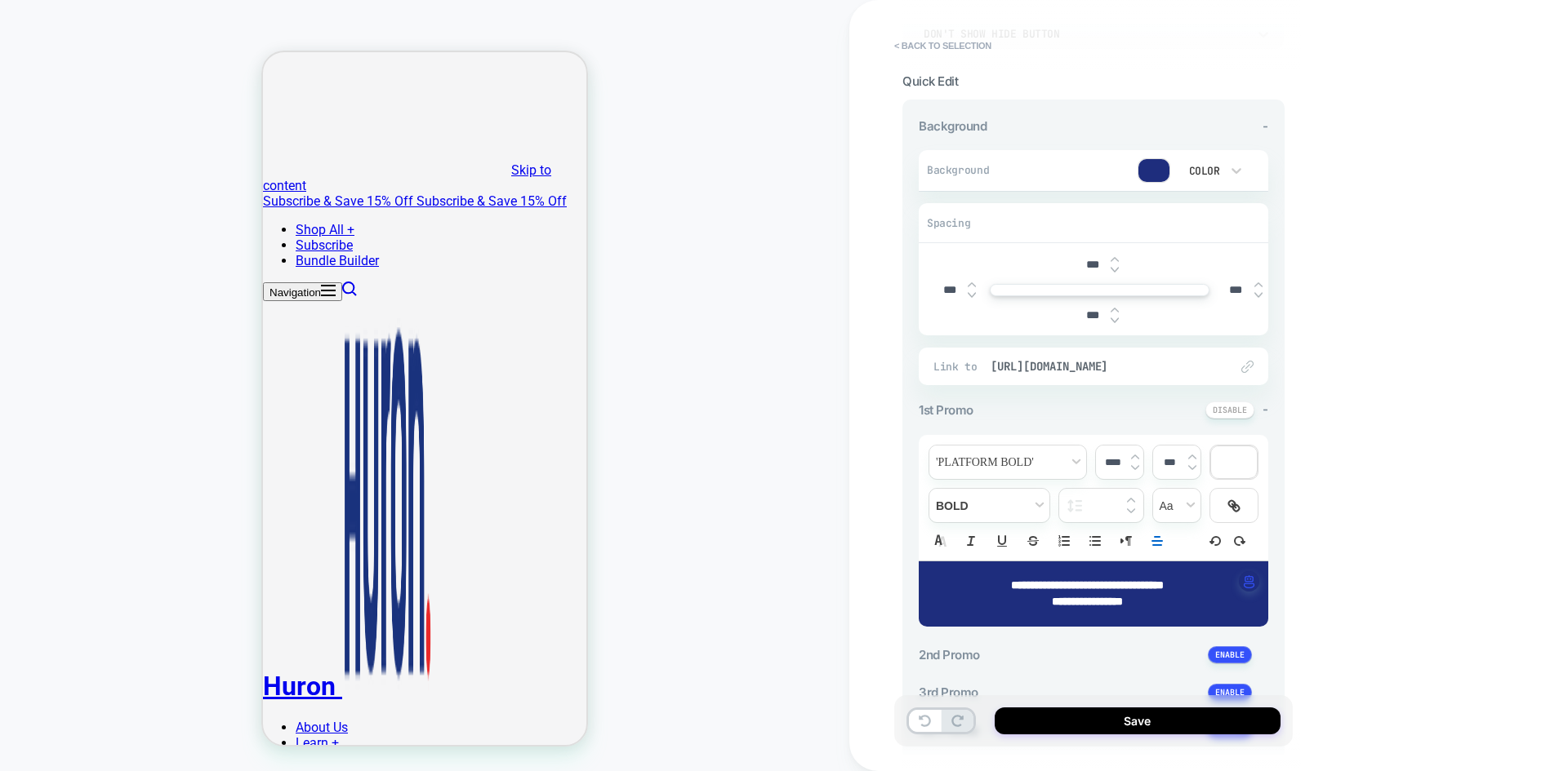
click at [1290, 562] on div "**********" at bounding box center [1094, 386] width 399 height 738
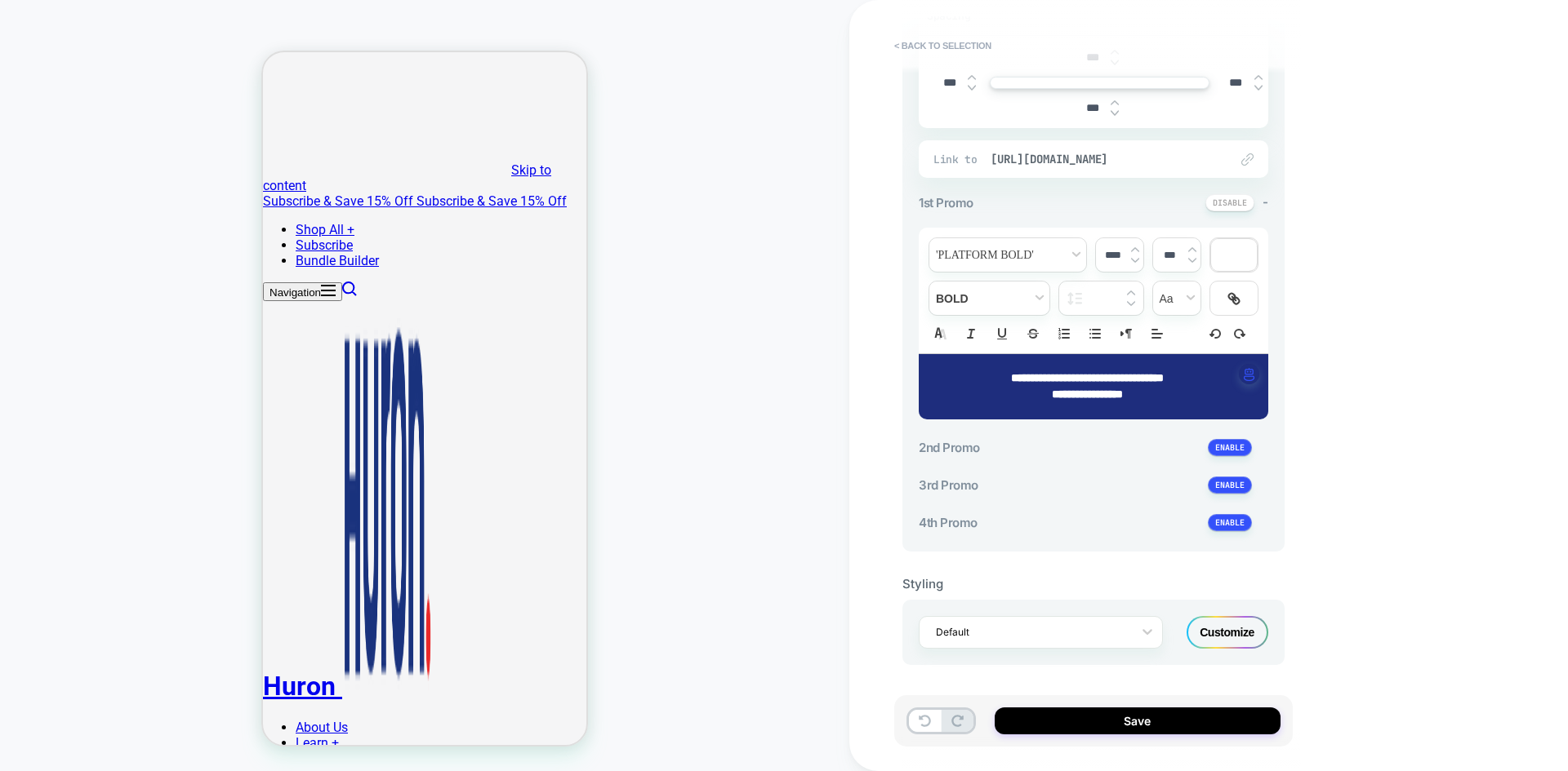
click at [1229, 614] on div "Default Customize" at bounding box center [1094, 632] width 382 height 65
click at [1224, 634] on div "Customize" at bounding box center [1228, 632] width 82 height 33
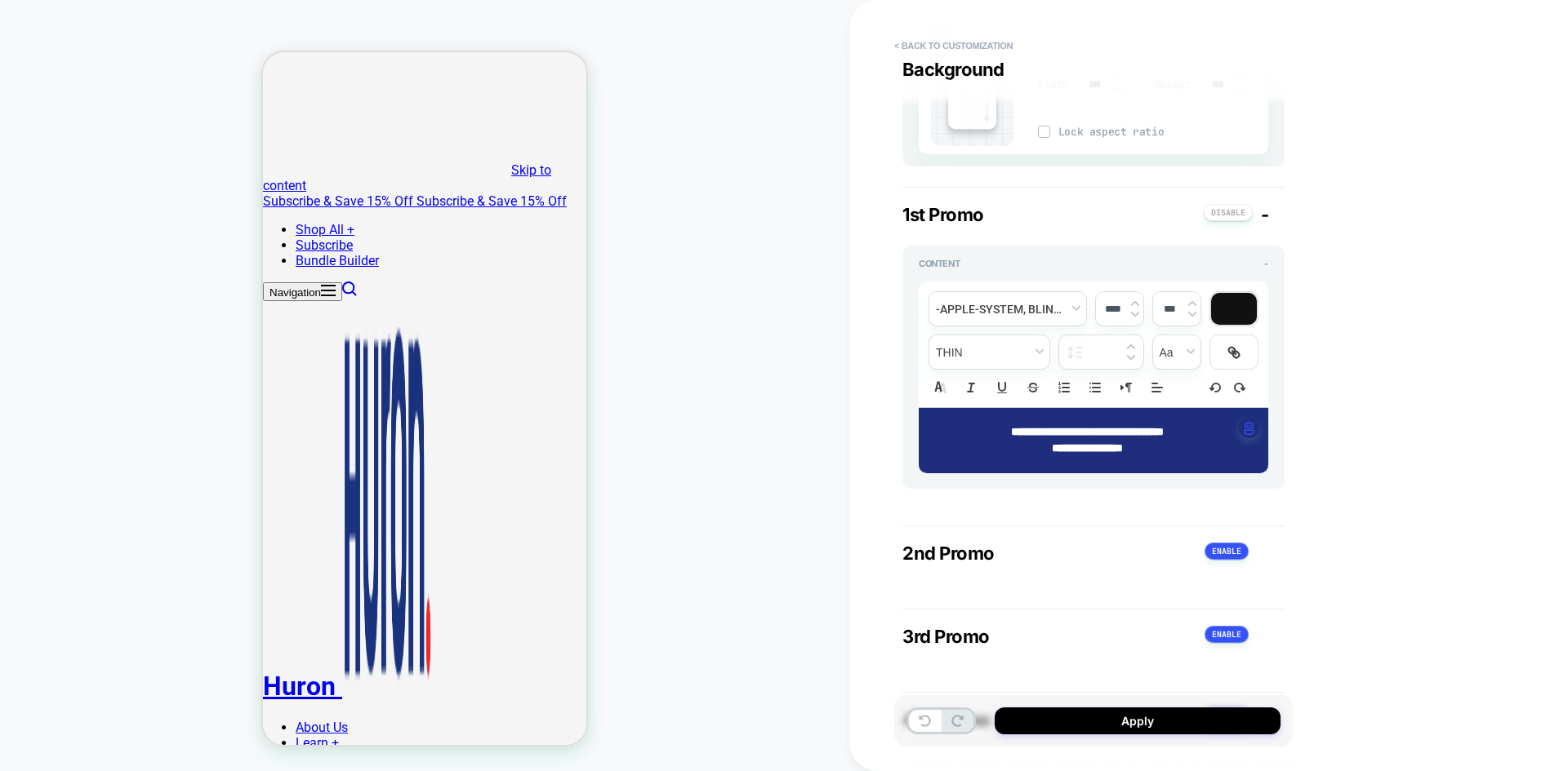
scroll to position [602, 0]
drag, startPoint x: 1151, startPoint y: 461, endPoint x: 953, endPoint y: 409, distance: 204.7
click at [953, 409] on div "**********" at bounding box center [1093, 440] width 349 height 65
click at [1234, 318] on div at bounding box center [1234, 309] width 46 height 32
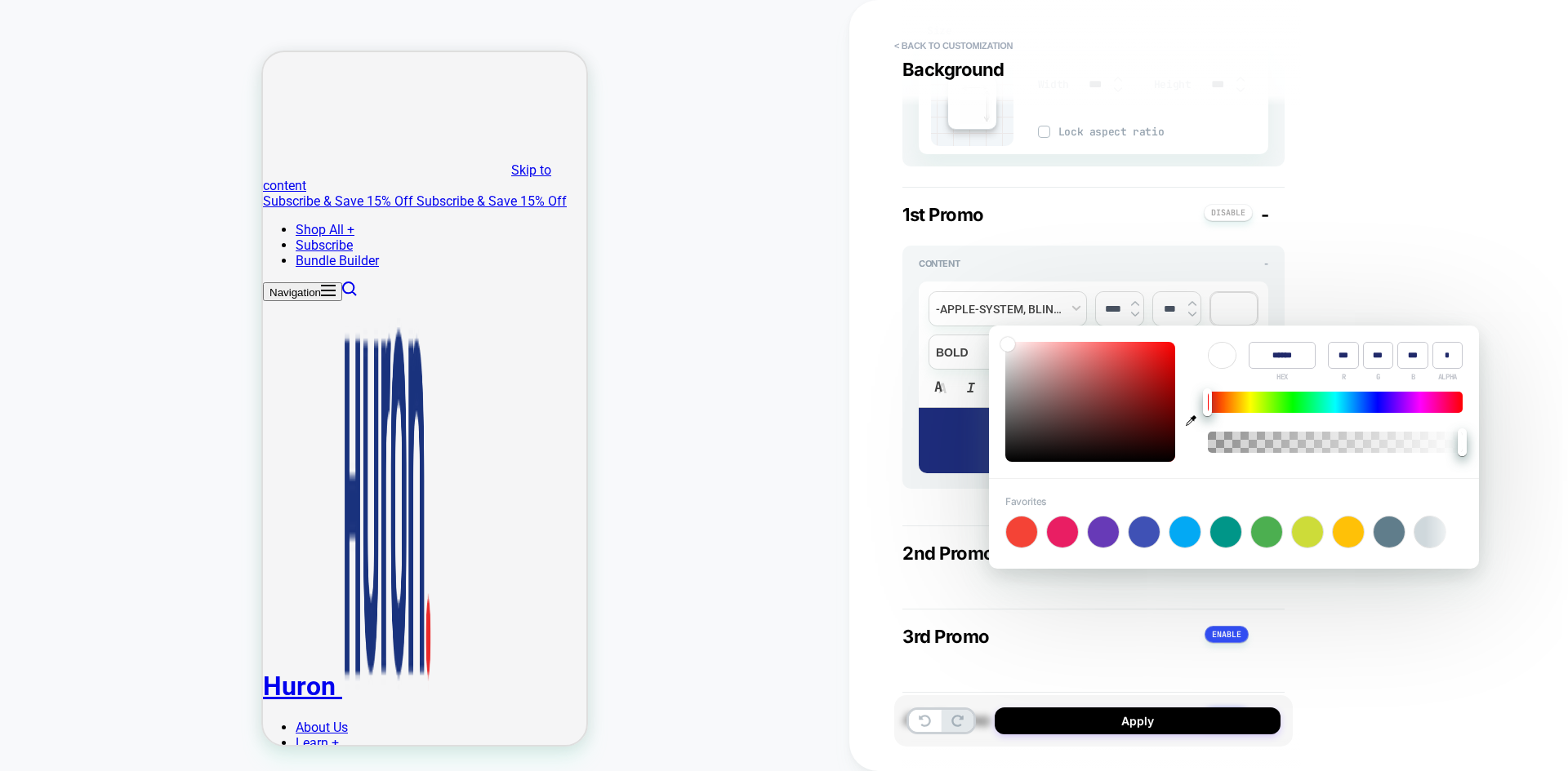
click at [1221, 358] on div at bounding box center [1221, 355] width 27 height 25
click at [1192, 420] on icon "button" at bounding box center [1191, 420] width 10 height 10
click at [1375, 259] on div "**********" at bounding box center [1208, 386] width 718 height 771
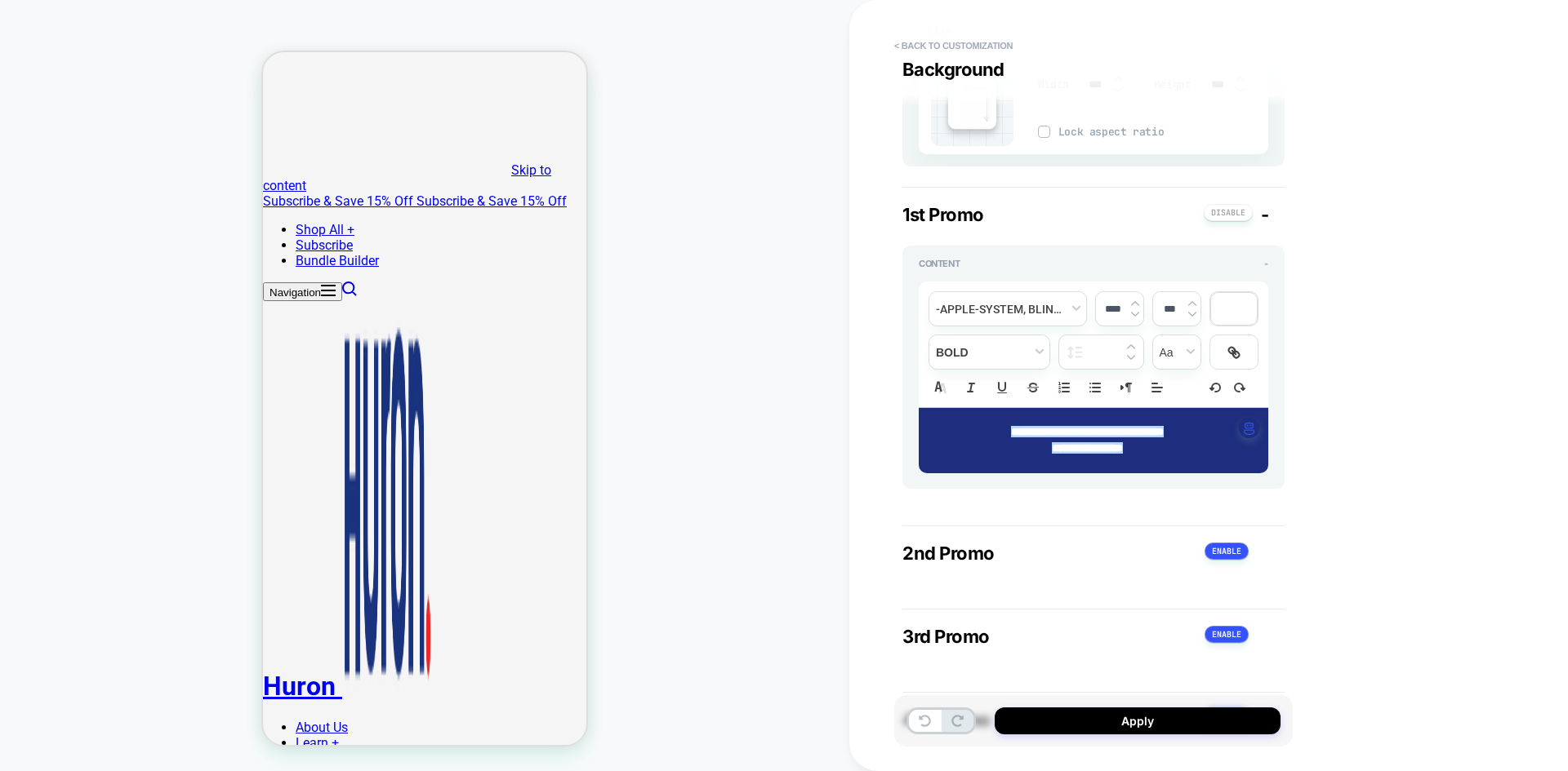
click at [1086, 443] on strong "**********" at bounding box center [1087, 448] width 71 height 11
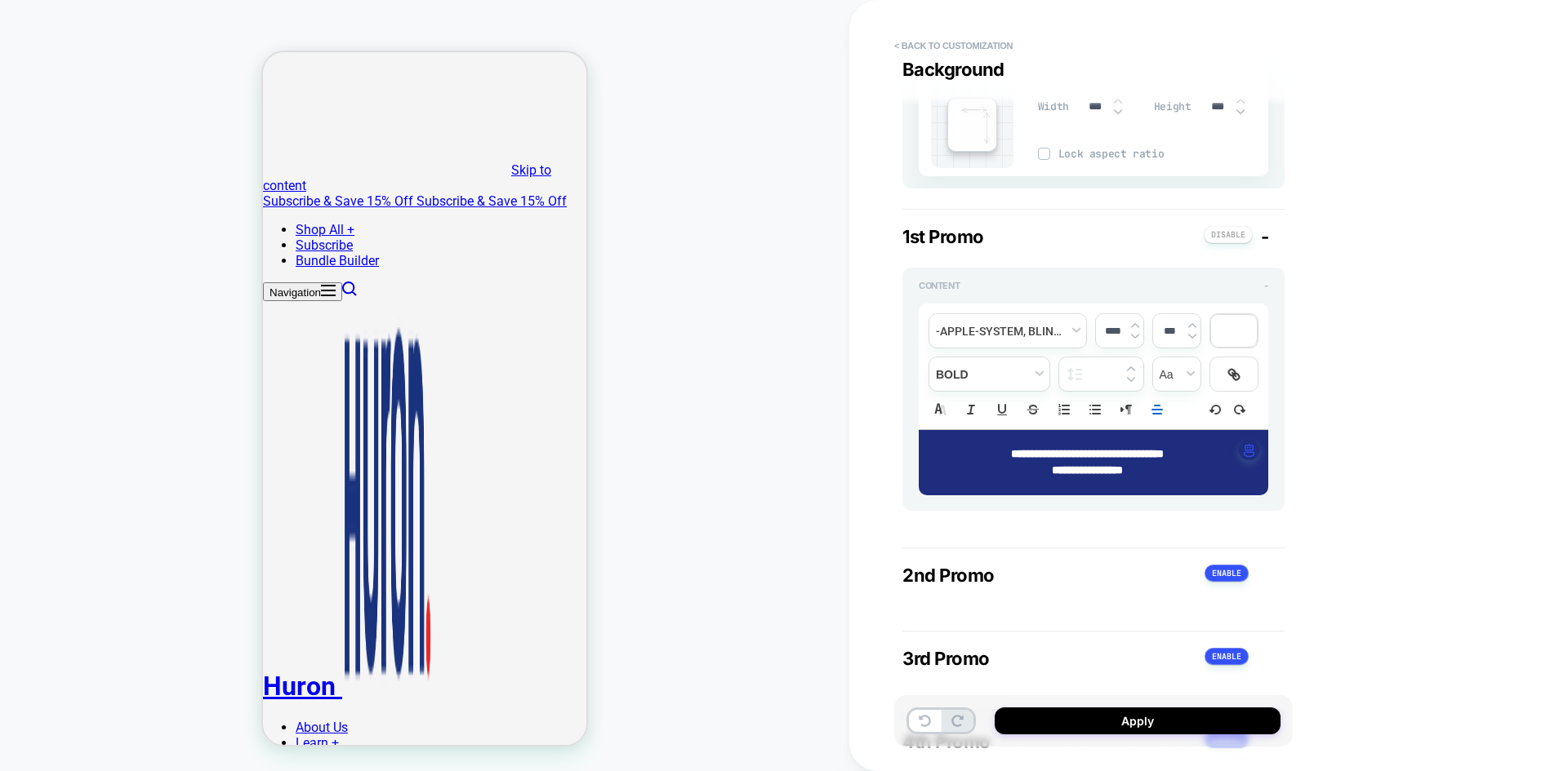
scroll to position [0, 0]
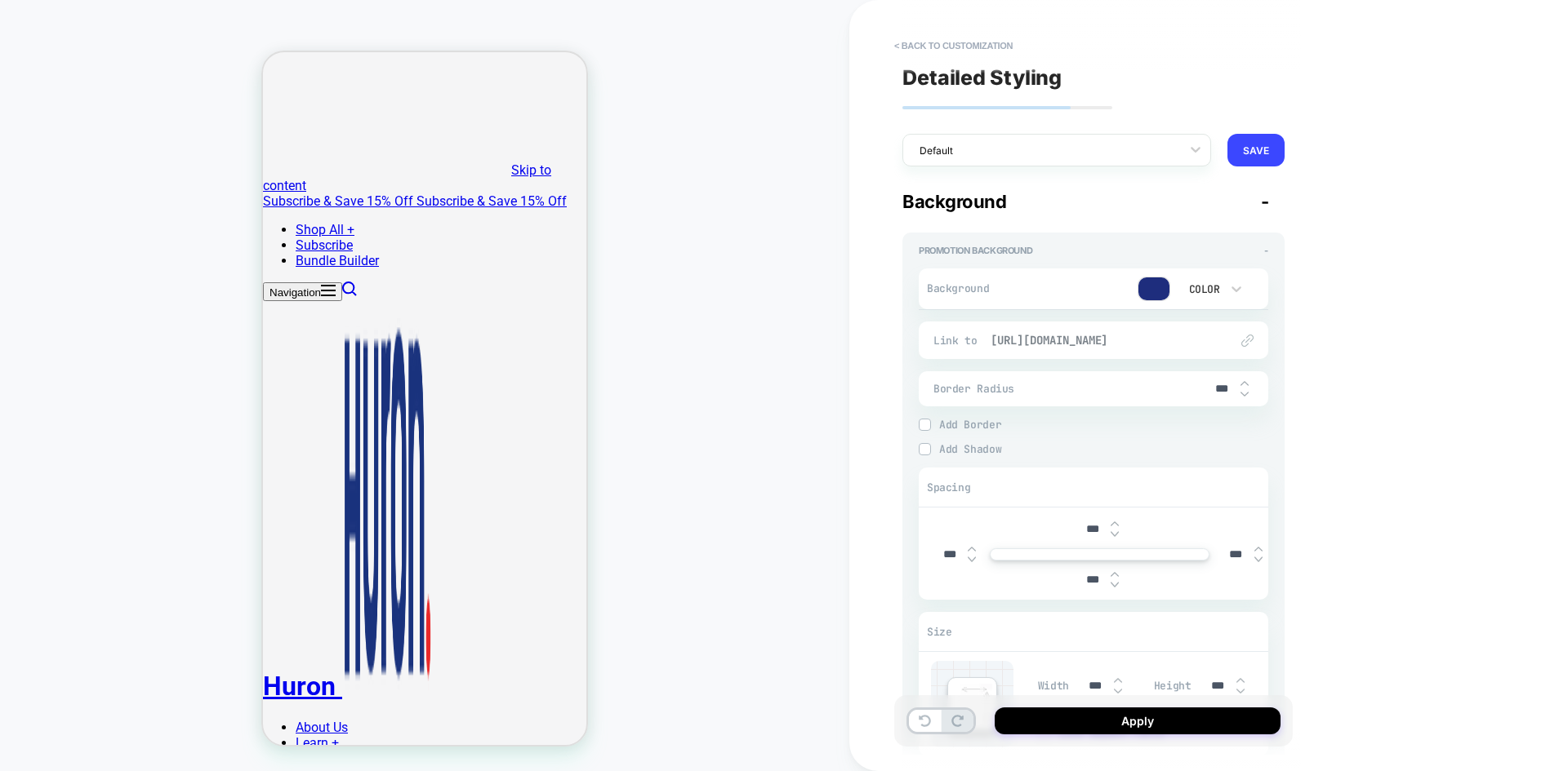
click at [1110, 346] on span "[URL][DOMAIN_NAME]" at bounding box center [1101, 341] width 222 height 15
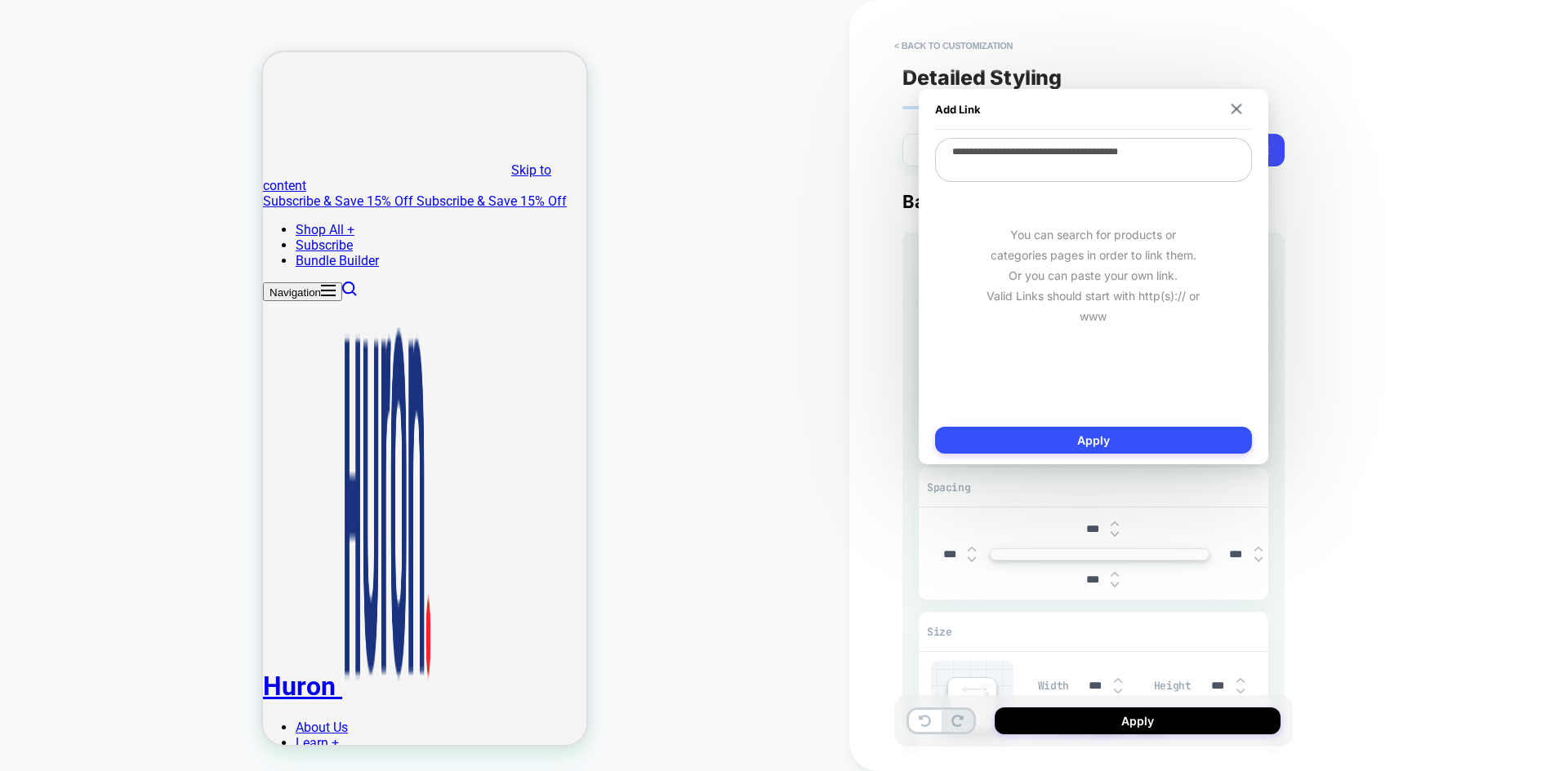
click at [1368, 346] on div "**********" at bounding box center [1208, 386] width 718 height 771
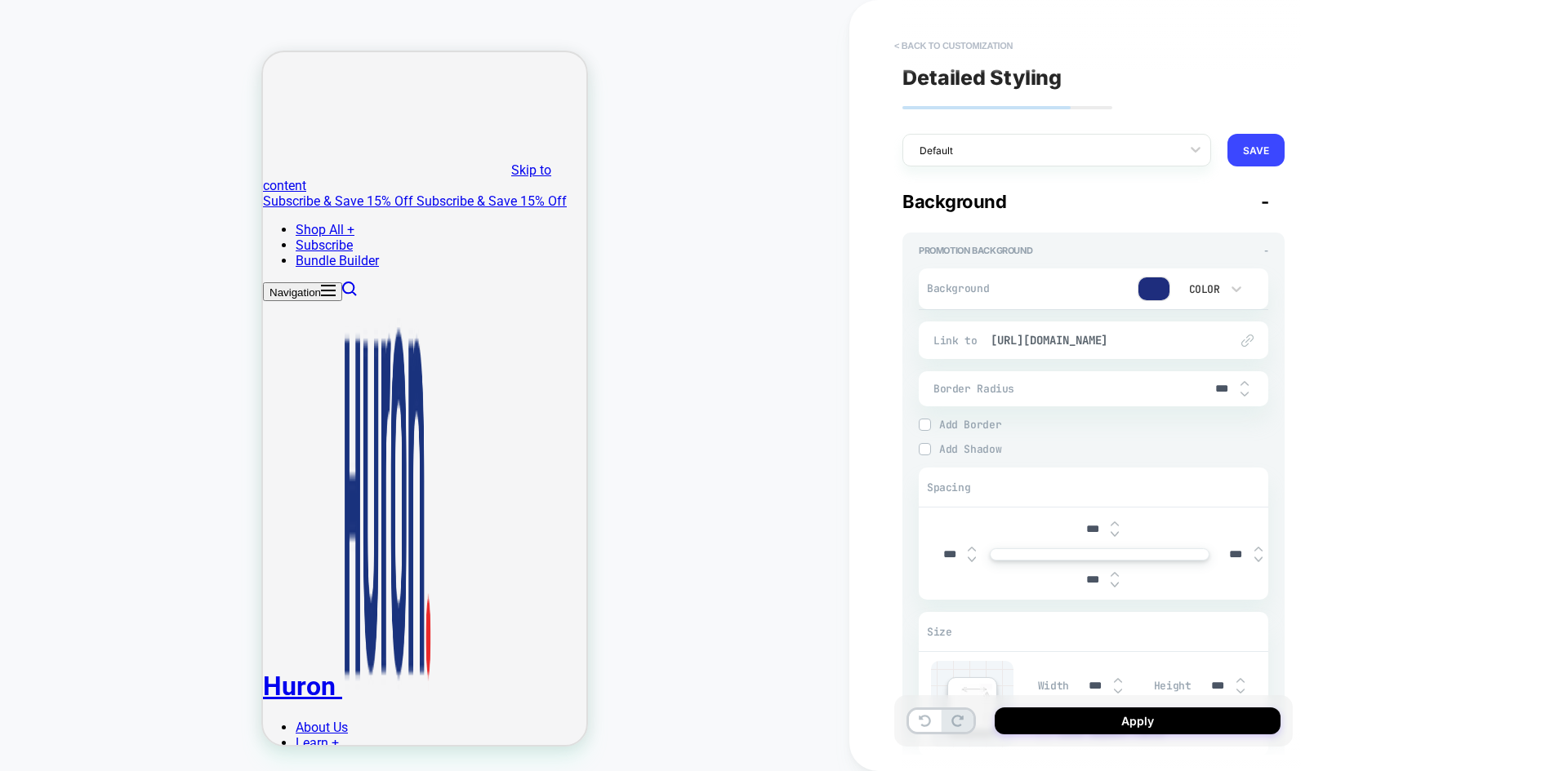
click at [971, 41] on button "< Back to customization" at bounding box center [953, 46] width 135 height 26
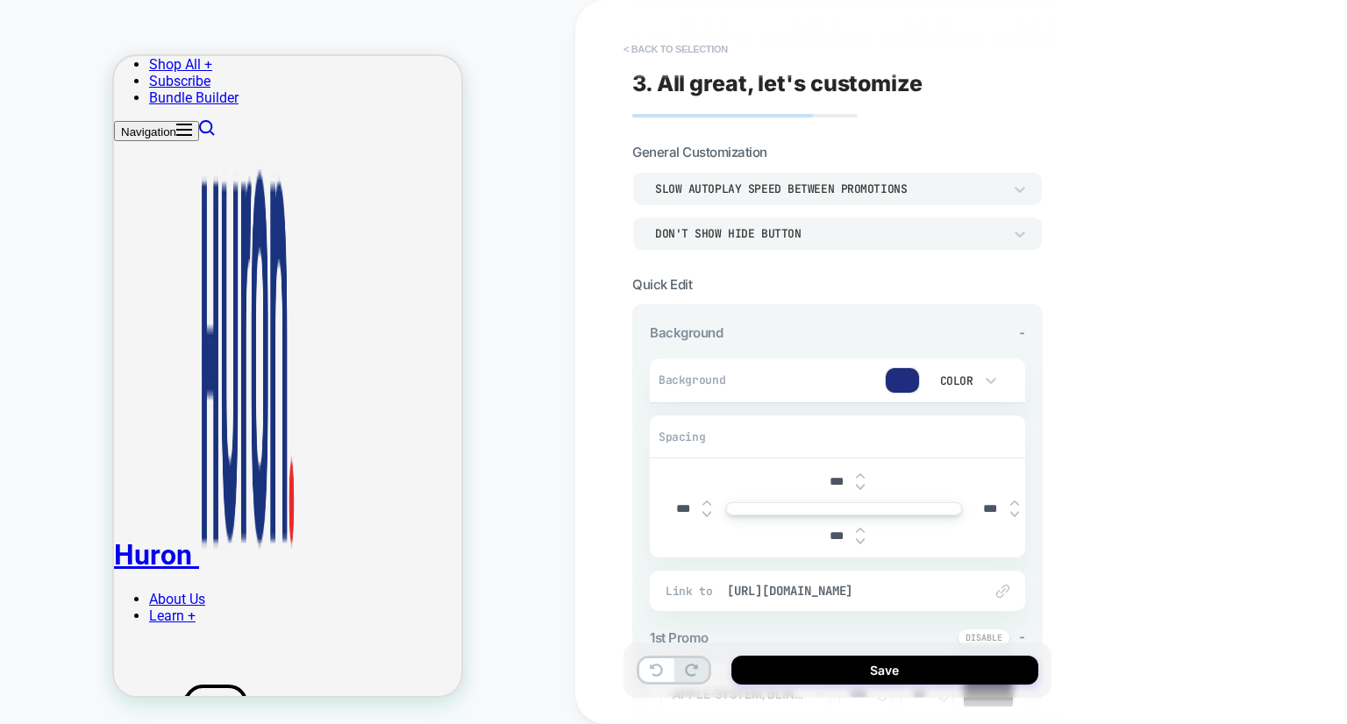
click at [673, 47] on button "< Back to selection" at bounding box center [676, 49] width 122 height 28
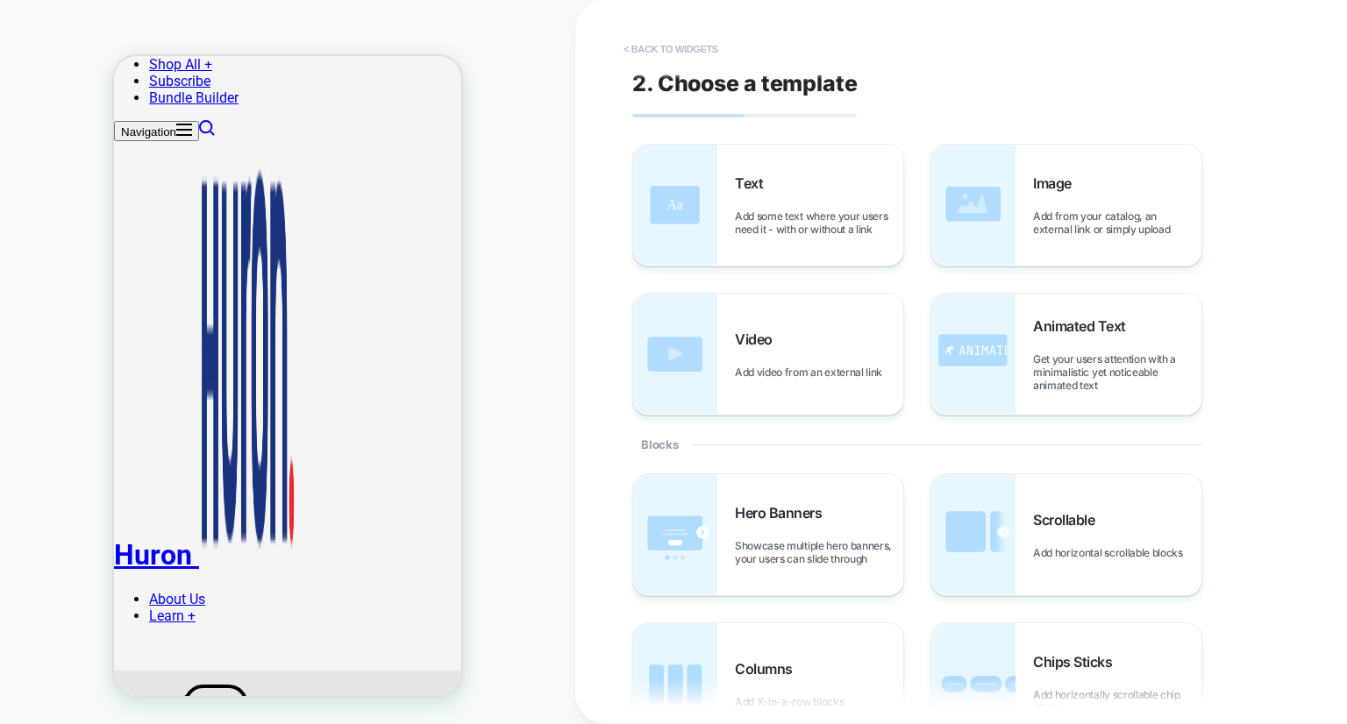
click at [679, 53] on button "< Back to widgets" at bounding box center [671, 49] width 112 height 28
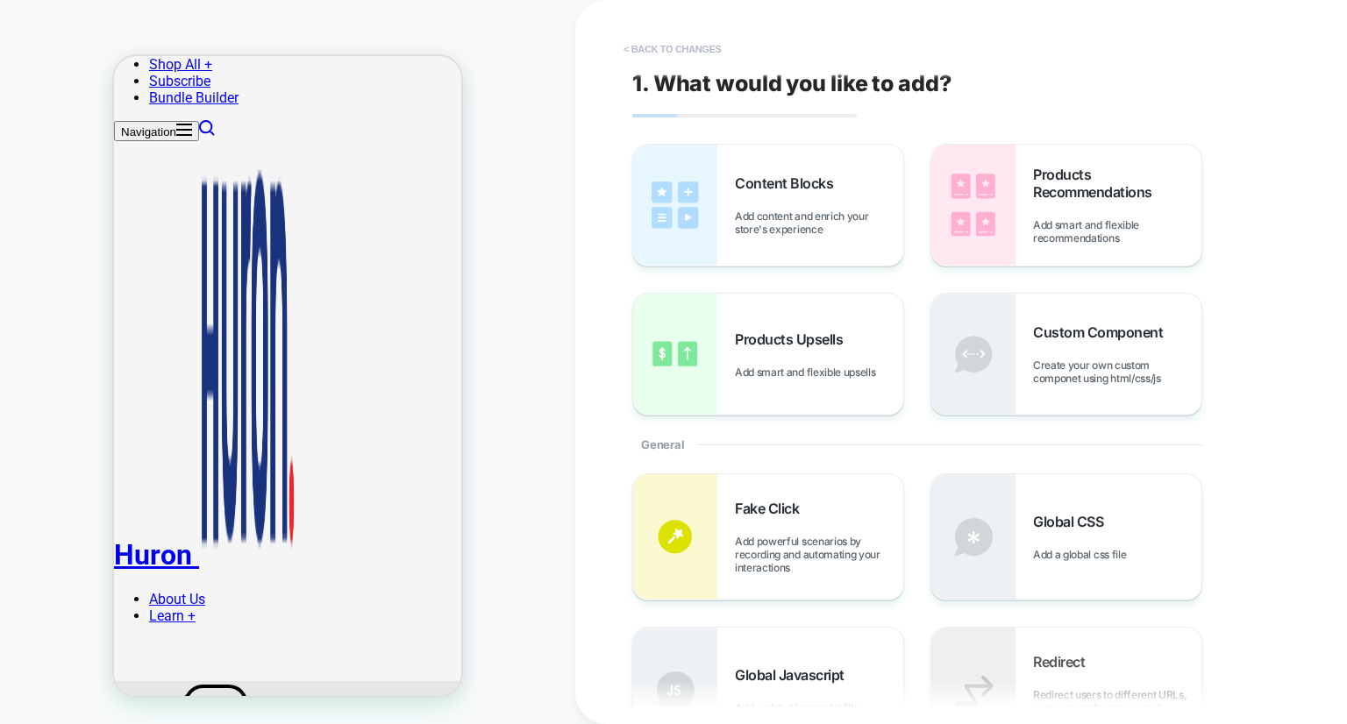
click at [697, 44] on button "< Back to changes" at bounding box center [673, 49] width 116 height 28
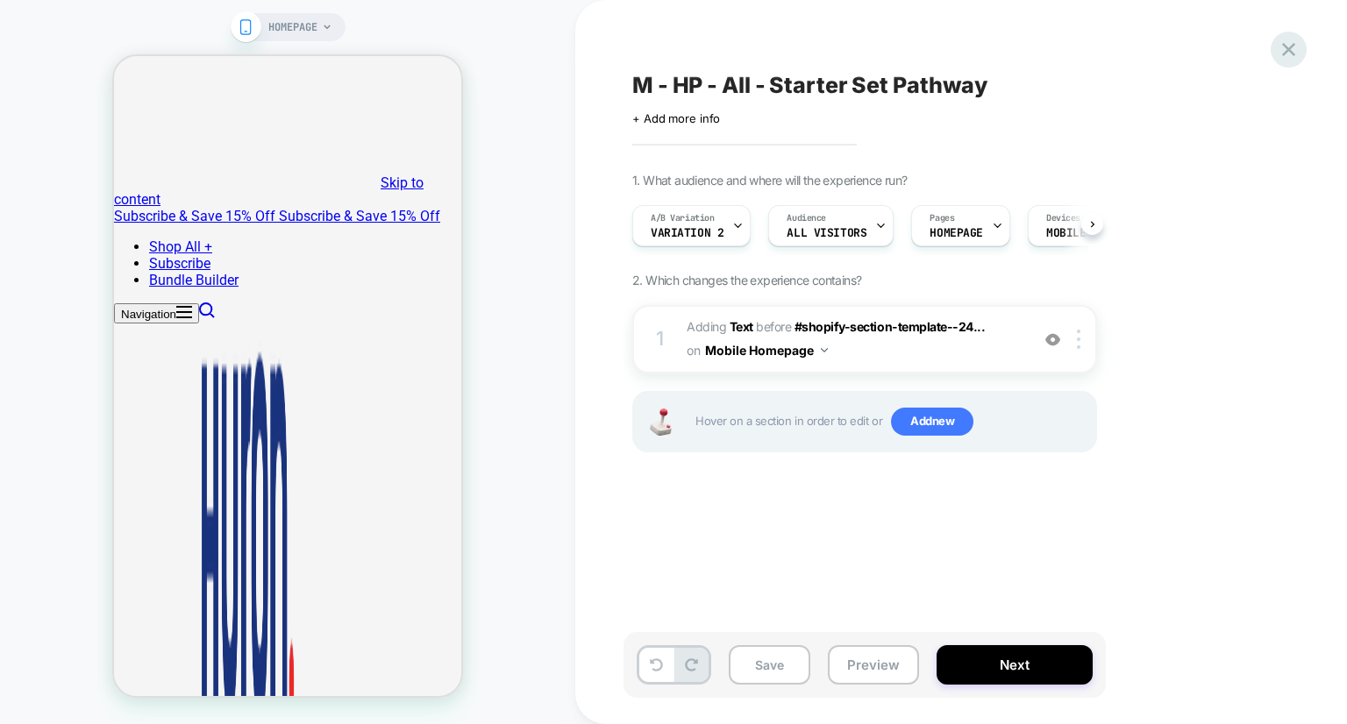
click at [1288, 45] on icon at bounding box center [1288, 50] width 24 height 24
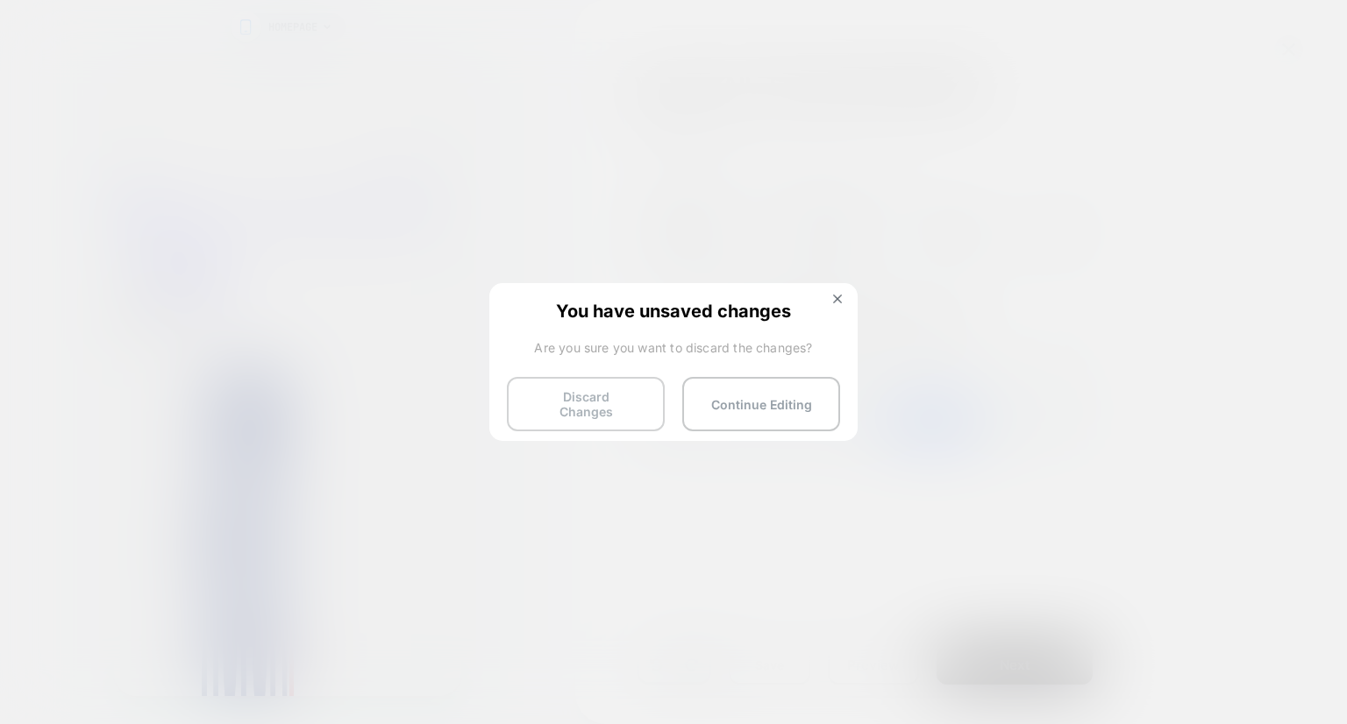
click at [586, 407] on button "Discard Changes" at bounding box center [586, 404] width 158 height 54
